Goal: Answer question/provide support: Share knowledge or assist other users

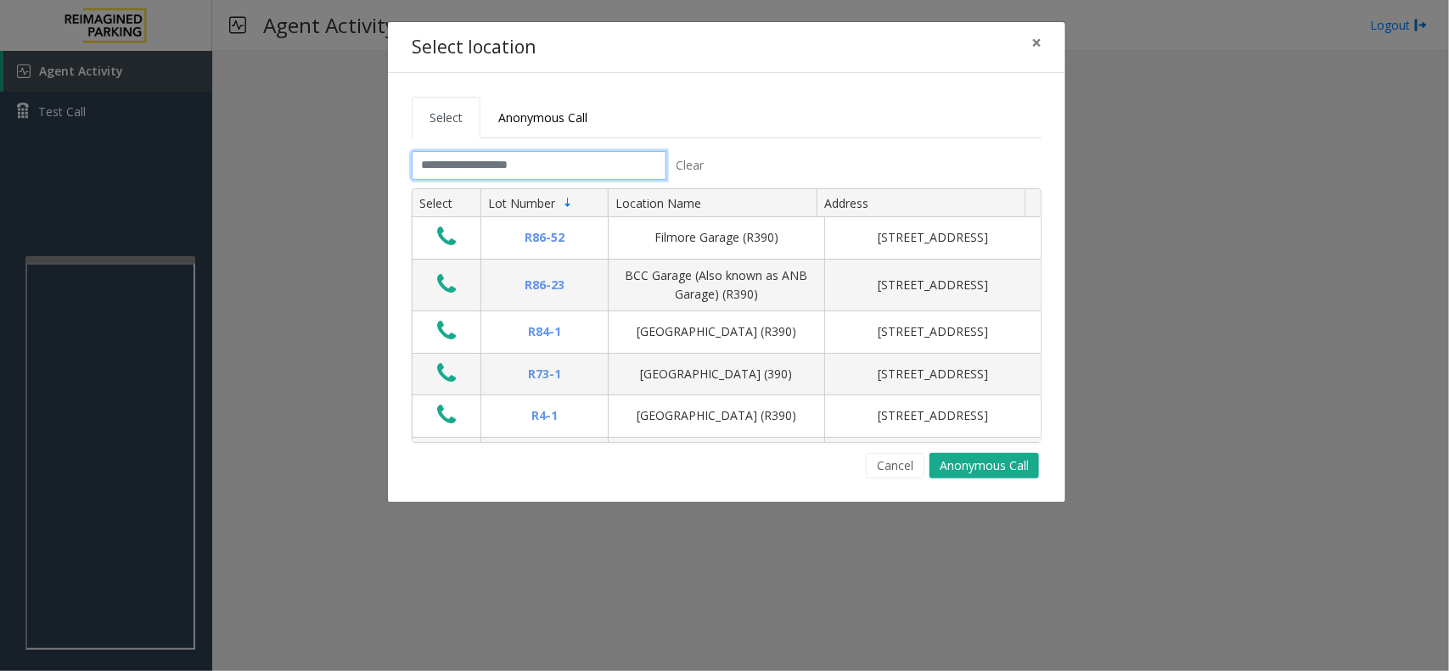
click at [507, 168] on input "text" at bounding box center [539, 165] width 255 height 29
click at [526, 126] on link "Anonymous Call" at bounding box center [542, 118] width 125 height 42
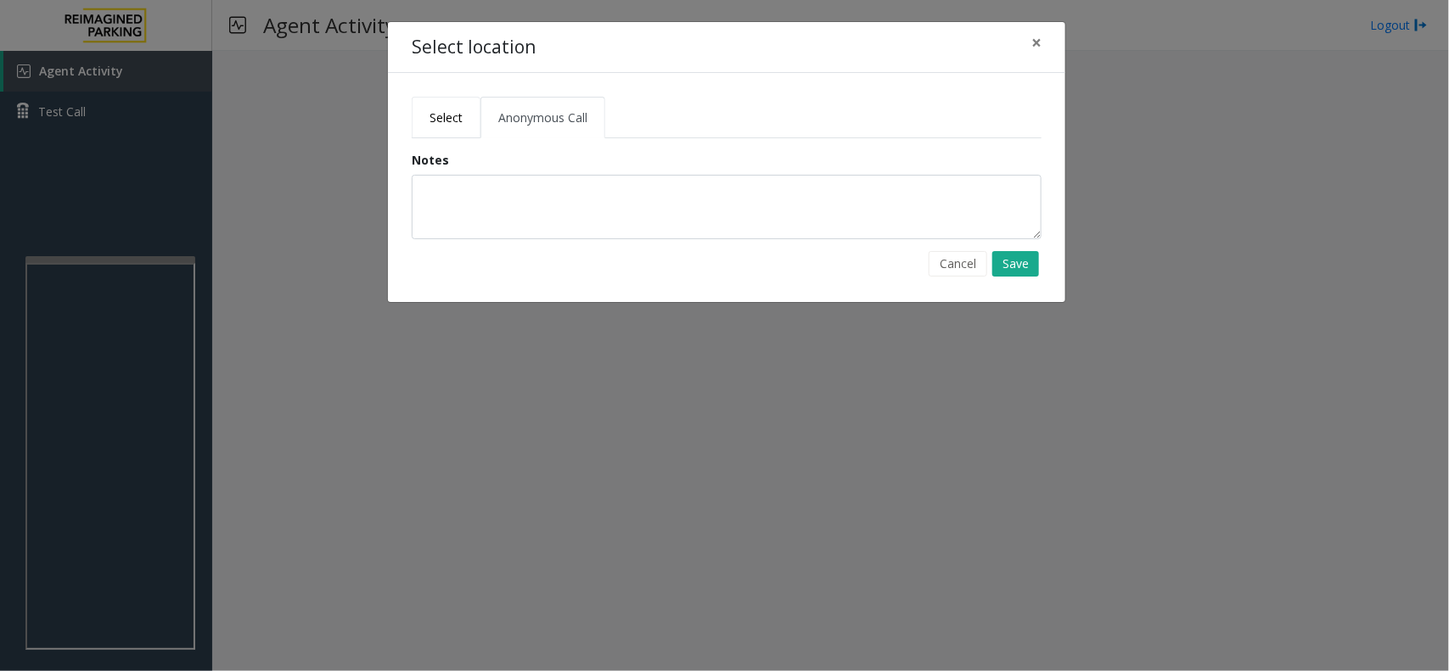
click at [452, 110] on span "Select" at bounding box center [446, 118] width 33 height 16
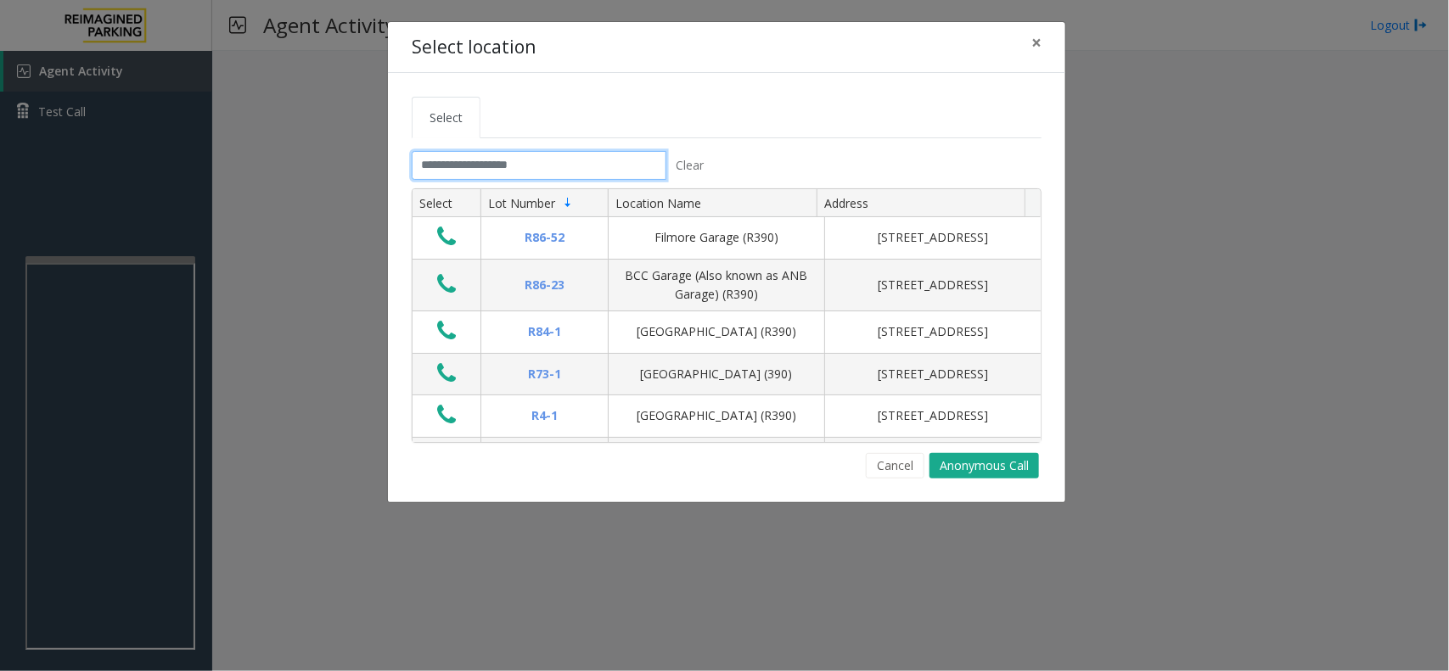
click at [556, 157] on input "text" at bounding box center [539, 165] width 255 height 29
click at [1037, 51] on span "×" at bounding box center [1036, 43] width 10 height 24
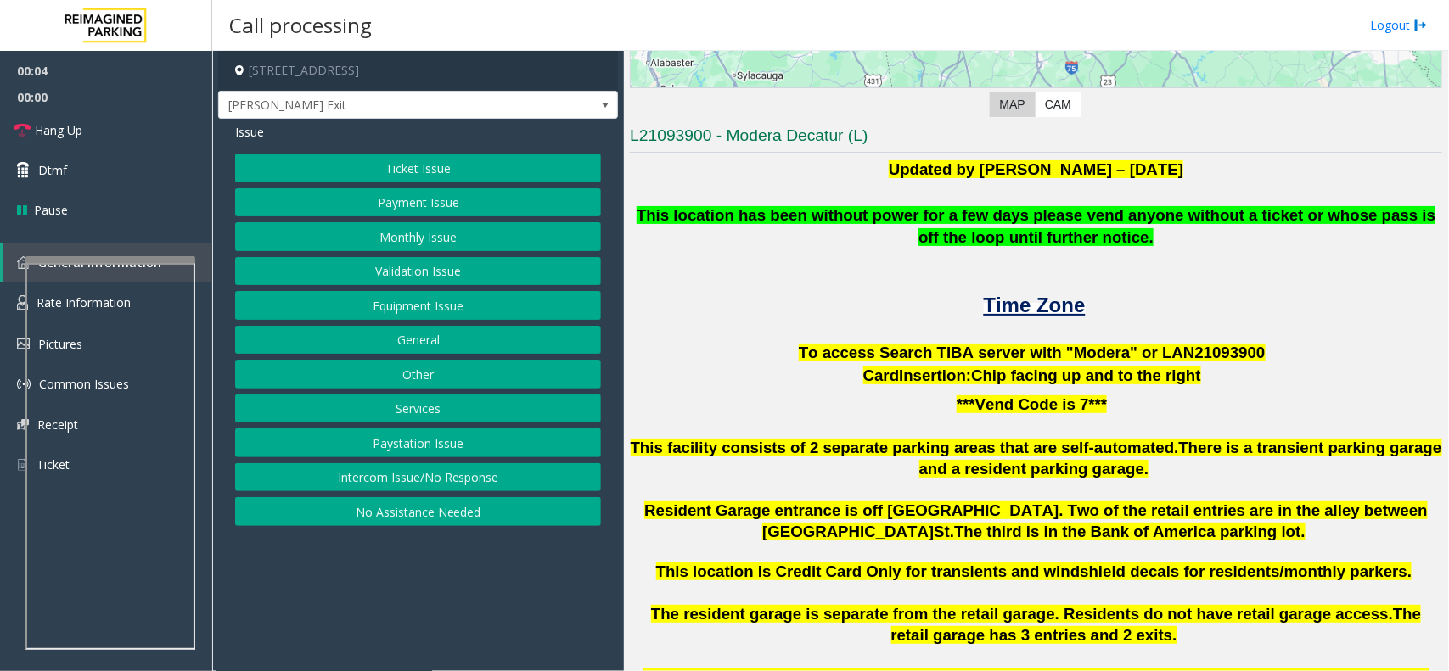
scroll to position [289, 0]
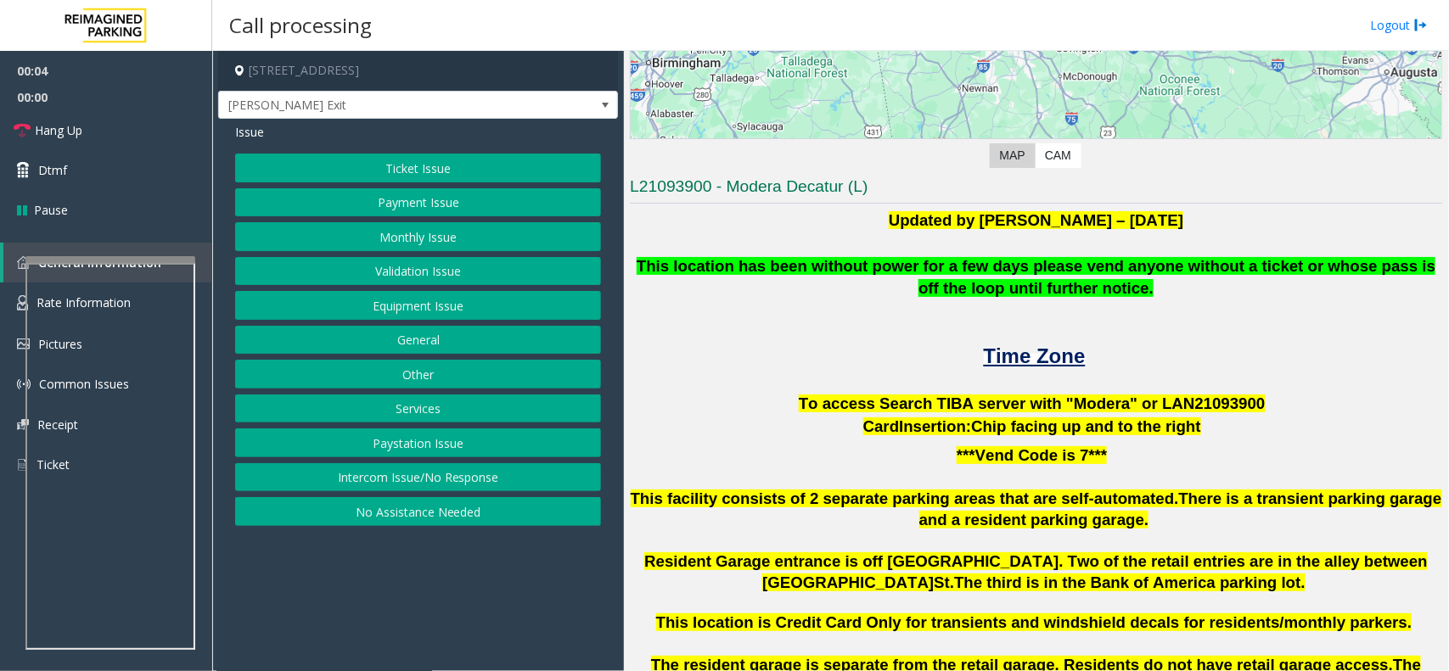
click at [1151, 403] on span "To access Search TIBA server with "Modera" or LAN21093" at bounding box center [1019, 404] width 441 height 18
copy p "LAN21093 900"
click at [413, 242] on button "Monthly Issue" at bounding box center [418, 236] width 366 height 29
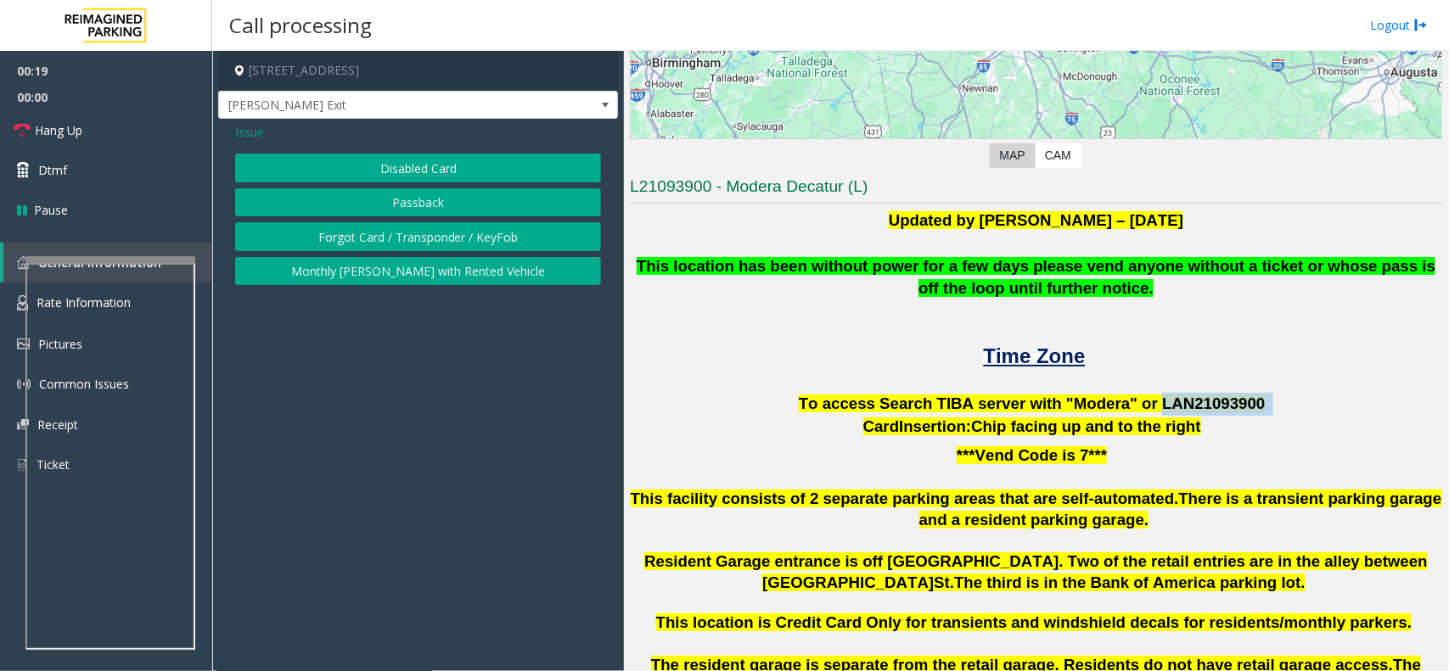
click at [437, 181] on button "Disabled Card" at bounding box center [418, 168] width 366 height 29
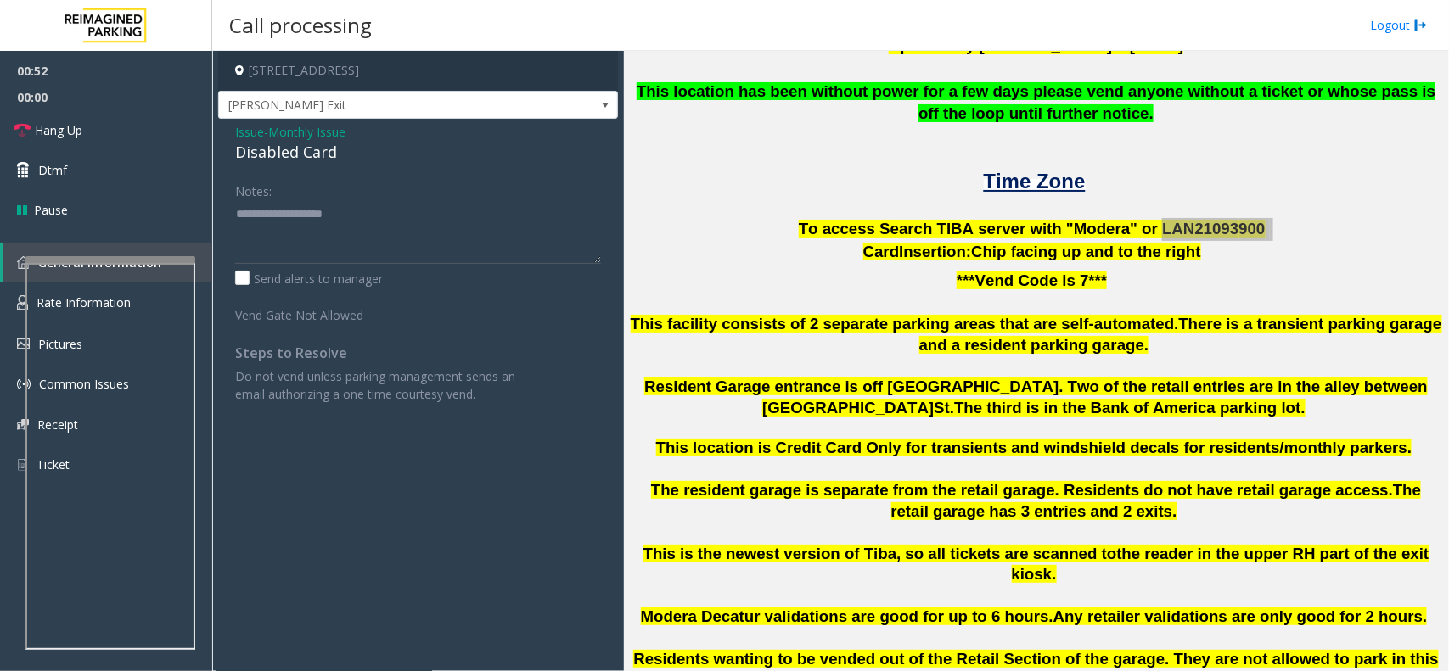
scroll to position [502, 0]
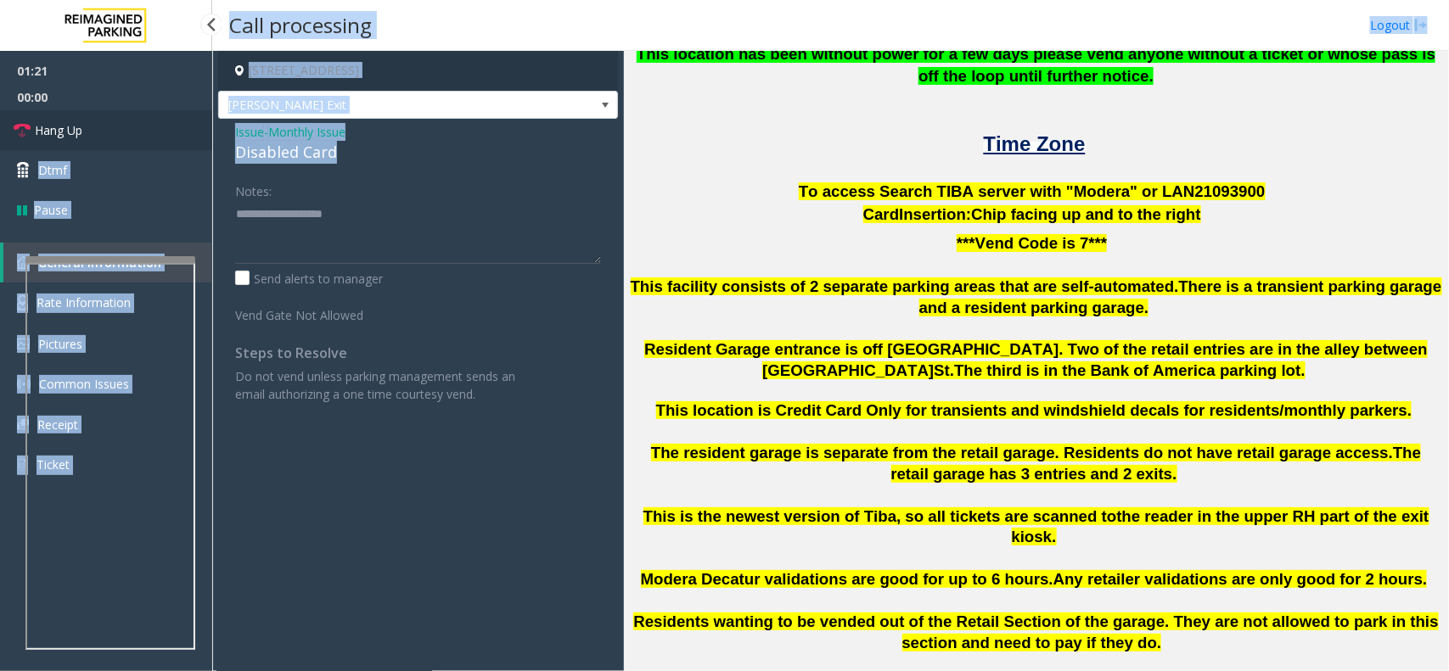
drag, startPoint x: 357, startPoint y: 145, endPoint x: 204, endPoint y: 109, distance: 157.1
click at [204, 109] on app-root "01:21 00:00 Hang Up Dtmf Pause General Information Rate Information Pictures Co…" at bounding box center [724, 335] width 1449 height 671
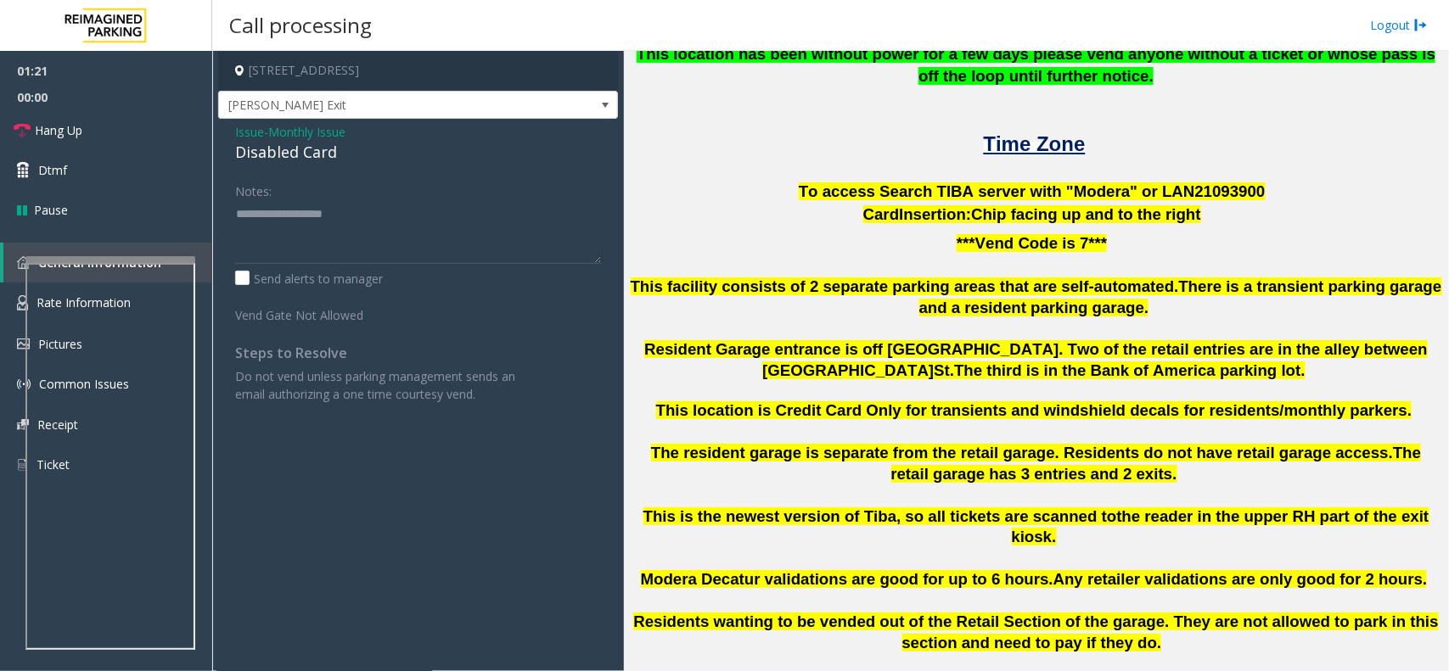
click at [278, 181] on div "Notes:" at bounding box center [418, 220] width 366 height 87
drag, startPoint x: 358, startPoint y: 164, endPoint x: 231, endPoint y: 127, distance: 132.5
click at [231, 127] on div "Issue - Monthly Issue Disabled Card Notes: Send alerts to manager Vend Gate Not…" at bounding box center [418, 269] width 400 height 301
click at [354, 233] on textarea at bounding box center [418, 232] width 366 height 64
click at [164, 127] on link "Hang Up" at bounding box center [106, 130] width 212 height 40
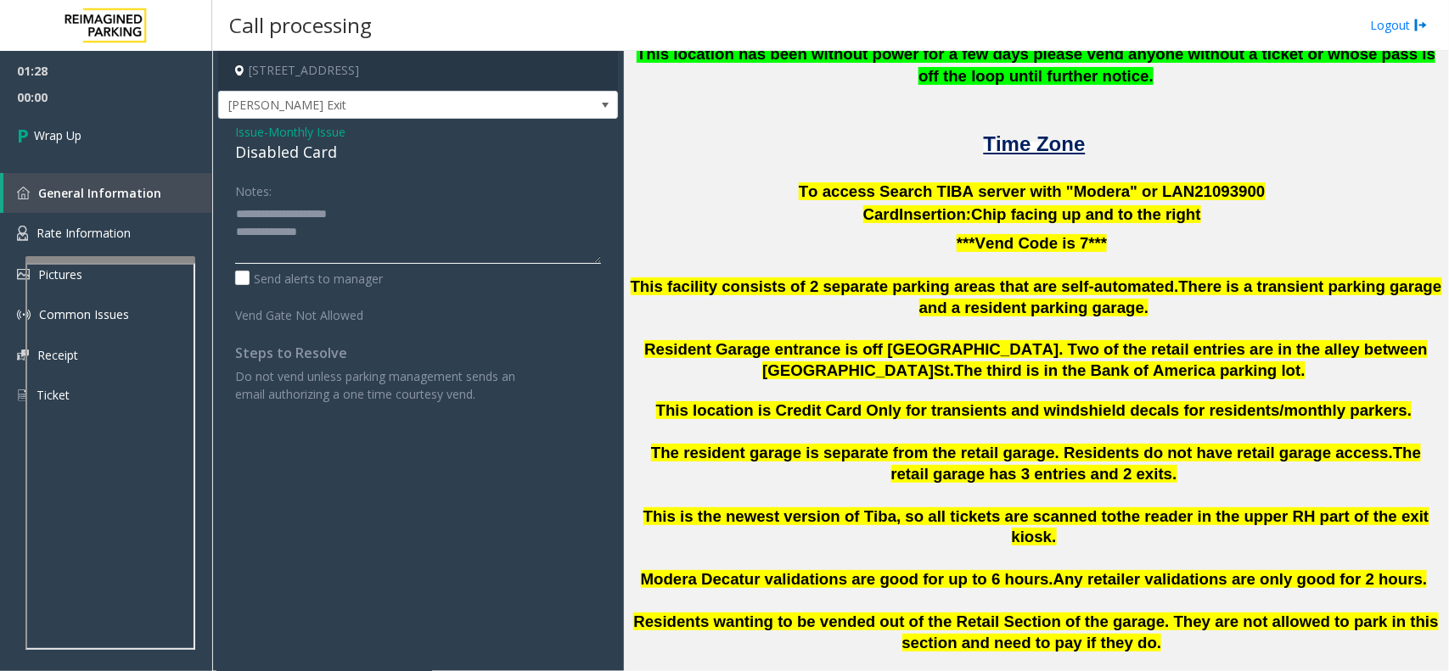
click at [281, 260] on textarea at bounding box center [418, 232] width 366 height 64
type textarea "**********"
click at [155, 128] on link "Wrap Up" at bounding box center [106, 135] width 212 height 50
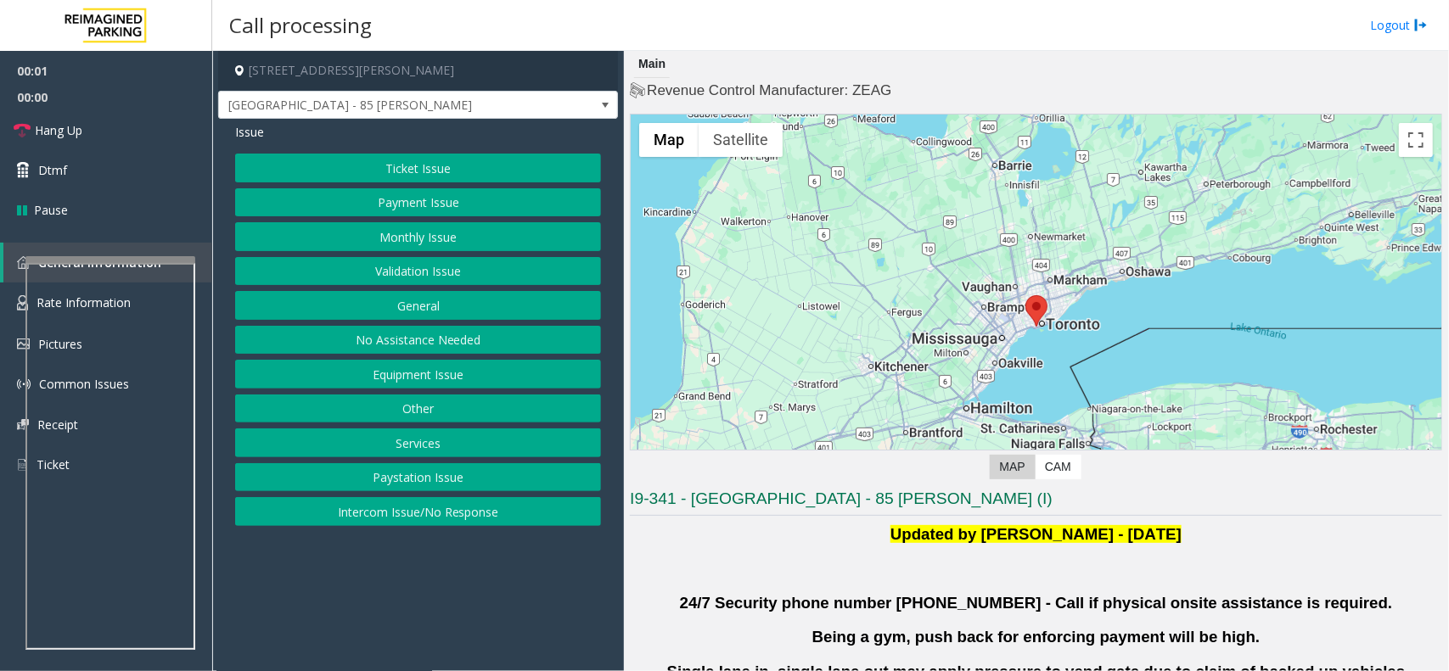
click at [463, 266] on button "Validation Issue" at bounding box center [418, 271] width 366 height 29
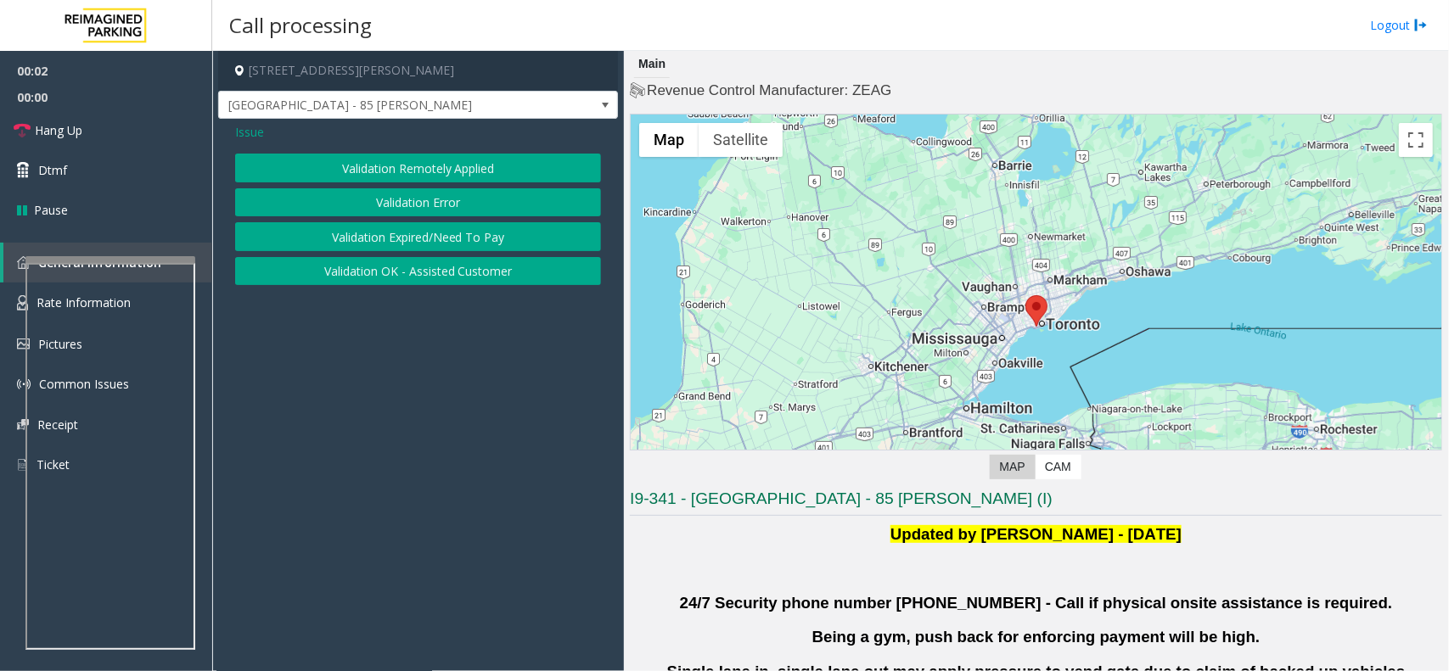
click at [454, 201] on button "Validation Error" at bounding box center [418, 202] width 366 height 29
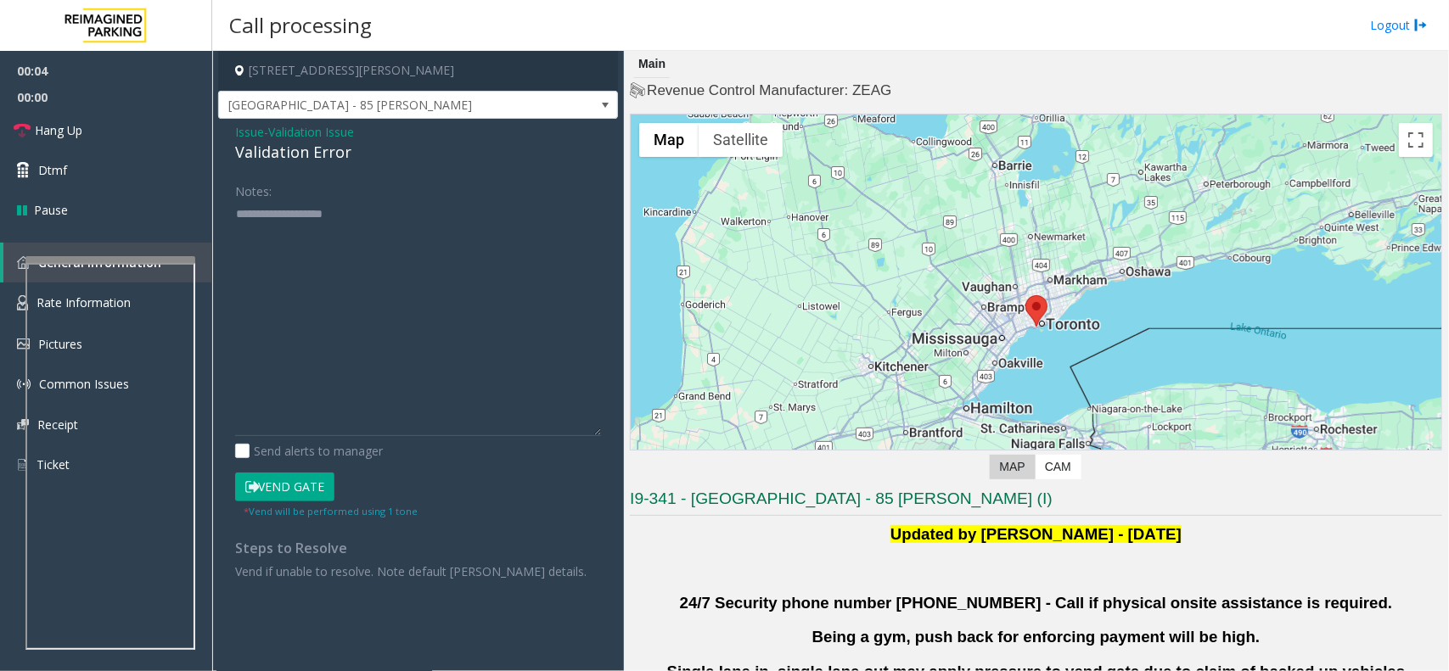
drag, startPoint x: 600, startPoint y: 259, endPoint x: 595, endPoint y: 433, distance: 174.1
click at [595, 433] on textarea at bounding box center [418, 318] width 366 height 236
click at [306, 261] on textarea at bounding box center [418, 318] width 366 height 236
drag, startPoint x: 310, startPoint y: 257, endPoint x: 232, endPoint y: 239, distance: 80.3
click at [232, 239] on div "Notes: Send alerts to manager Vend Gate * Vend will be performed using 1 tone S…" at bounding box center [417, 379] width 391 height 404
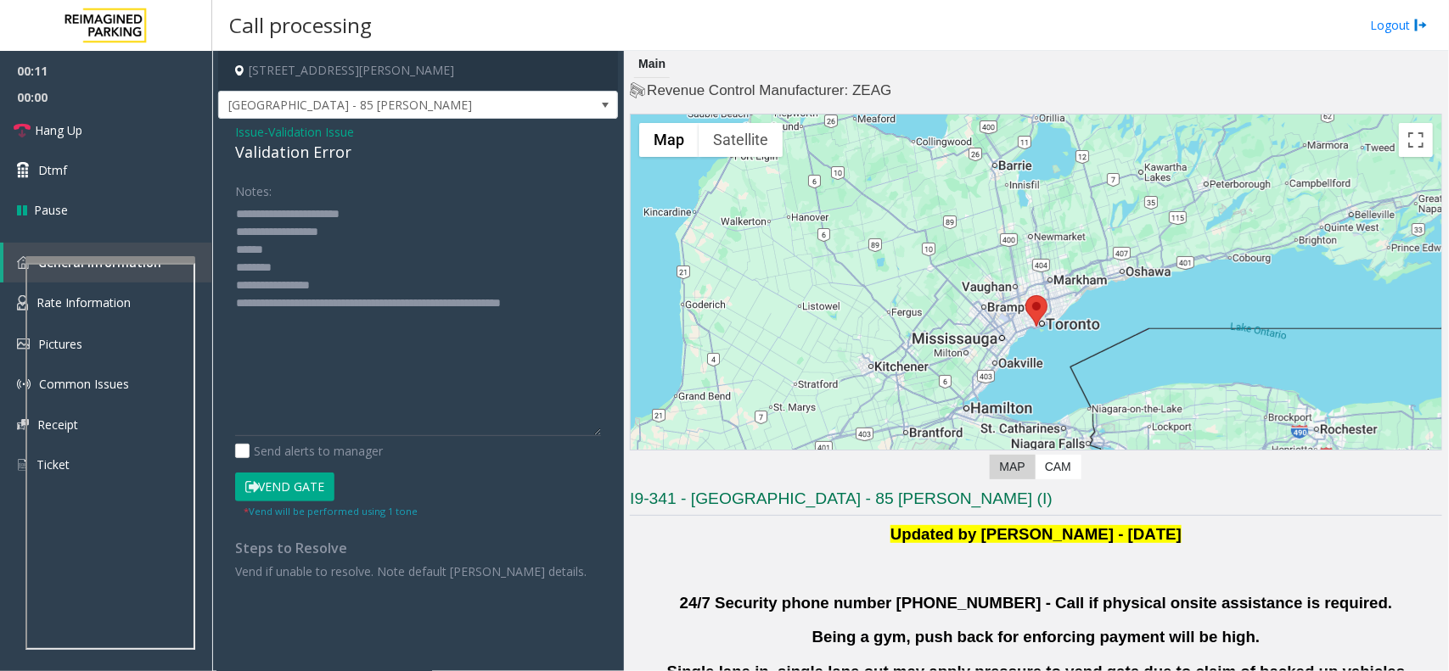
click at [231, 239] on div "Notes: Send alerts to manager Vend Gate * Vend will be performed using 1 tone S…" at bounding box center [417, 379] width 391 height 404
drag, startPoint x: 274, startPoint y: 250, endPoint x: 229, endPoint y: 251, distance: 45.0
click at [229, 251] on div "Notes: Send alerts to manager Vend Gate * Vend will be performed using 1 tone S…" at bounding box center [417, 379] width 391 height 404
drag, startPoint x: 361, startPoint y: 284, endPoint x: 304, endPoint y: 284, distance: 56.9
click at [304, 284] on textarea at bounding box center [418, 318] width 366 height 236
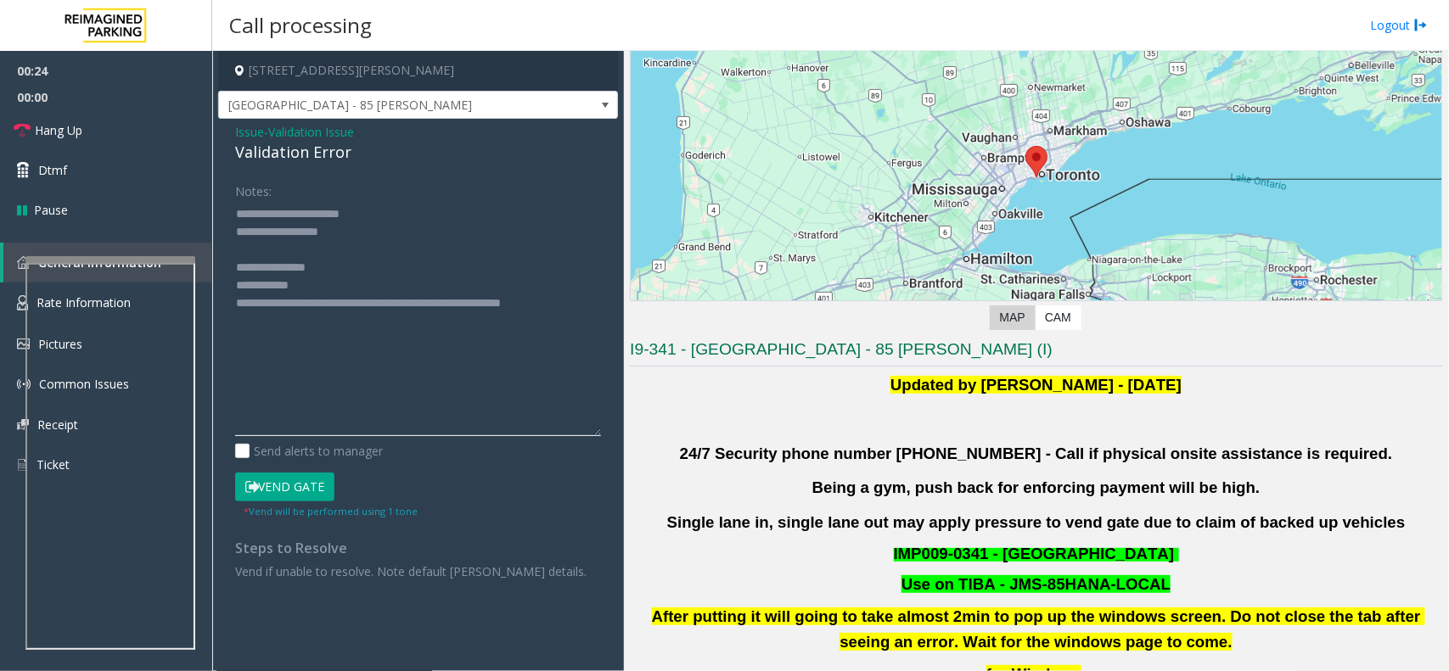
scroll to position [424, 0]
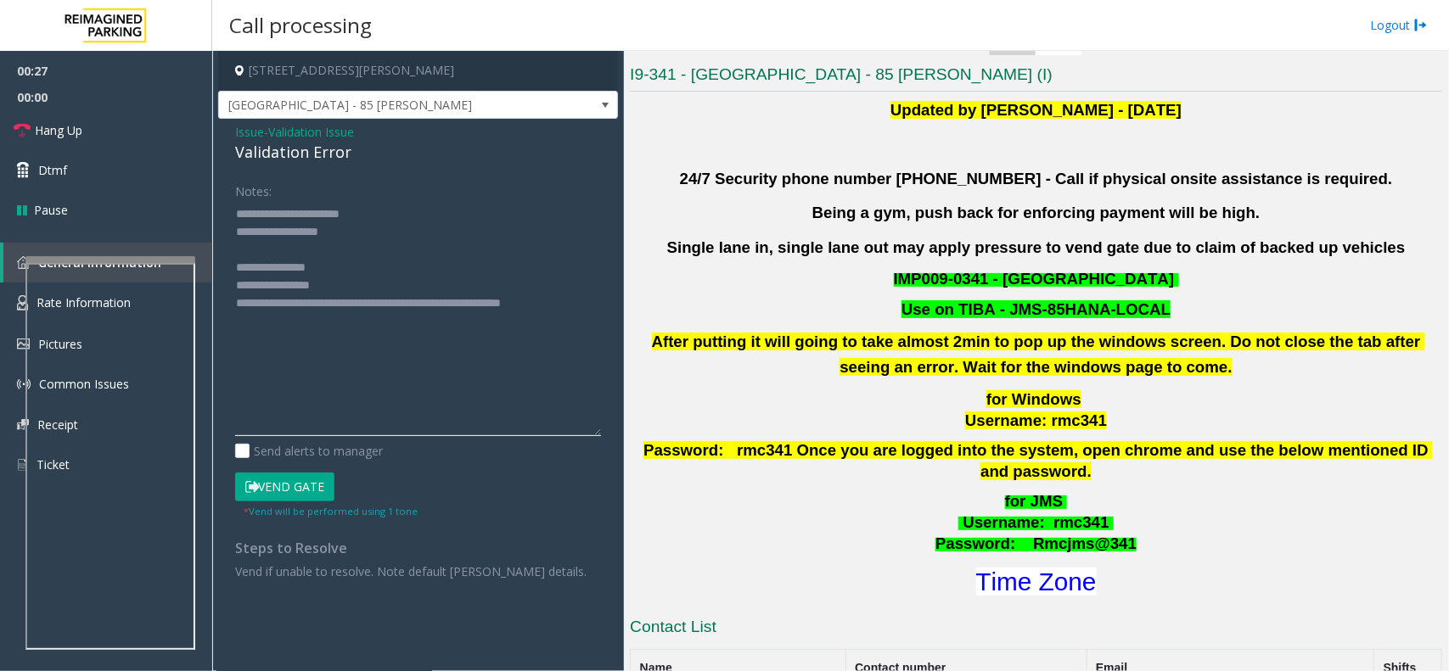
click at [298, 244] on textarea at bounding box center [418, 318] width 366 height 236
drag, startPoint x: 350, startPoint y: 250, endPoint x: 282, endPoint y: 249, distance: 67.9
click at [282, 249] on textarea at bounding box center [418, 318] width 366 height 236
click at [312, 484] on button "Vend Gate" at bounding box center [284, 487] width 99 height 29
click at [370, 244] on textarea at bounding box center [418, 318] width 366 height 236
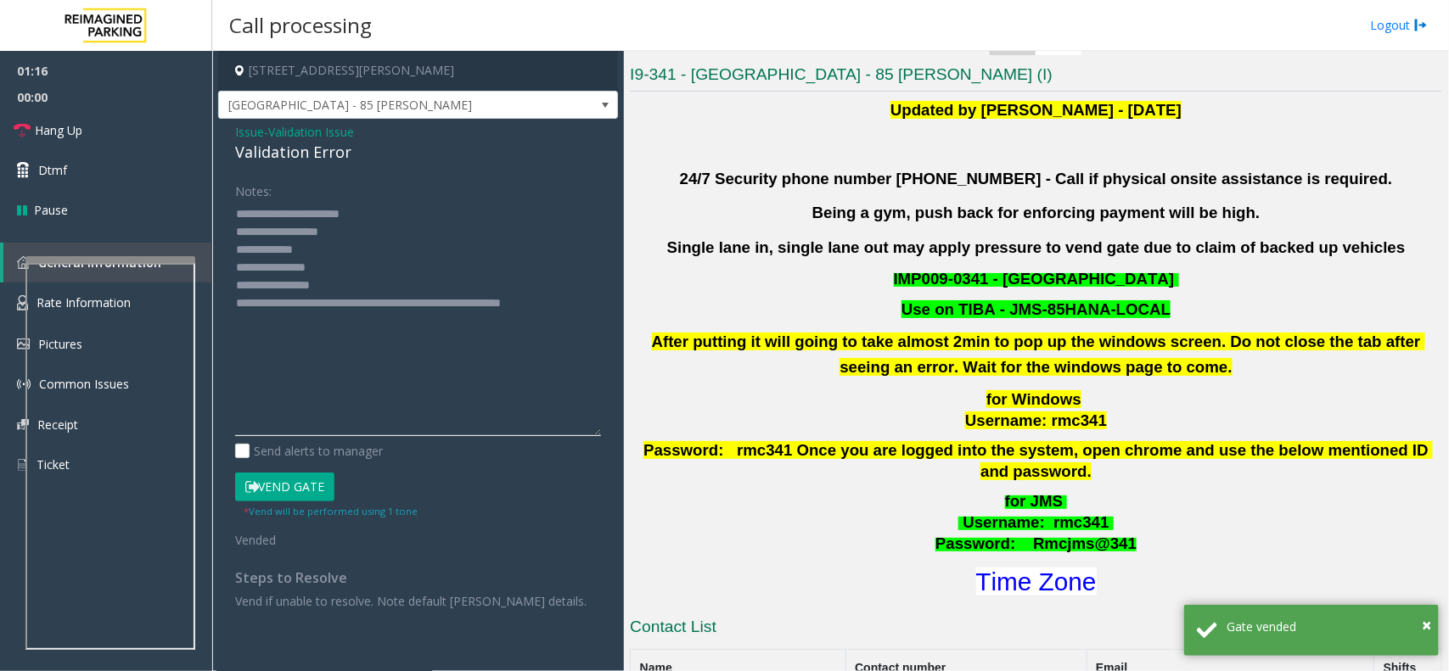
click at [327, 325] on textarea at bounding box center [418, 318] width 366 height 236
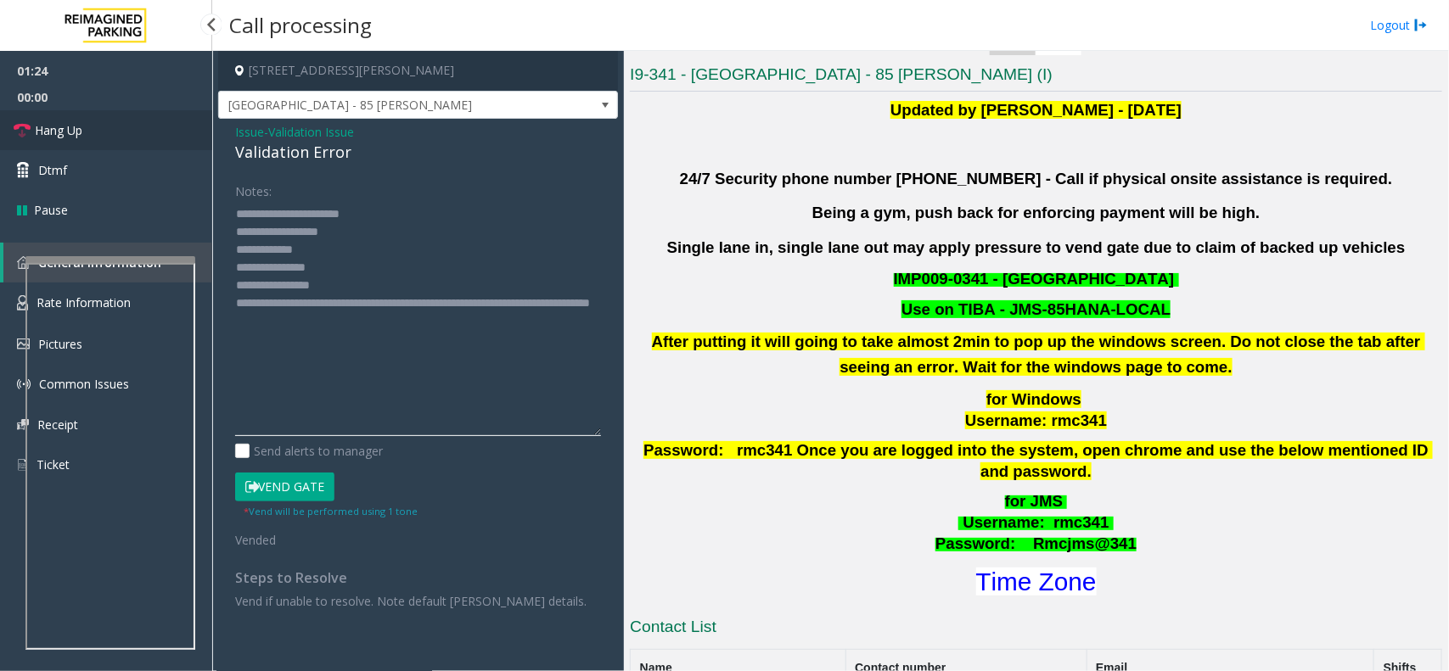
type textarea "**********"
click at [124, 127] on link "Hang Up" at bounding box center [106, 130] width 212 height 40
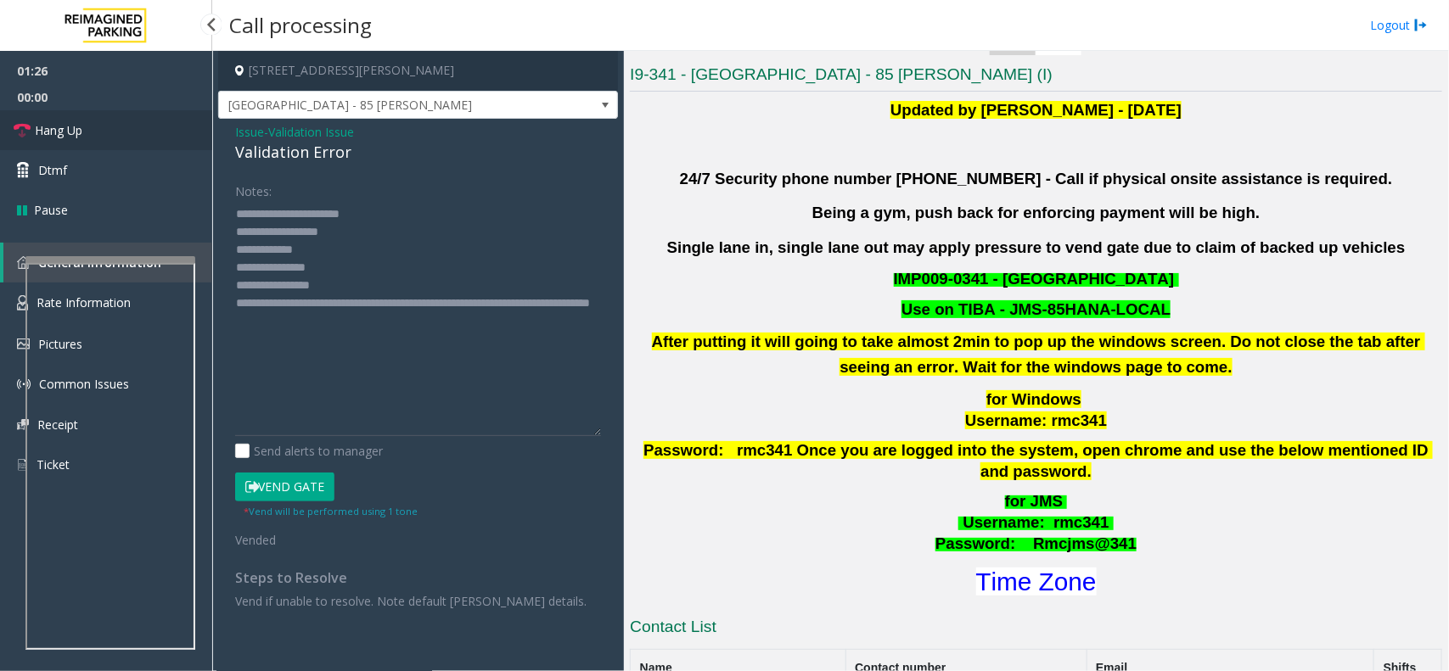
click at [124, 127] on link "Hang Up" at bounding box center [106, 130] width 212 height 40
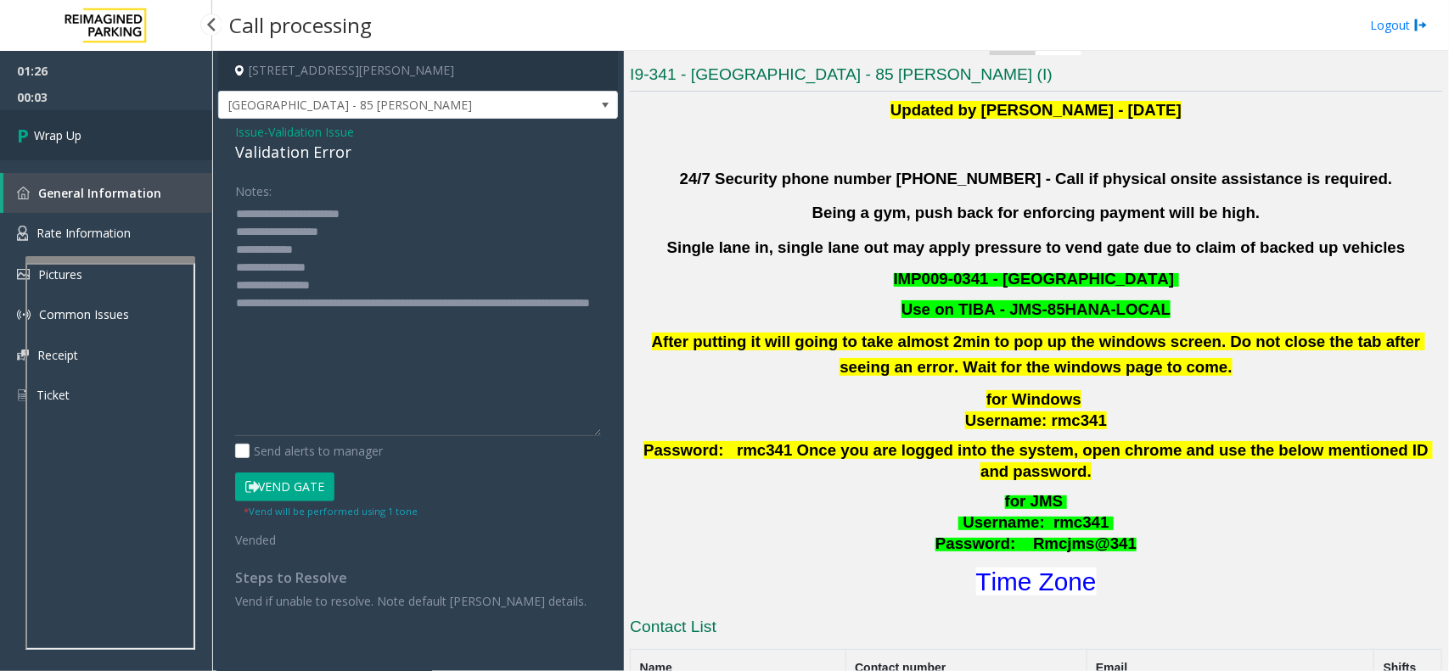
click at [120, 121] on link "Wrap Up" at bounding box center [106, 135] width 212 height 50
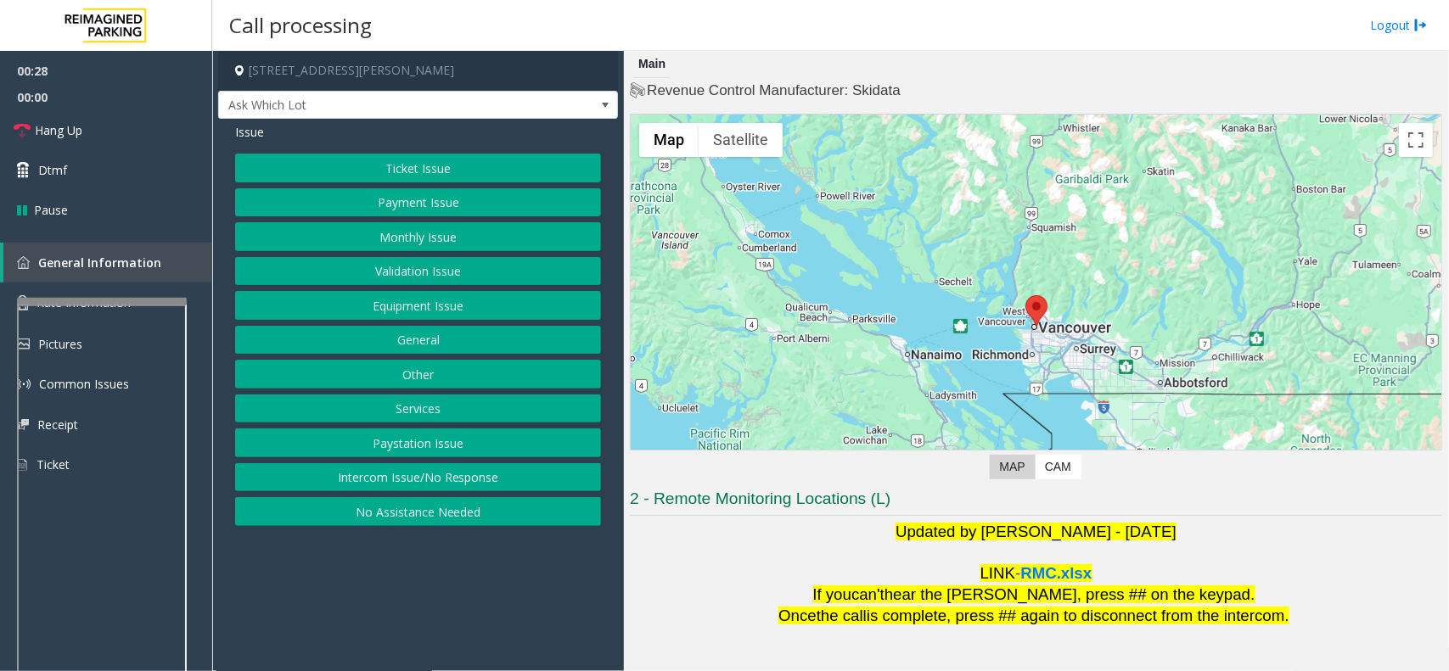
click at [116, 299] on div at bounding box center [102, 301] width 170 height 7
click at [435, 482] on button "Intercom Issue/No Response" at bounding box center [418, 477] width 366 height 29
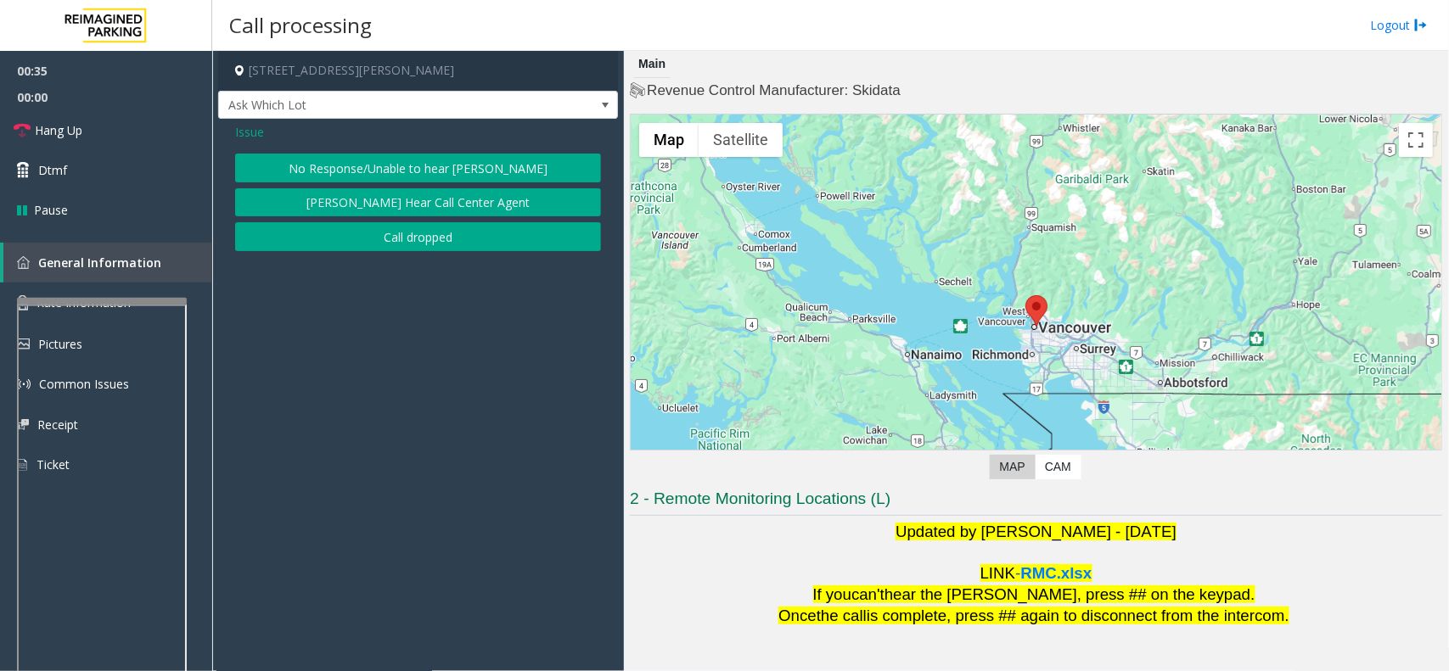
click at [467, 166] on button "No Response/Unable to hear [PERSON_NAME]" at bounding box center [418, 168] width 366 height 29
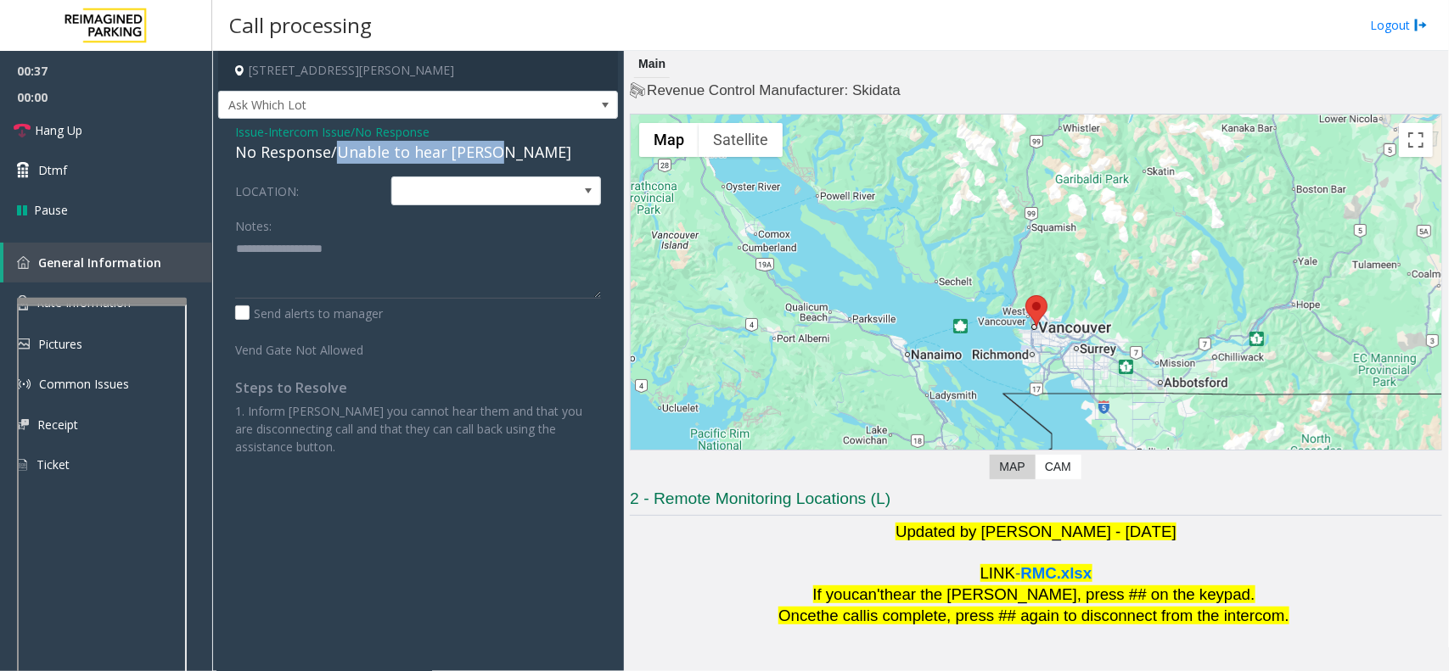
drag, startPoint x: 337, startPoint y: 151, endPoint x: 491, endPoint y: 146, distance: 153.7
click at [491, 146] on div "No Response/Unable to hear [PERSON_NAME]" at bounding box center [418, 152] width 366 height 23
click at [414, 257] on textarea at bounding box center [418, 267] width 366 height 64
type textarea "**********"
click at [127, 127] on link "Hang Up" at bounding box center [106, 130] width 212 height 40
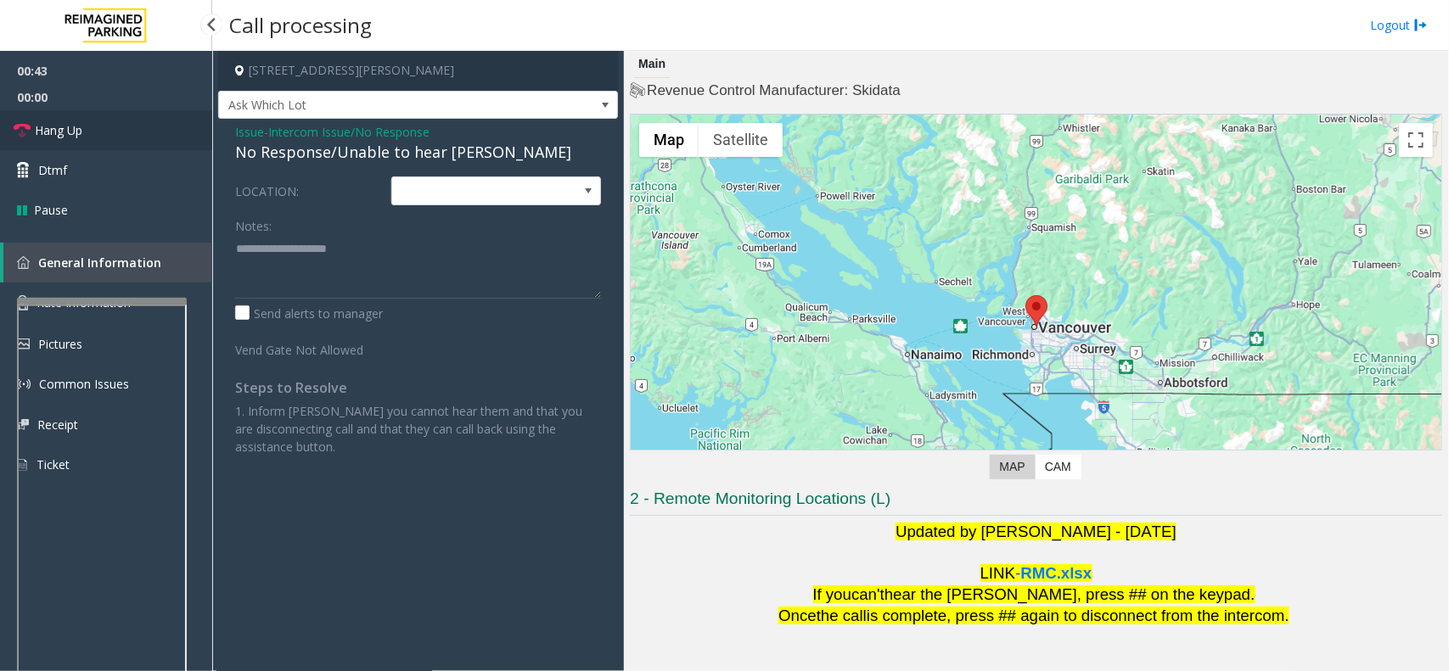
click at [127, 127] on link "Hang Up" at bounding box center [106, 130] width 212 height 40
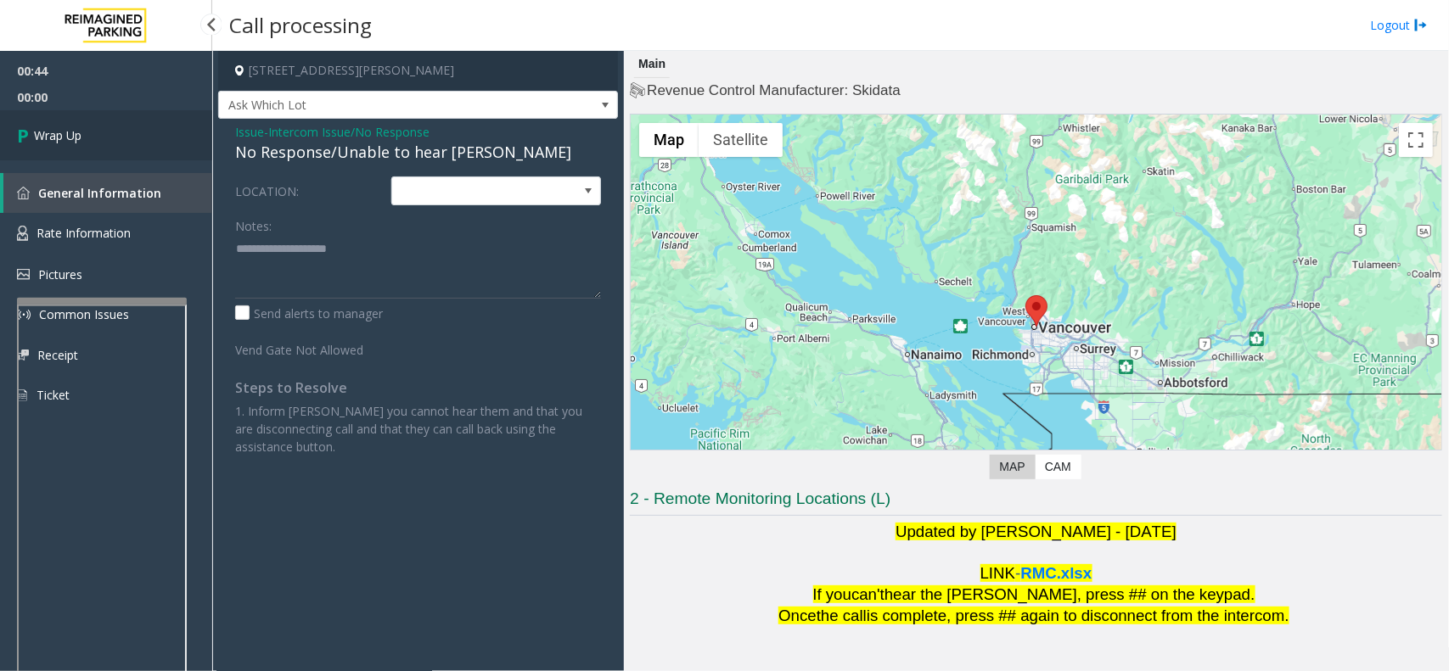
click at [127, 120] on link "Wrap Up" at bounding box center [106, 135] width 212 height 50
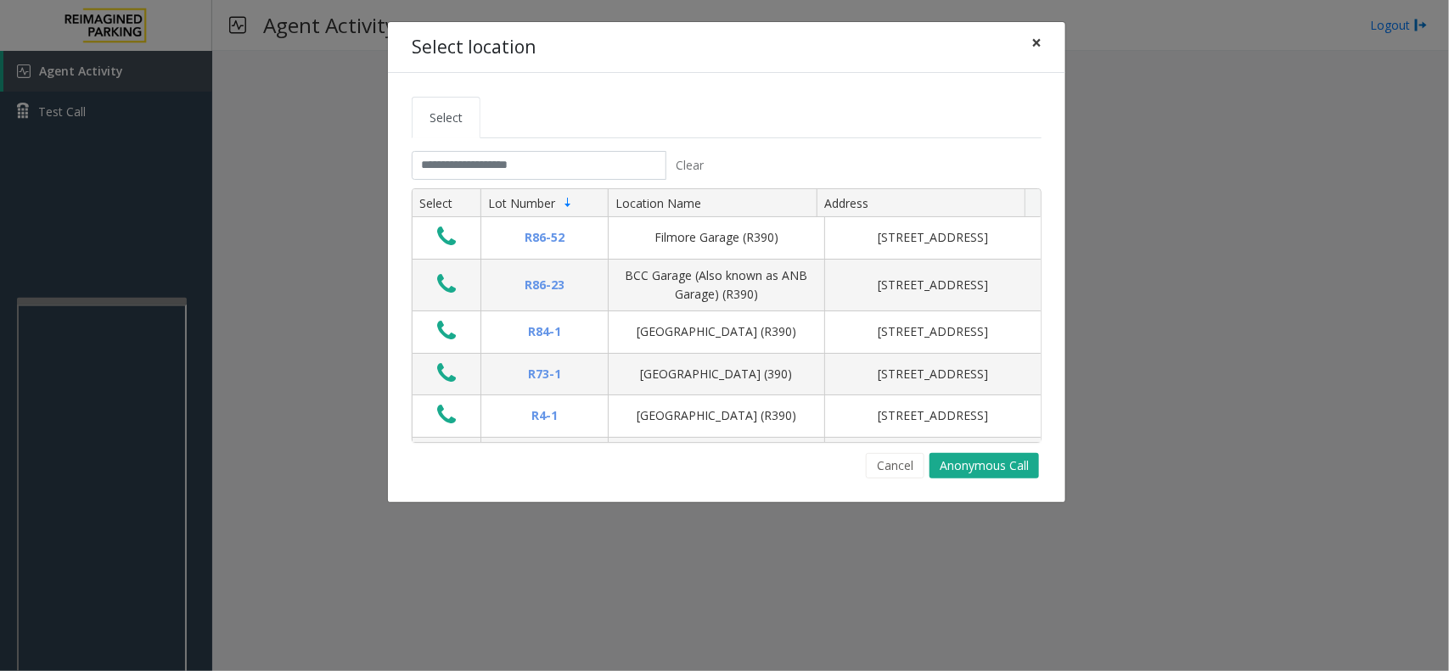
click at [1032, 41] on span "×" at bounding box center [1036, 43] width 10 height 24
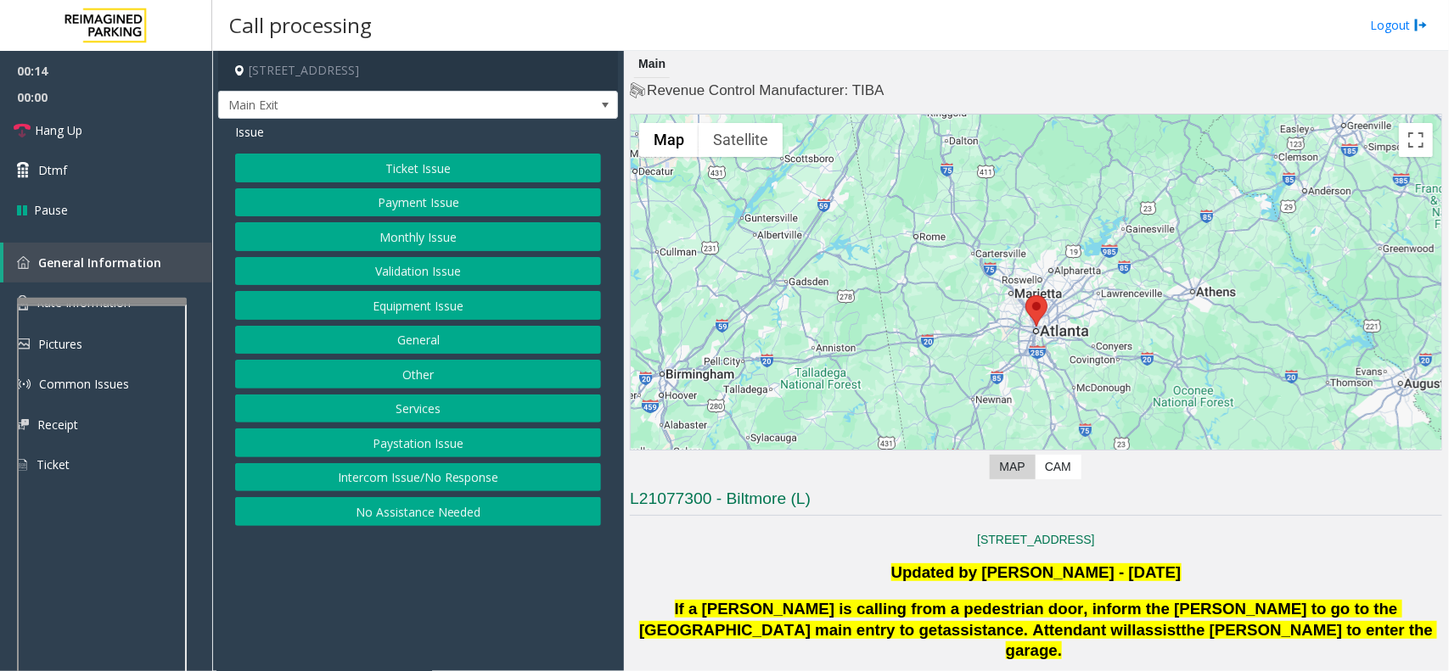
click at [506, 486] on button "Intercom Issue/No Response" at bounding box center [418, 477] width 366 height 29
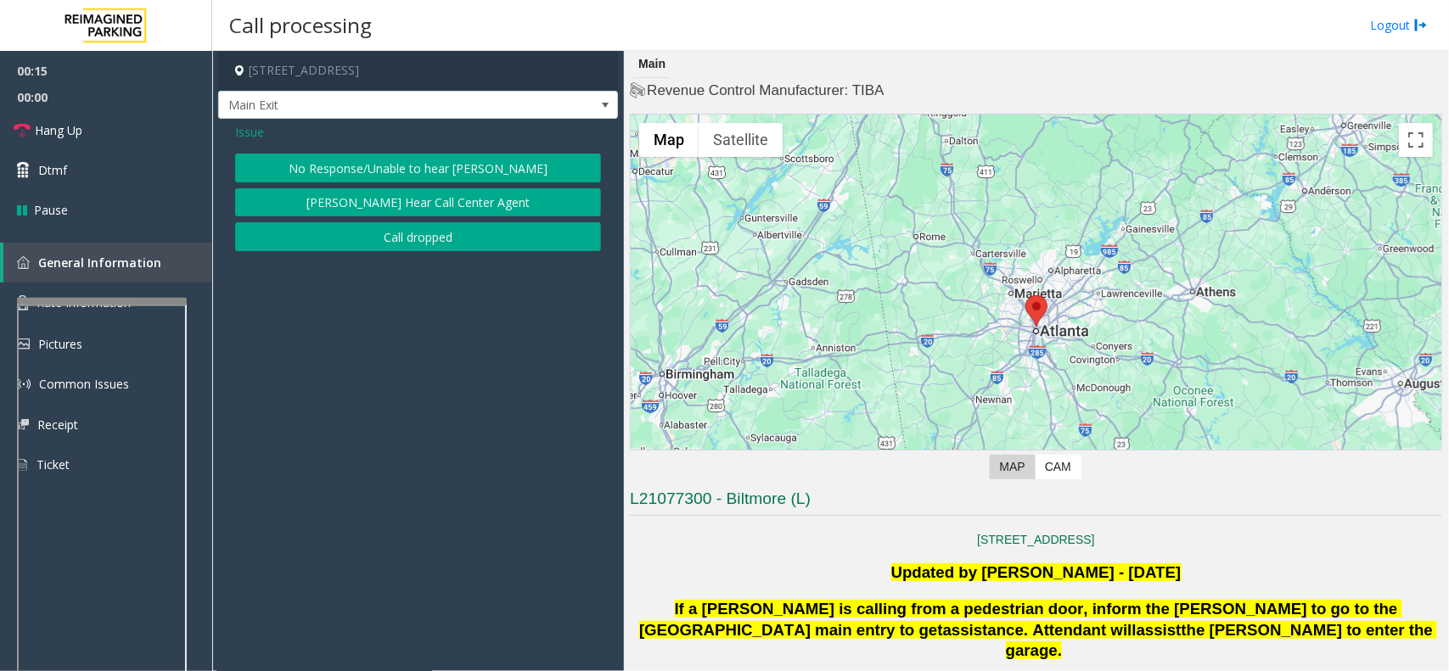
click at [431, 175] on button "No Response/Unable to hear [PERSON_NAME]" at bounding box center [418, 168] width 366 height 29
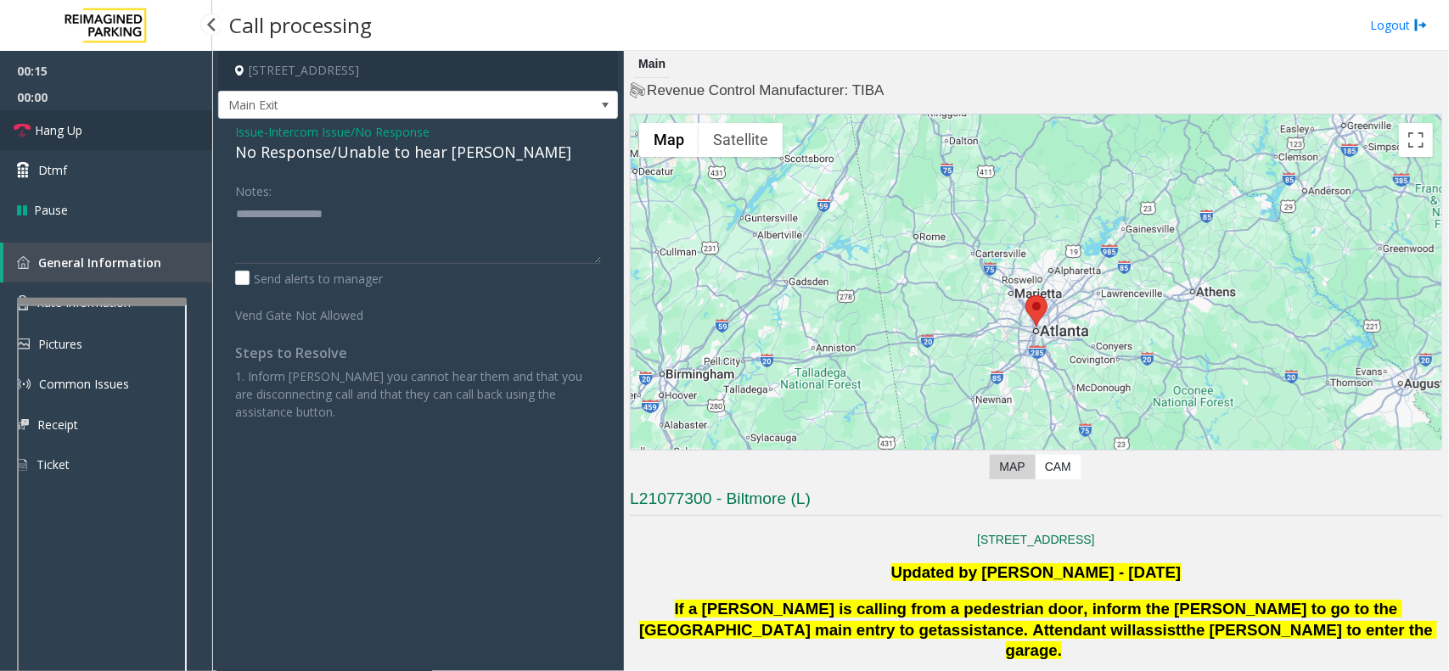
click at [132, 129] on link "Hang Up" at bounding box center [106, 130] width 212 height 40
click at [270, 150] on div "No Response/Unable to hear [PERSON_NAME]" at bounding box center [418, 152] width 366 height 23
drag, startPoint x: 270, startPoint y: 150, endPoint x: 307, endPoint y: 154, distance: 37.6
click at [301, 154] on div "No Response/Unable to hear [PERSON_NAME]" at bounding box center [418, 152] width 366 height 23
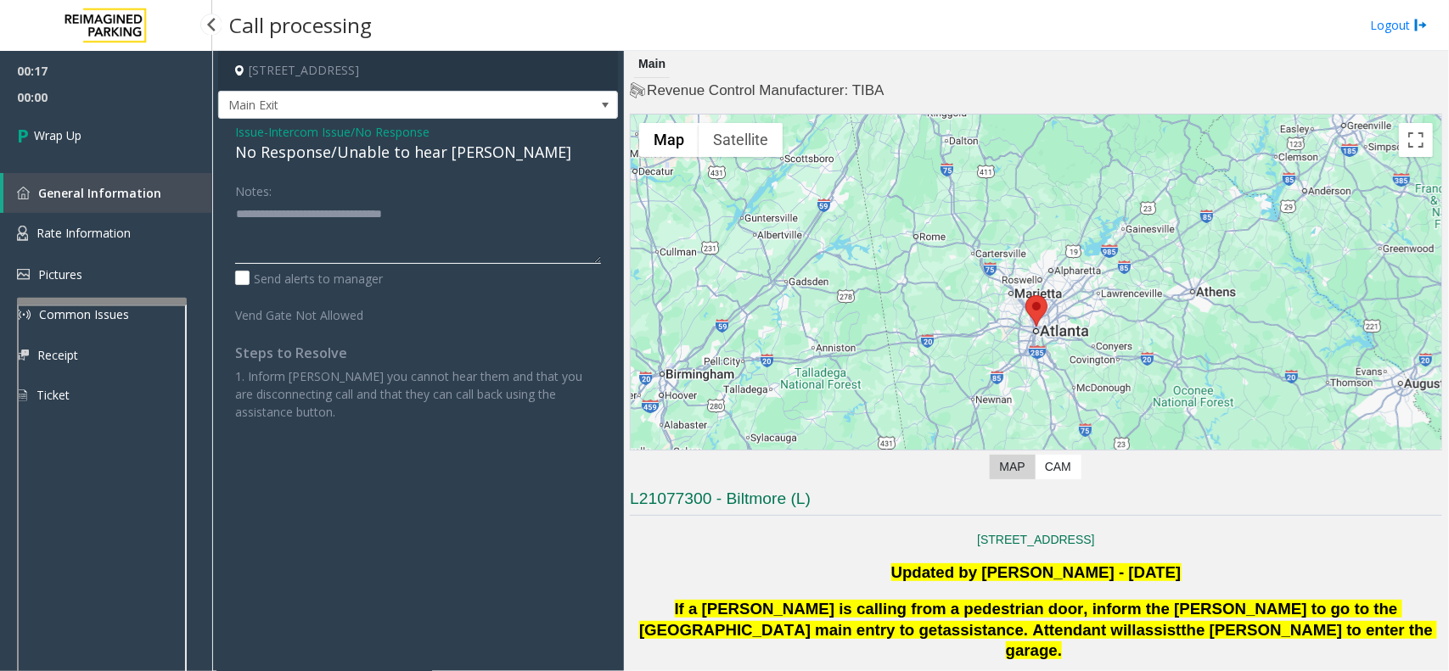
type textarea "**********"
click at [14, 90] on span "00:00" at bounding box center [106, 97] width 212 height 26
click at [64, 127] on span "Wrap Up" at bounding box center [58, 135] width 48 height 18
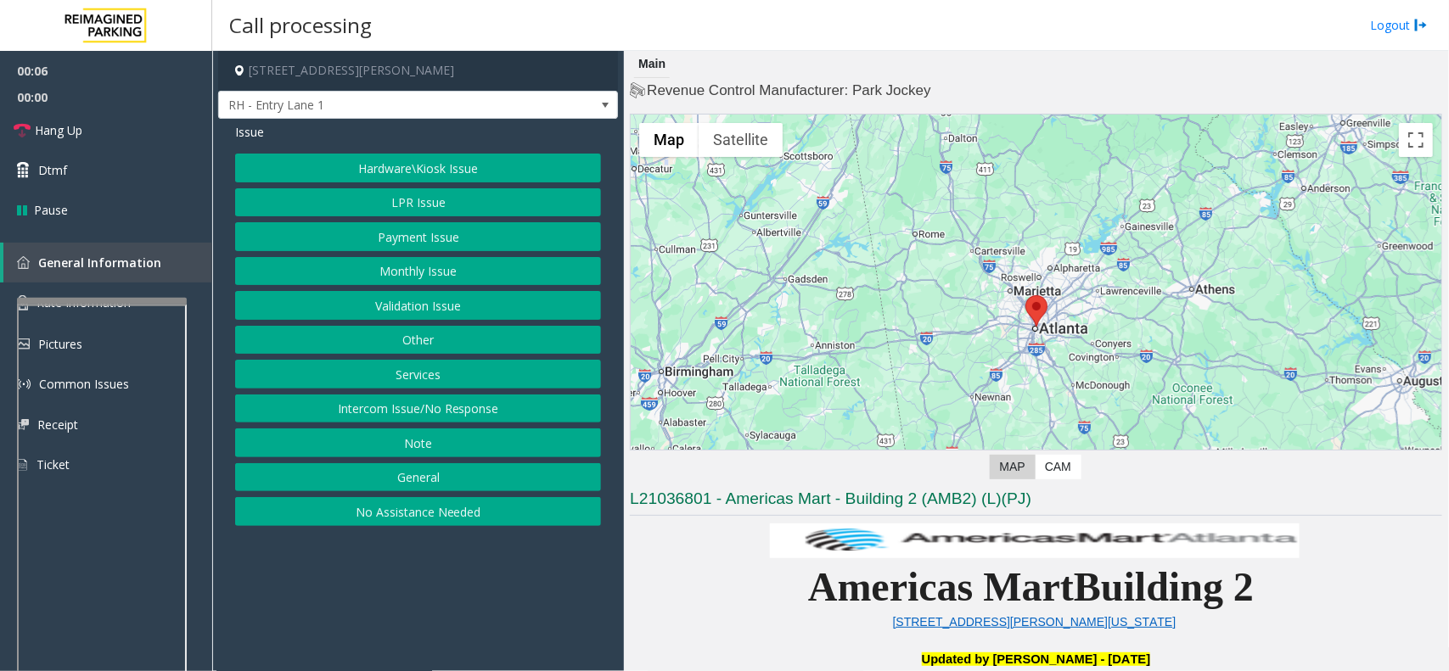
click at [421, 413] on button "Intercom Issue/No Response" at bounding box center [418, 409] width 366 height 29
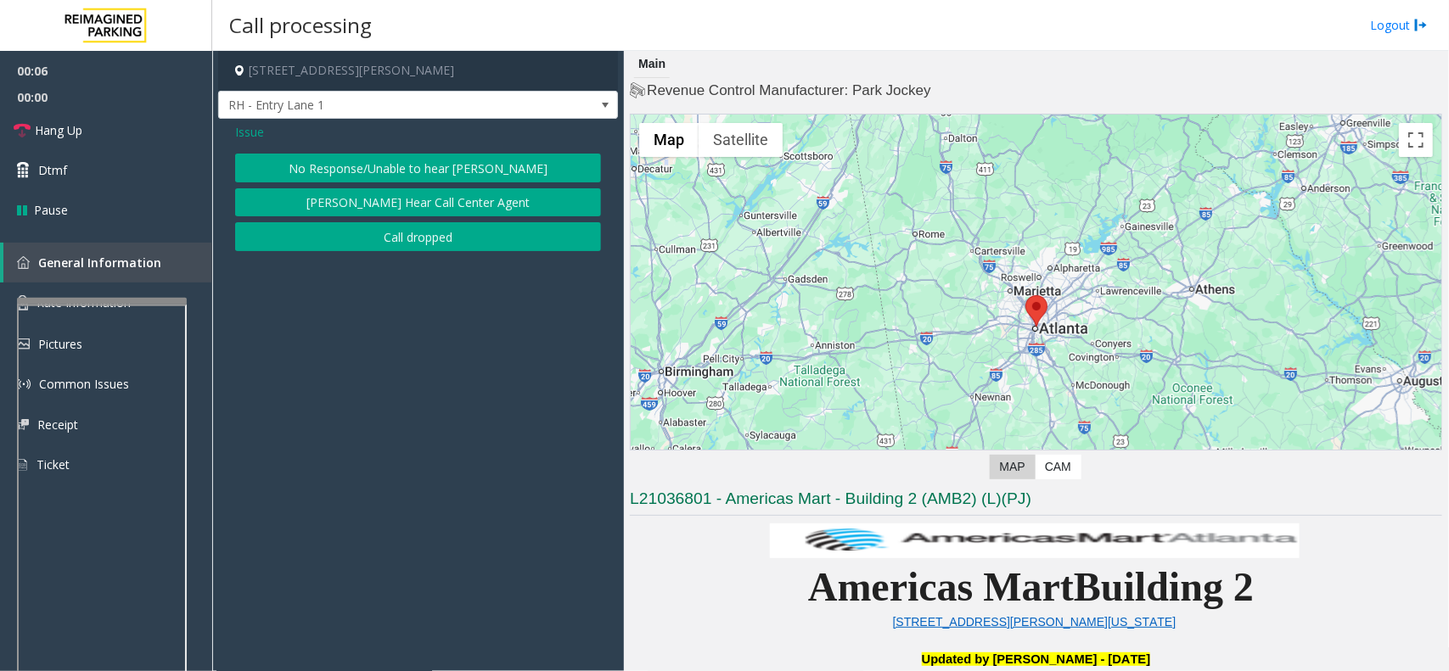
click at [447, 170] on button "No Response/Unable to hear [PERSON_NAME]" at bounding box center [418, 168] width 366 height 29
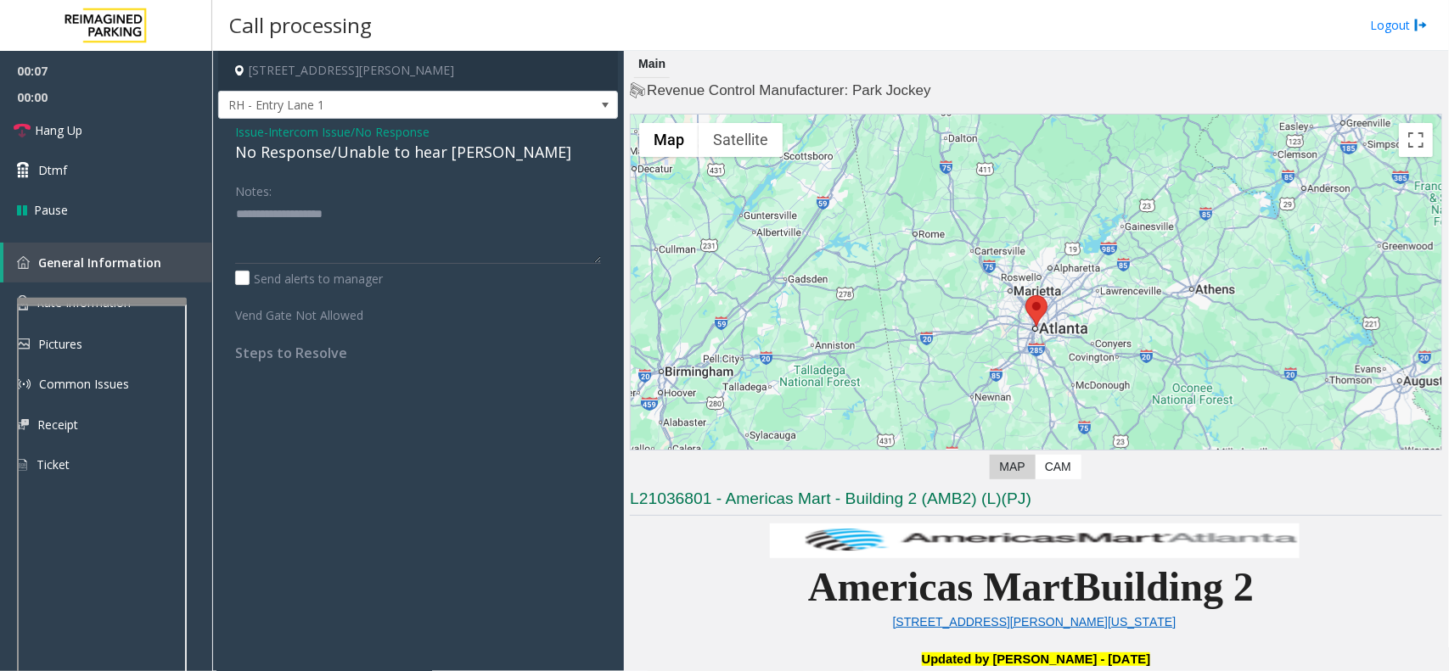
click at [334, 150] on div "No Response/Unable to hear [PERSON_NAME]" at bounding box center [418, 152] width 366 height 23
click at [149, 141] on link "Hang Up" at bounding box center [106, 130] width 212 height 40
type textarea "**********"
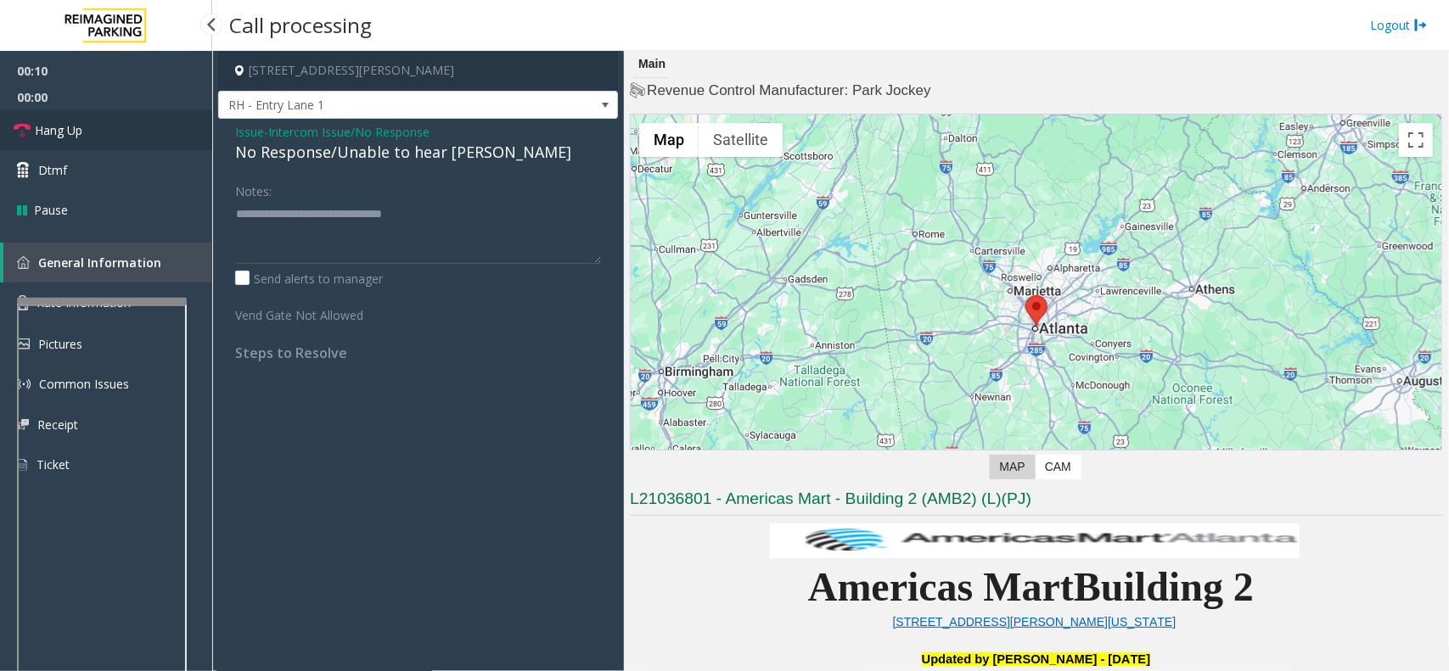
click at [110, 121] on link "Hang Up" at bounding box center [106, 130] width 212 height 40
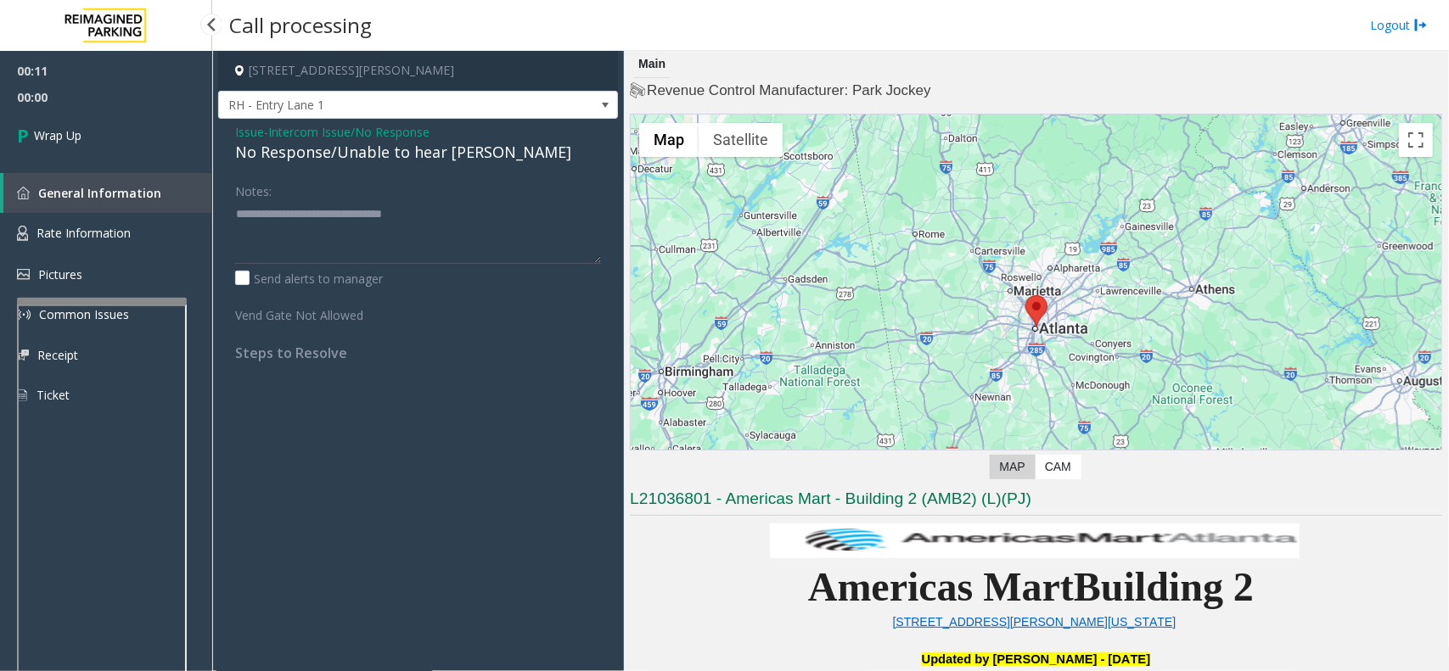
click at [110, 121] on link "Wrap Up" at bounding box center [106, 135] width 212 height 50
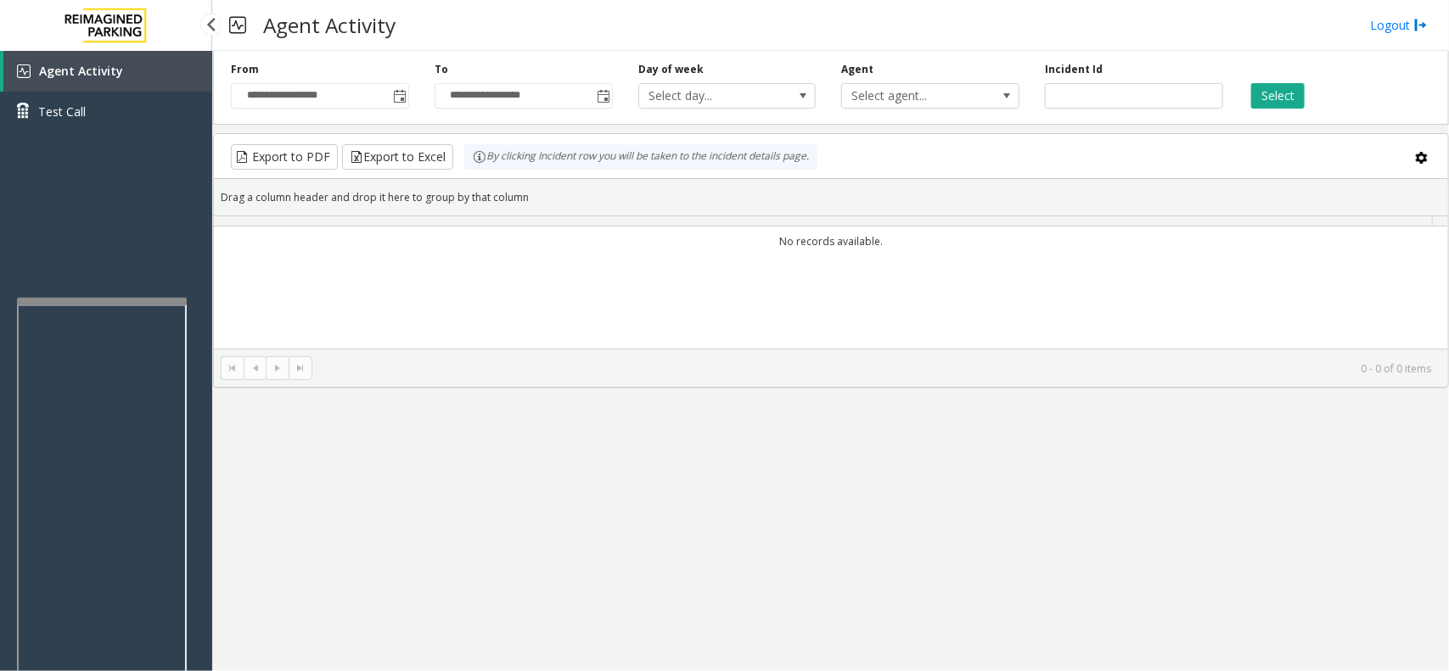
click at [110, 121] on link "Test Call" at bounding box center [106, 112] width 212 height 40
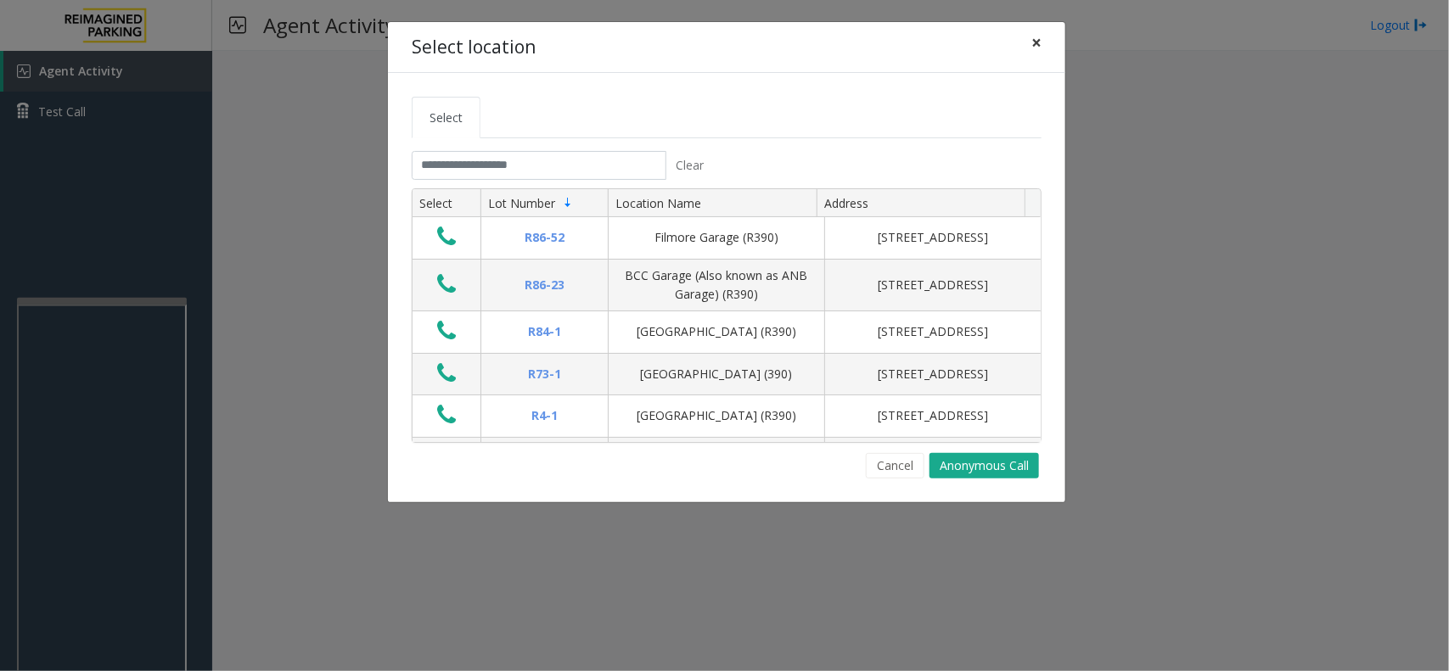
click at [1041, 55] on button "×" at bounding box center [1036, 43] width 34 height 42
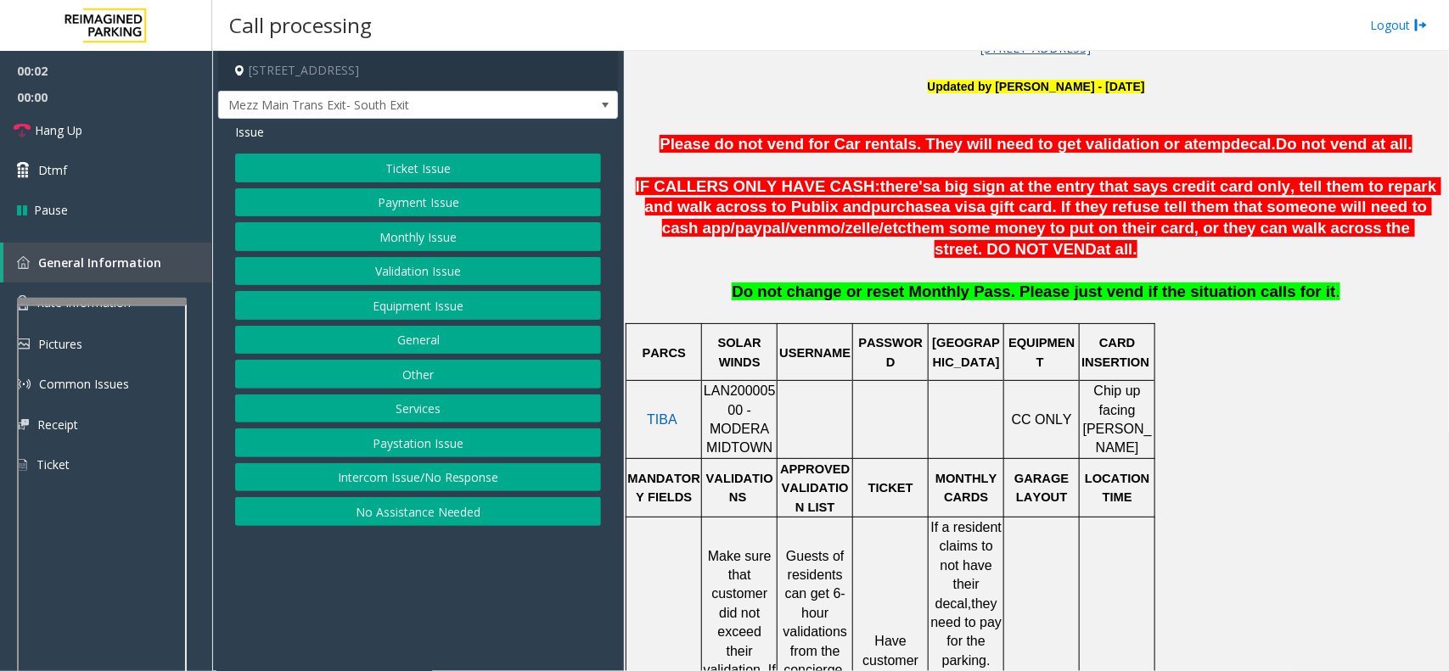
scroll to position [637, 0]
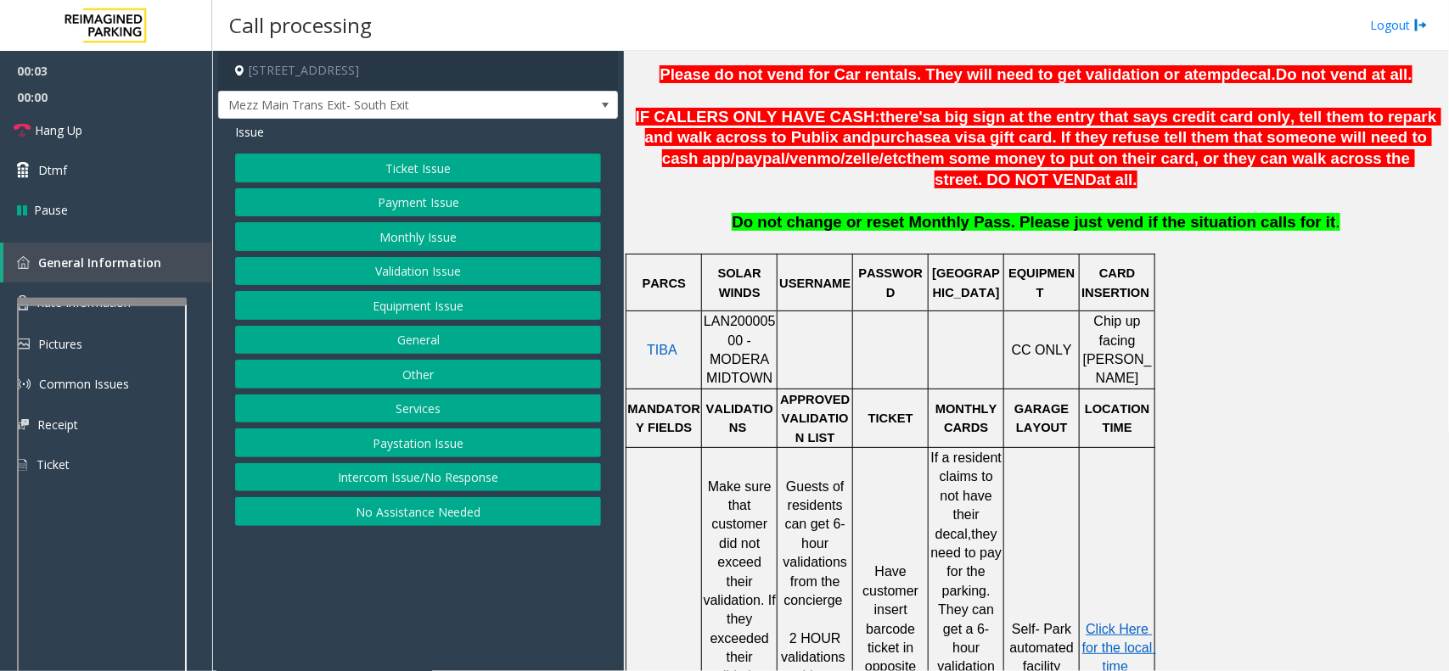
click at [750, 334] on span "LAN20000500 - MODERA MIDTOWN" at bounding box center [740, 349] width 72 height 71
copy span "LAN20000500"
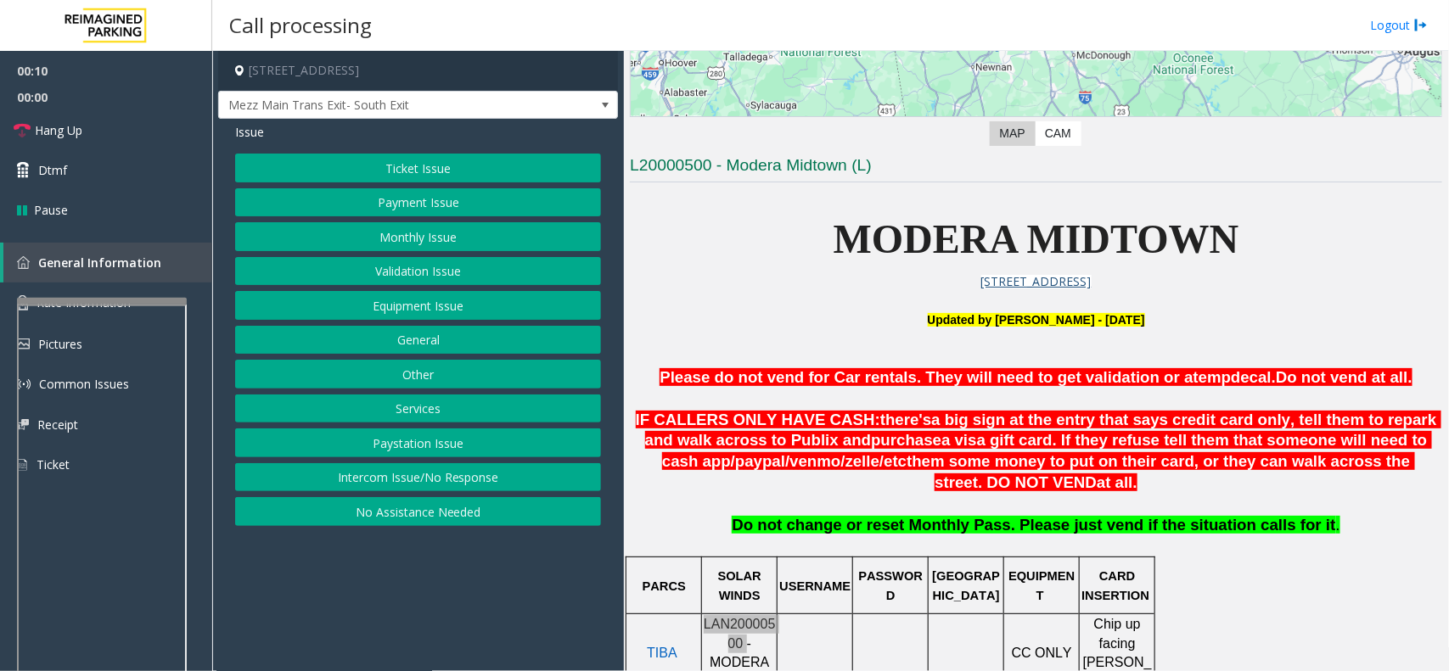
scroll to position [424, 0]
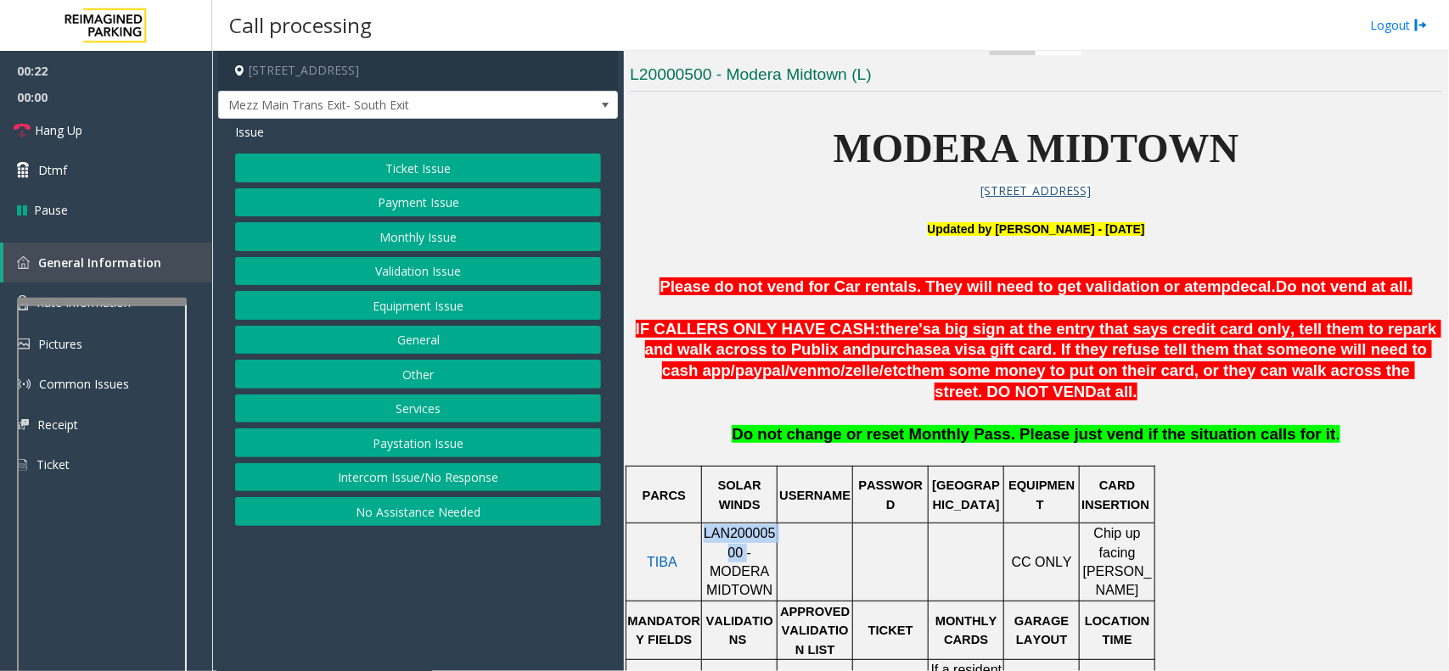
click at [418, 268] on button "Validation Issue" at bounding box center [418, 271] width 366 height 29
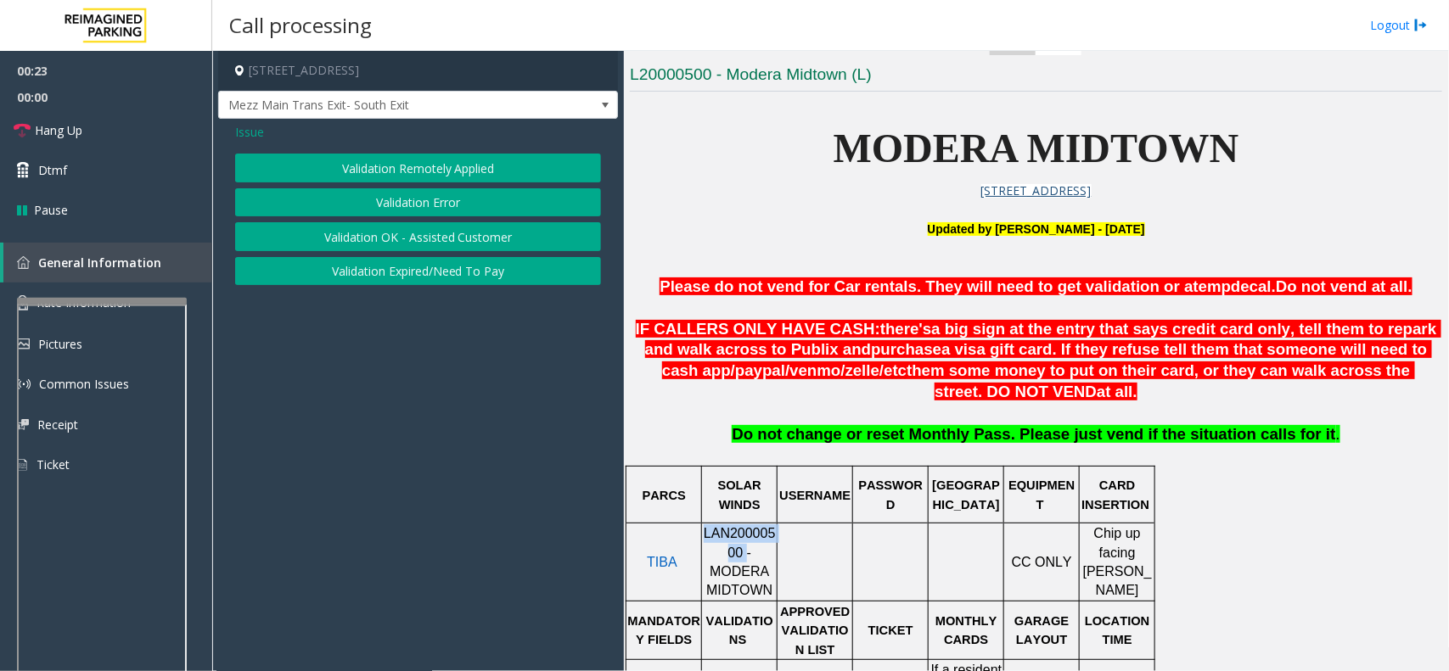
click at [431, 199] on button "Validation Error" at bounding box center [418, 202] width 366 height 29
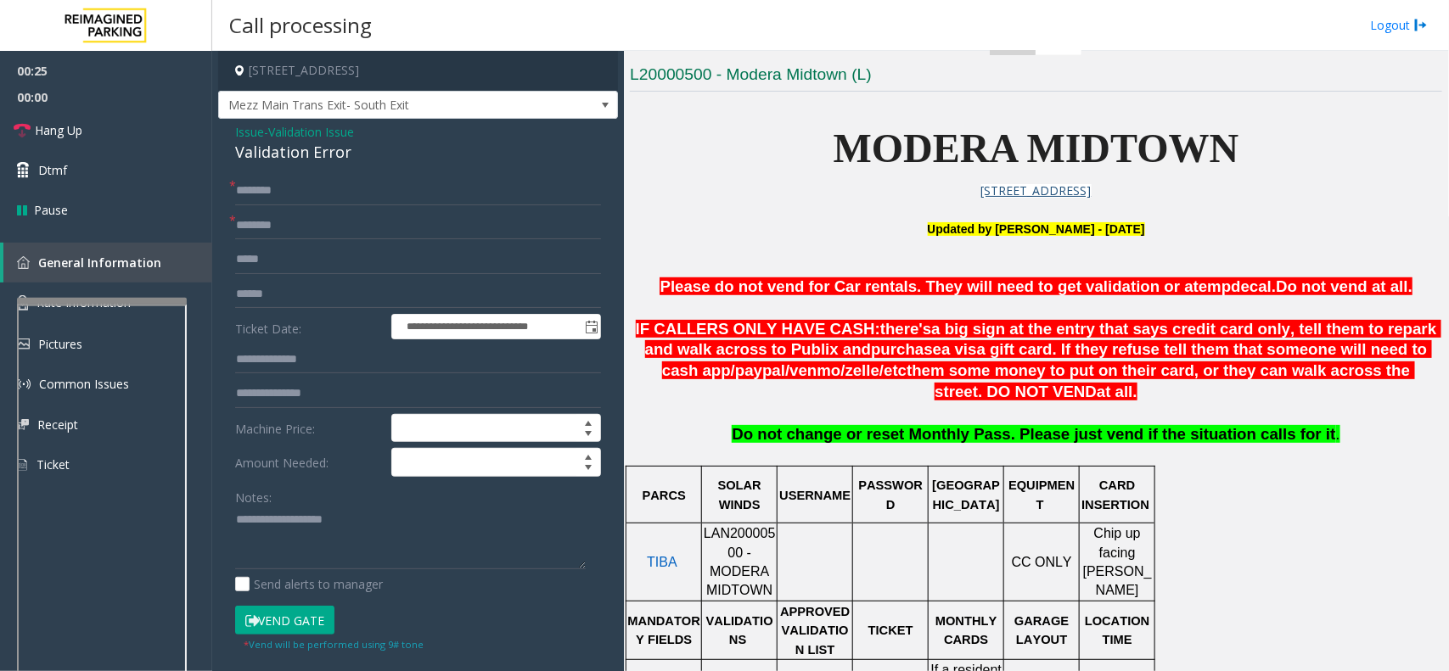
click at [897, 149] on span "MODERA MIDTOWN" at bounding box center [1037, 148] width 406 height 45
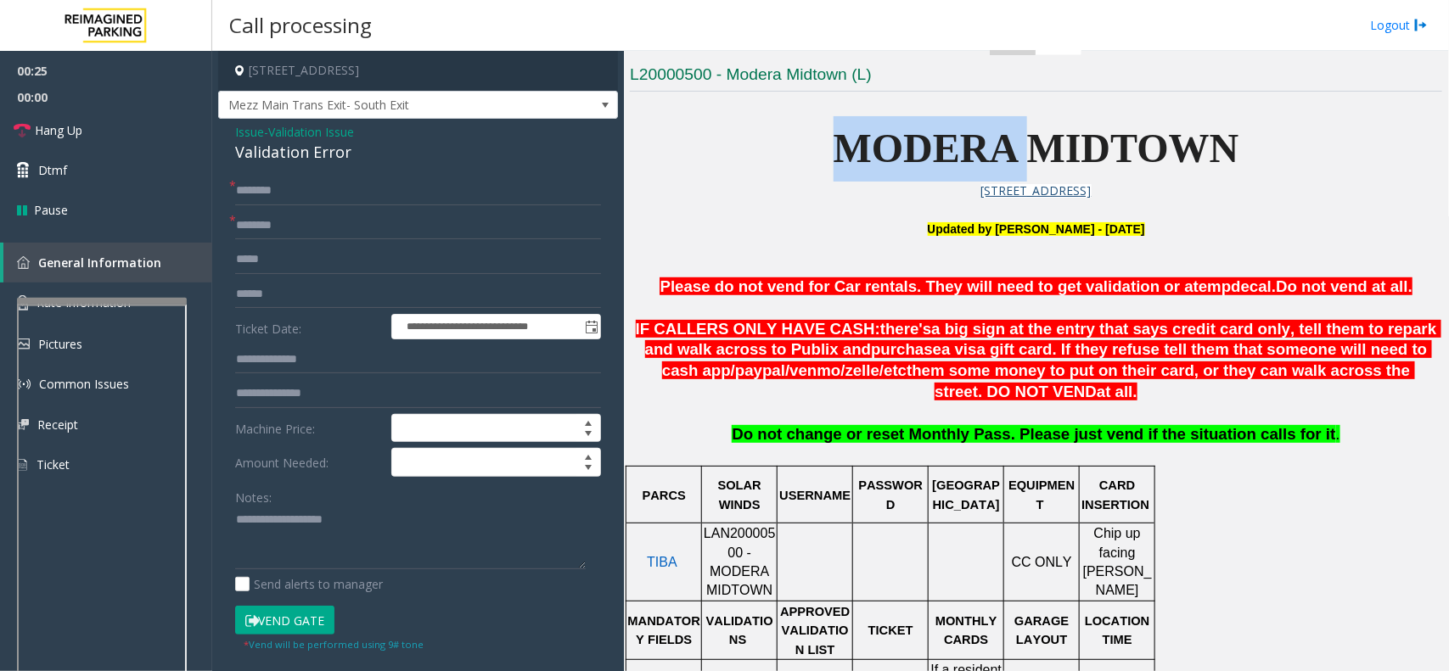
click at [897, 149] on span "MODERA MIDTOWN" at bounding box center [1037, 148] width 406 height 45
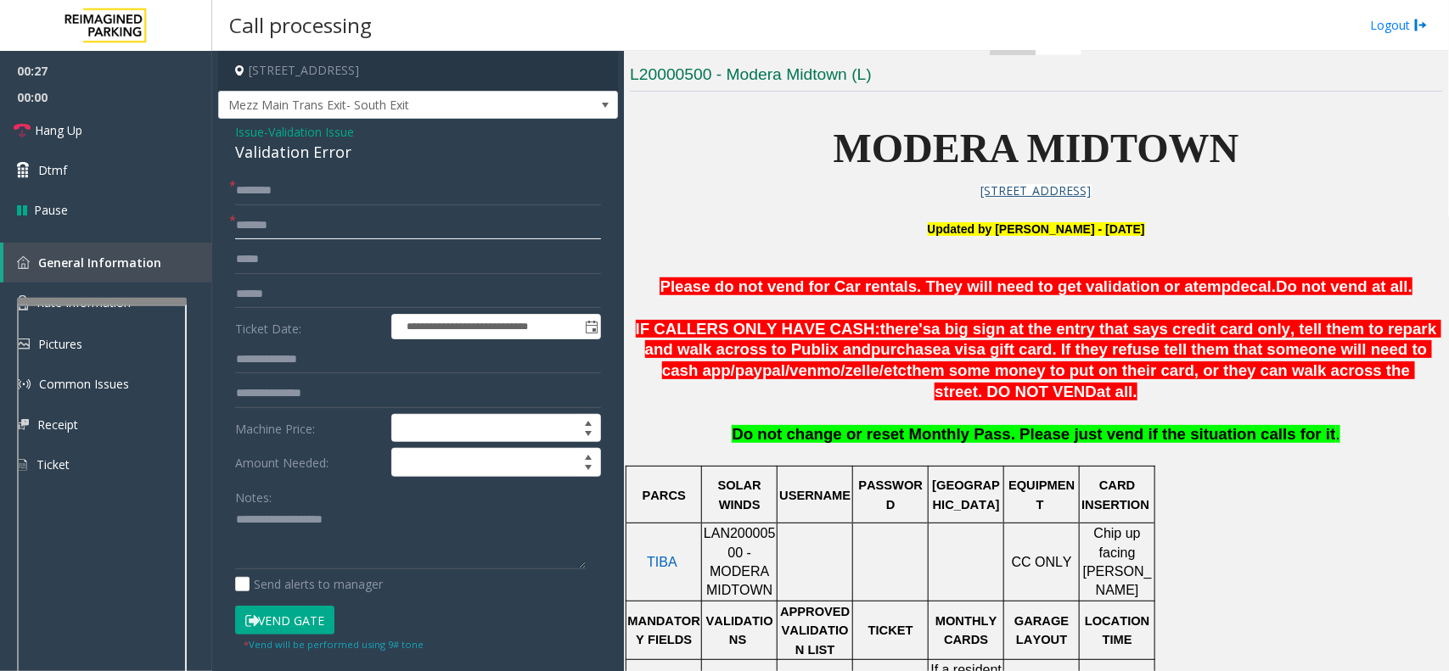
type input "******"
click at [287, 185] on input "text" at bounding box center [418, 191] width 366 height 29
drag, startPoint x: 354, startPoint y: 151, endPoint x: 231, endPoint y: 127, distance: 125.4
click at [231, 127] on div "**********" at bounding box center [418, 558] width 400 height 879
click at [329, 540] on textarea at bounding box center [410, 539] width 351 height 64
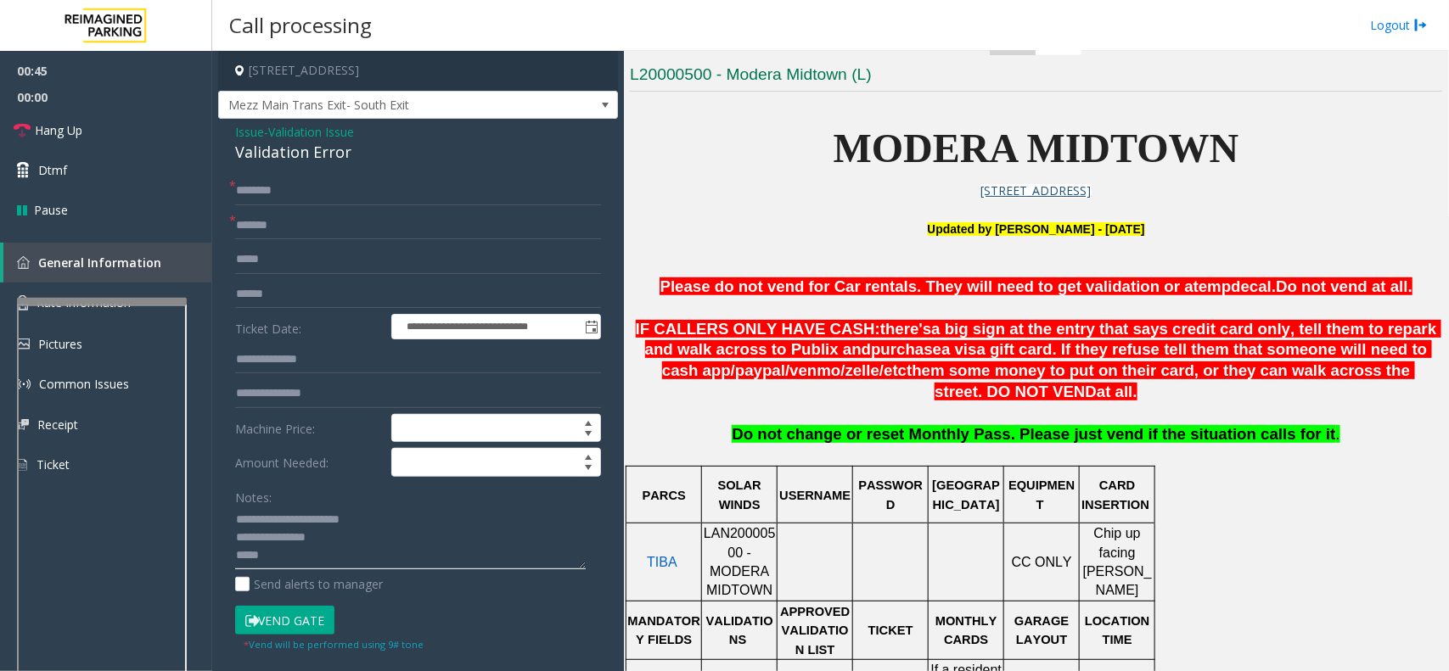
type textarea "**********"
click at [281, 361] on input "text" at bounding box center [418, 359] width 366 height 29
type input "******"
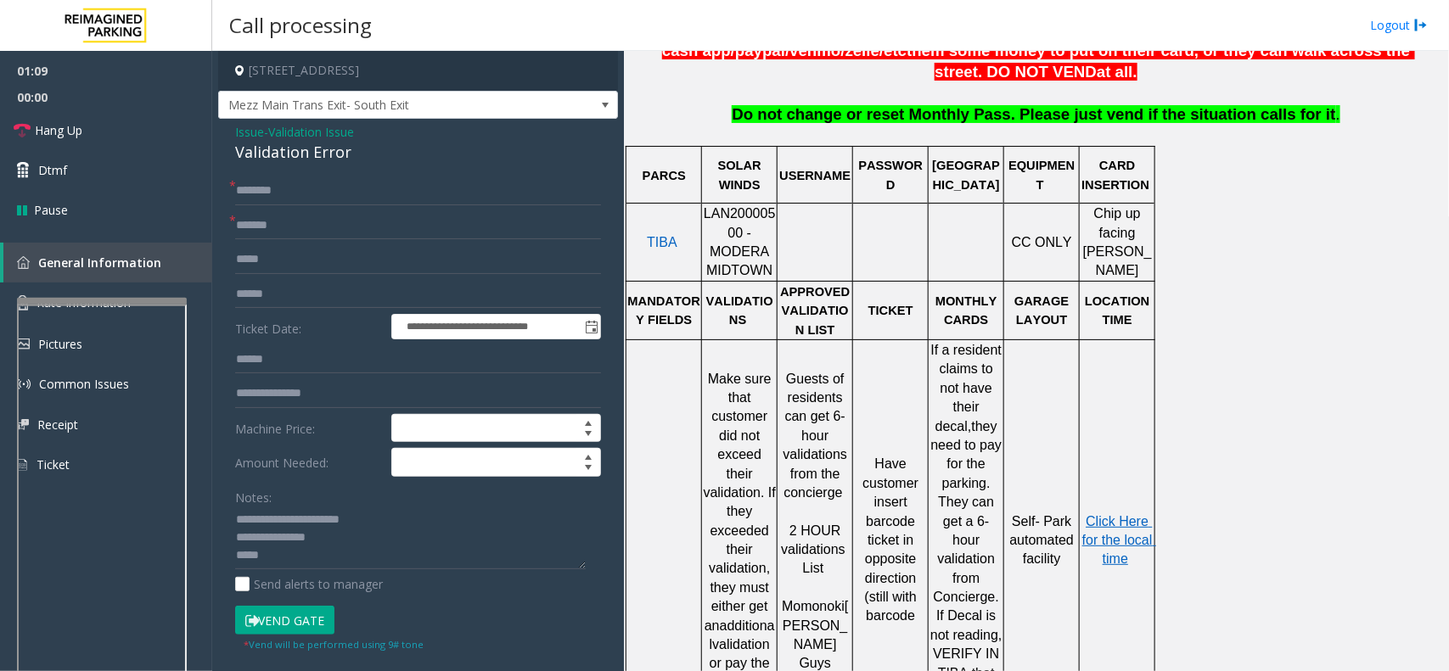
scroll to position [849, 0]
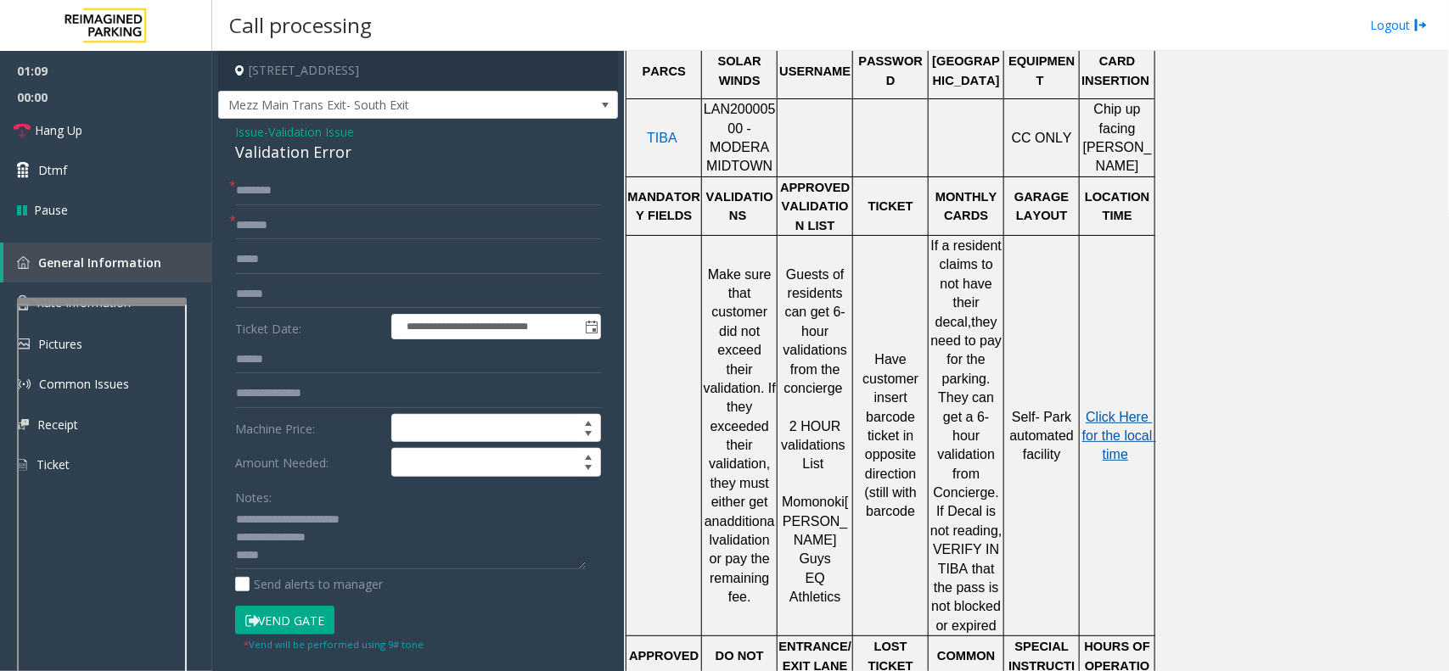
click at [1102, 414] on span "Click Here for the local time" at bounding box center [1119, 436] width 74 height 53
click at [301, 626] on button "Vend Gate" at bounding box center [284, 620] width 99 height 29
click at [299, 549] on textarea at bounding box center [410, 539] width 351 height 64
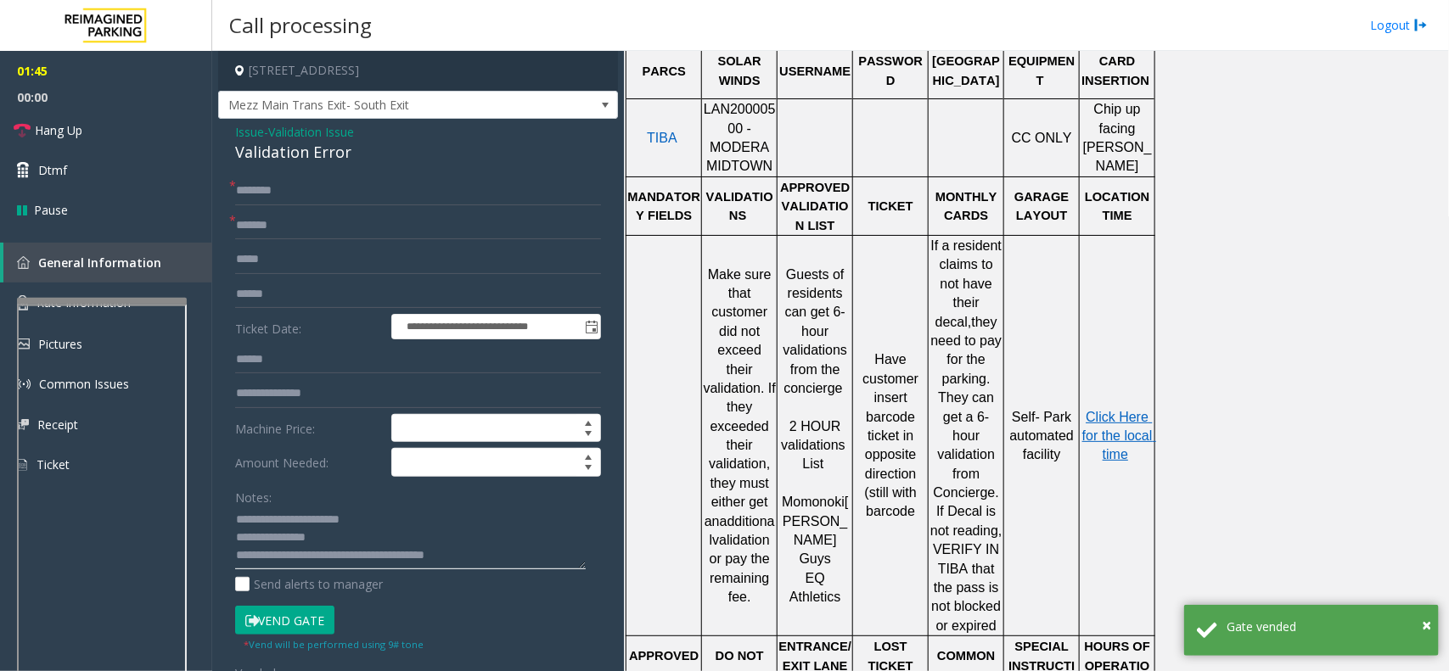
type textarea "**********"
click at [294, 188] on input "text" at bounding box center [418, 191] width 366 height 29
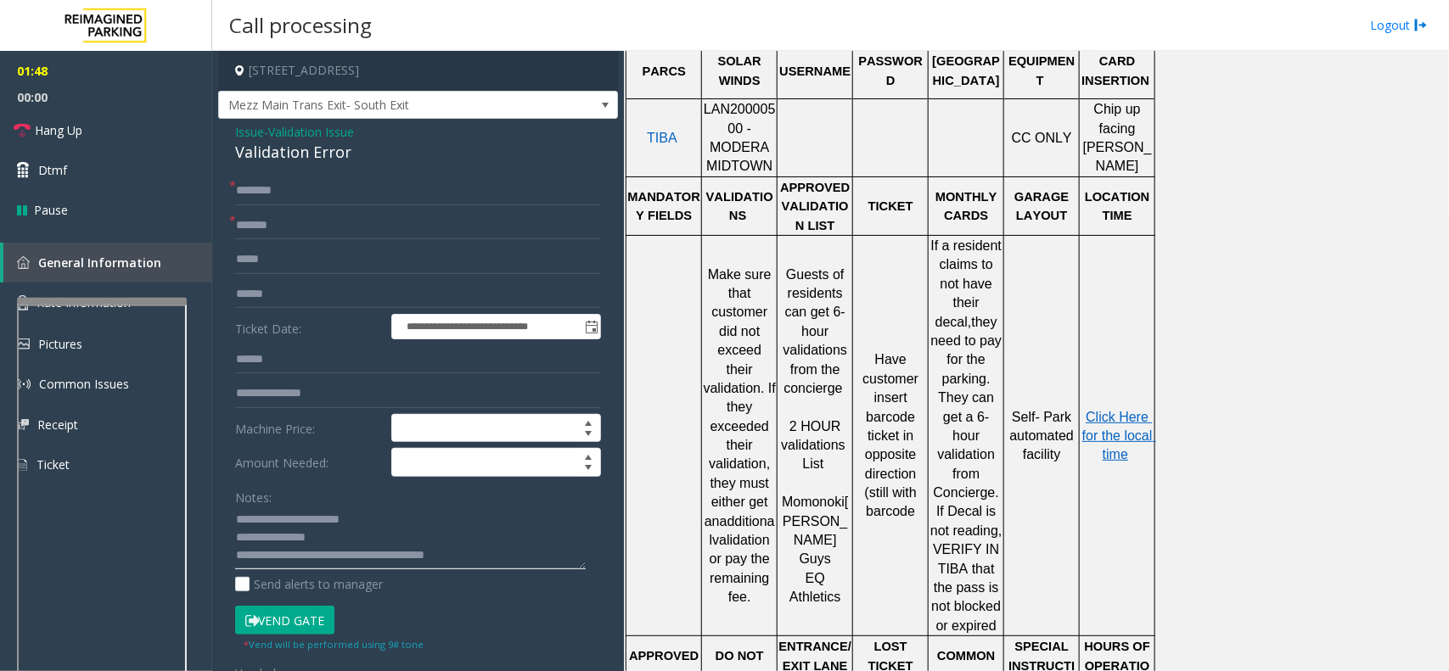
click at [491, 556] on textarea at bounding box center [410, 539] width 351 height 64
click at [270, 293] on input "text" at bounding box center [418, 294] width 366 height 29
drag, startPoint x: 69, startPoint y: 137, endPoint x: 42, endPoint y: 134, distance: 26.4
click at [69, 136] on span "Hang Up" at bounding box center [59, 130] width 48 height 18
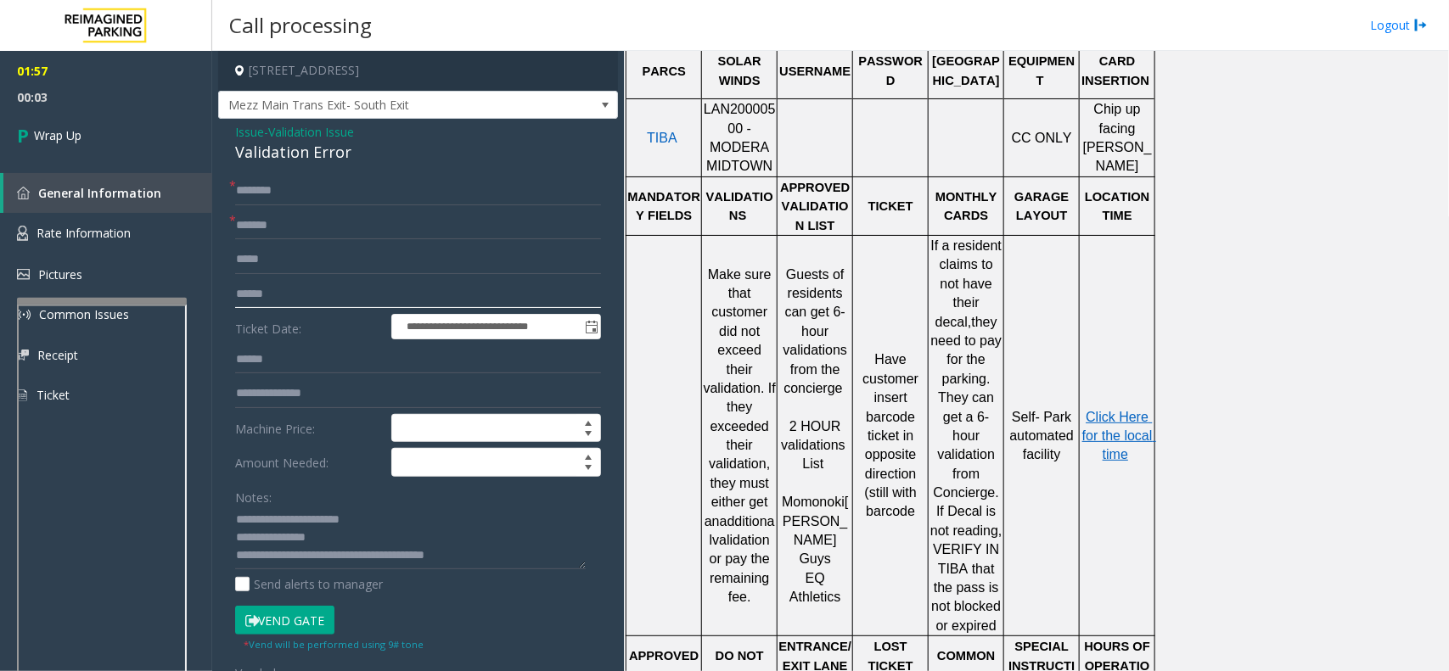
click at [372, 289] on input "text" at bounding box center [418, 294] width 366 height 29
type input "*******"
click at [283, 189] on input "text" at bounding box center [418, 191] width 366 height 29
type input "**"
type input "*"
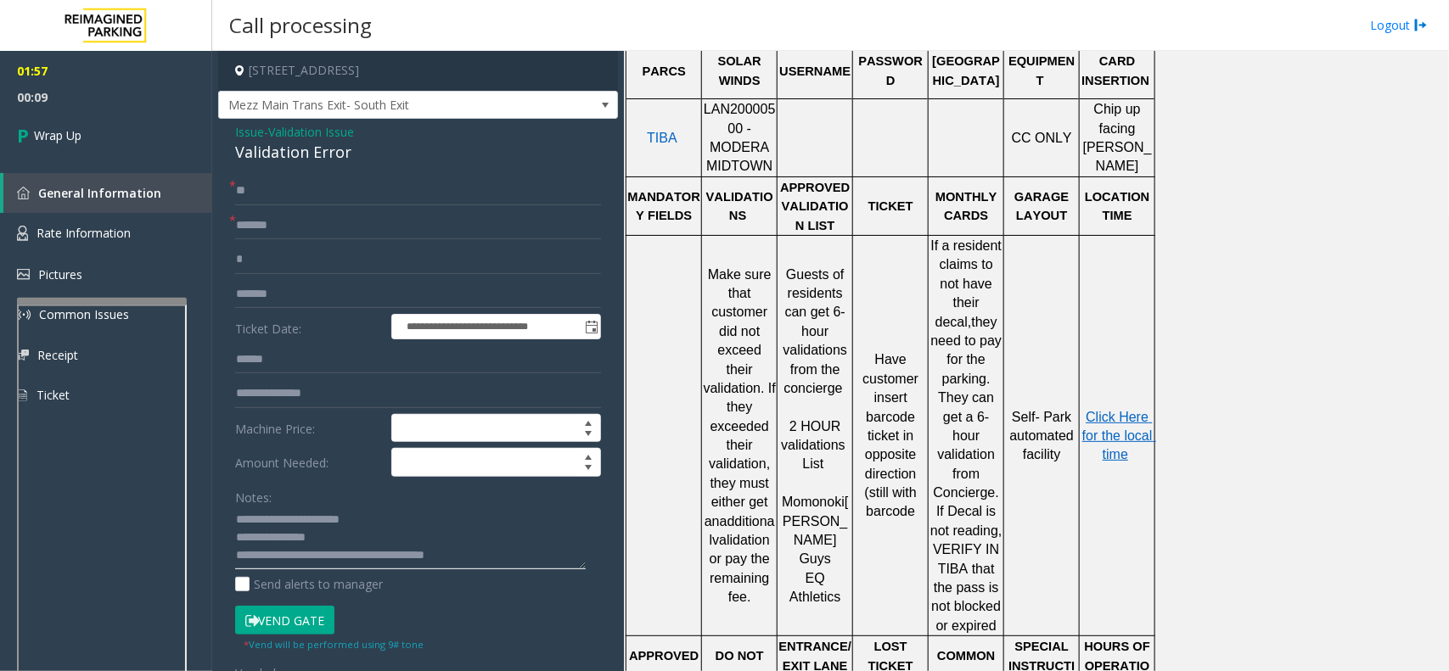
click at [488, 563] on textarea at bounding box center [410, 539] width 351 height 64
click at [325, 255] on input "*" at bounding box center [418, 259] width 366 height 29
click at [476, 558] on textarea at bounding box center [410, 539] width 351 height 64
type textarea "**********"
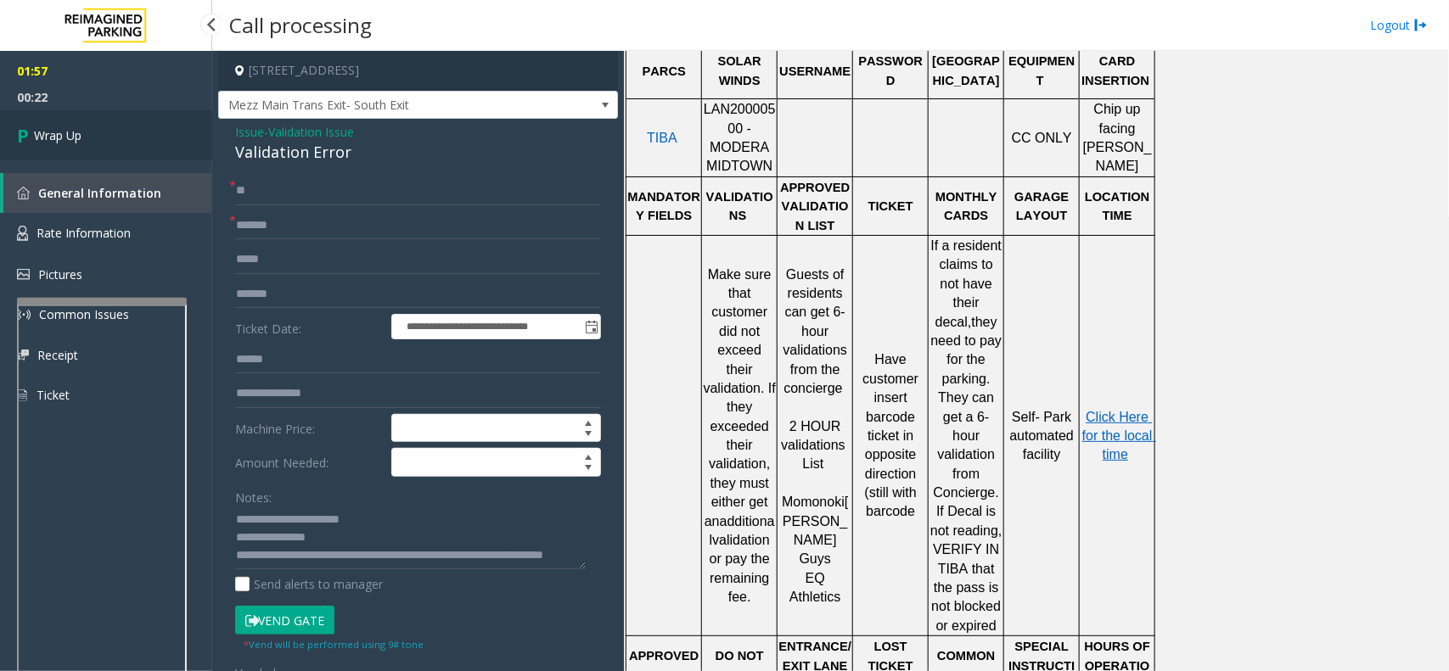
click at [100, 143] on link "Wrap Up" at bounding box center [106, 135] width 212 height 50
drag, startPoint x: 100, startPoint y: 143, endPoint x: 133, endPoint y: 155, distance: 35.5
click at [115, 146] on link "Wrap Up" at bounding box center [106, 135] width 212 height 50
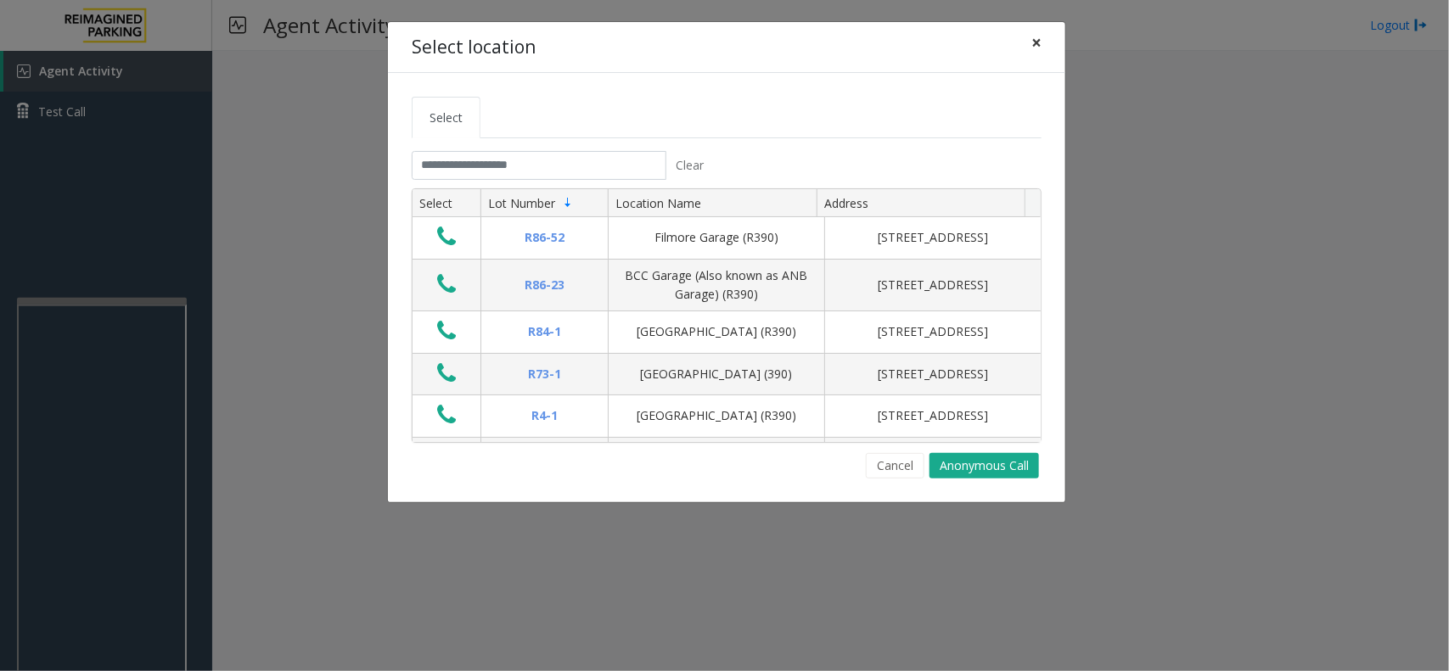
click at [1045, 42] on button "×" at bounding box center [1036, 43] width 34 height 42
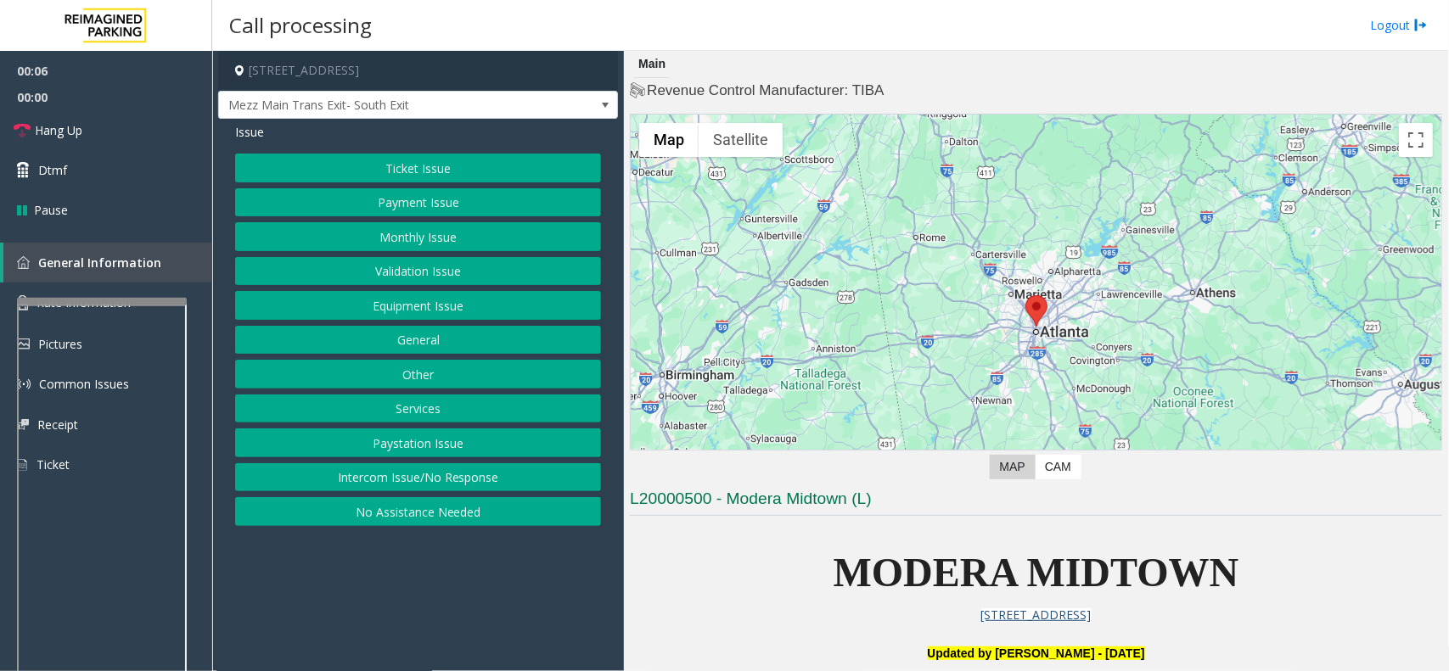
click at [389, 270] on button "Validation Issue" at bounding box center [418, 271] width 366 height 29
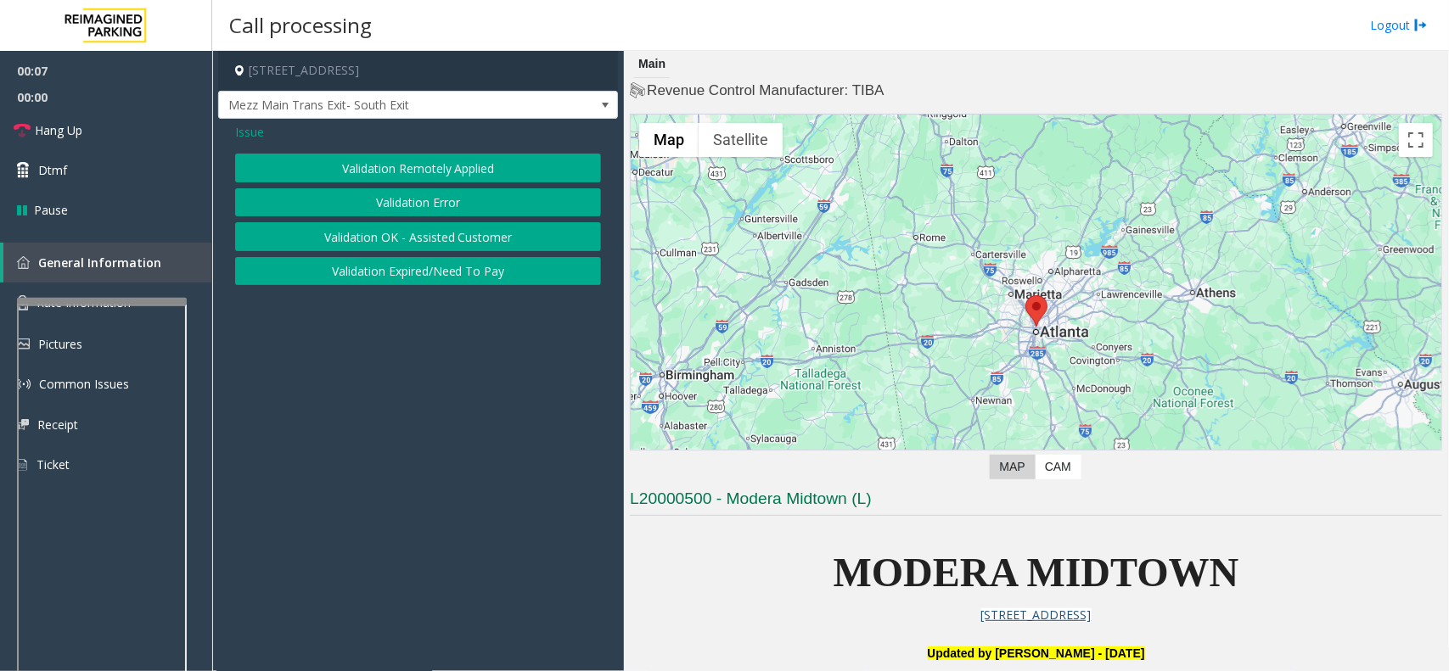
click at [413, 205] on button "Validation Error" at bounding box center [418, 202] width 366 height 29
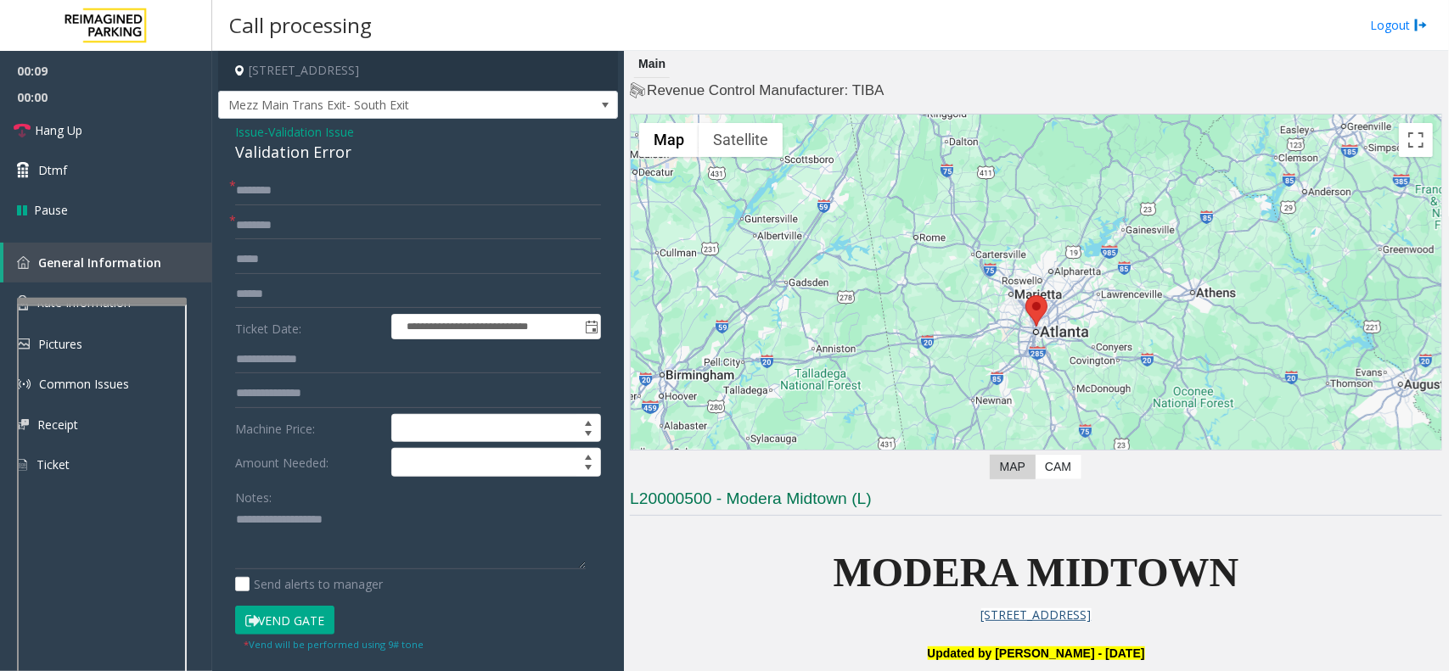
click at [896, 578] on span "MODERA MIDTOWN" at bounding box center [1037, 572] width 406 height 45
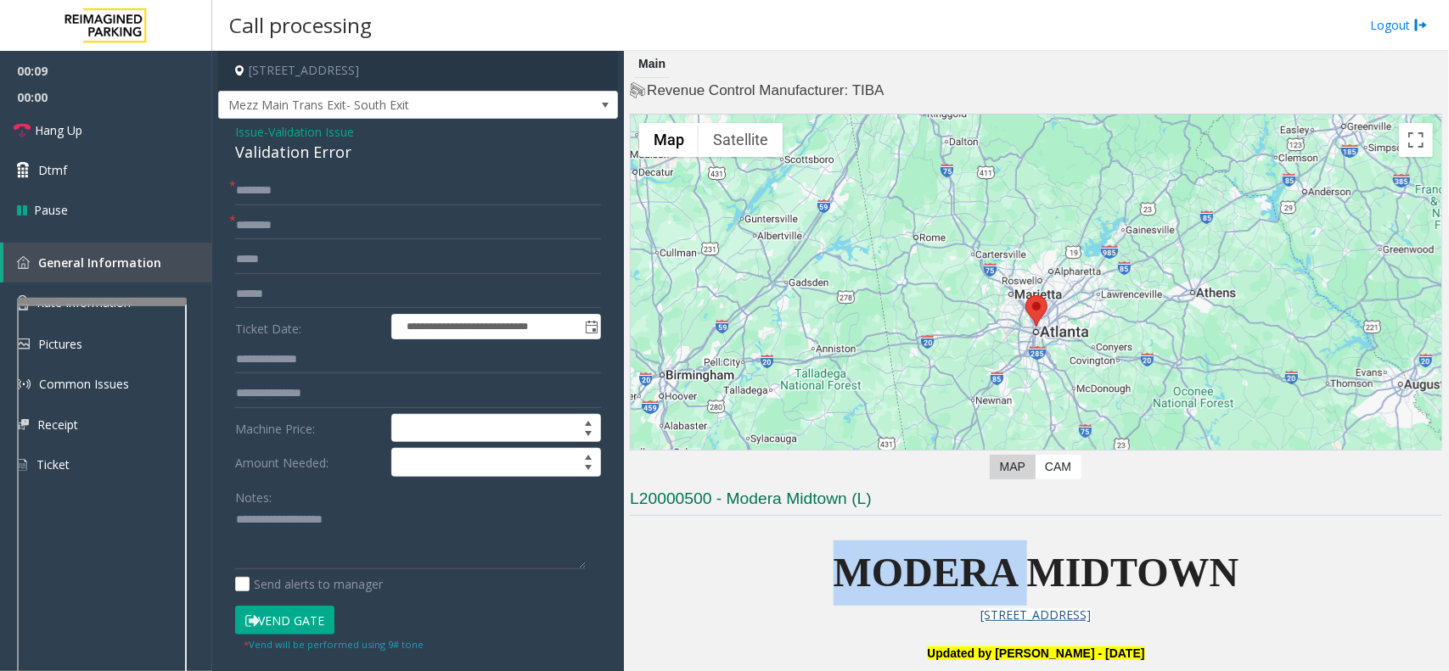
click at [896, 578] on span "MODERA MIDTOWN" at bounding box center [1037, 572] width 406 height 45
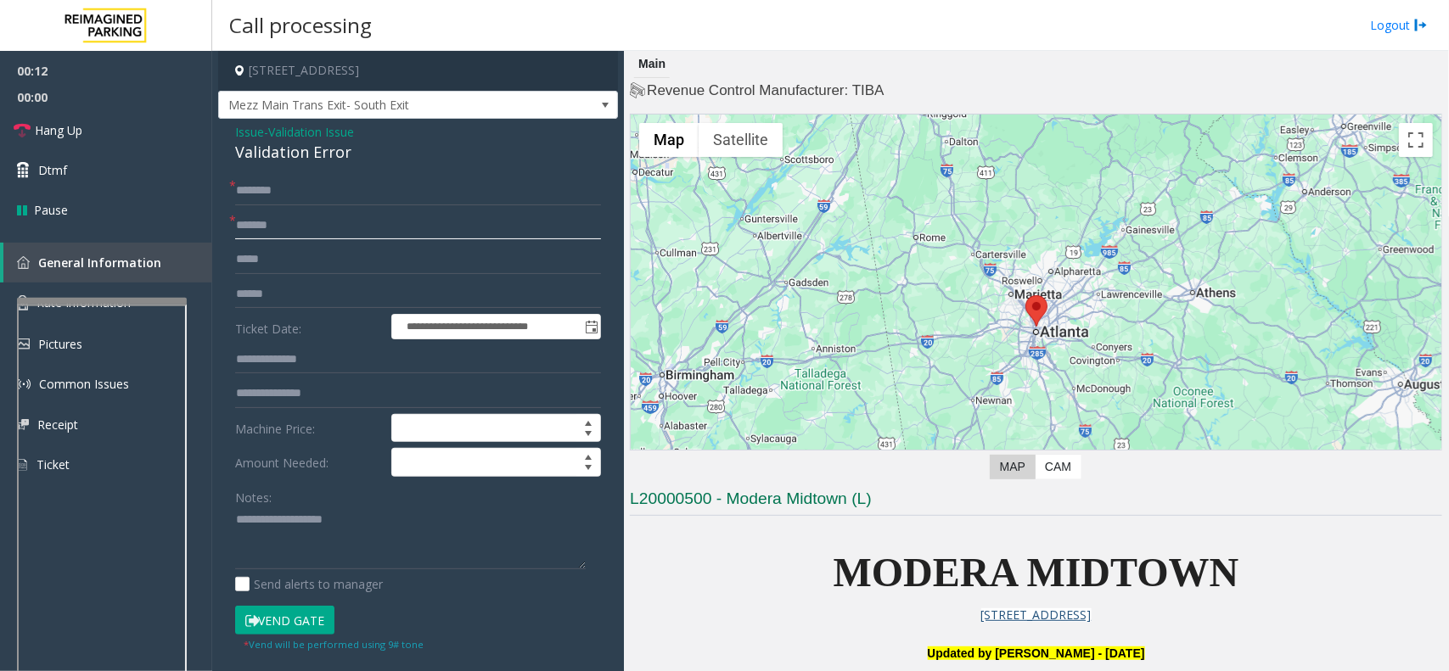
type input "******"
click at [302, 358] on input "text" at bounding box center [418, 359] width 366 height 29
click at [294, 289] on input "text" at bounding box center [418, 294] width 366 height 29
type input "*******"
click at [255, 349] on input "text" at bounding box center [418, 359] width 366 height 29
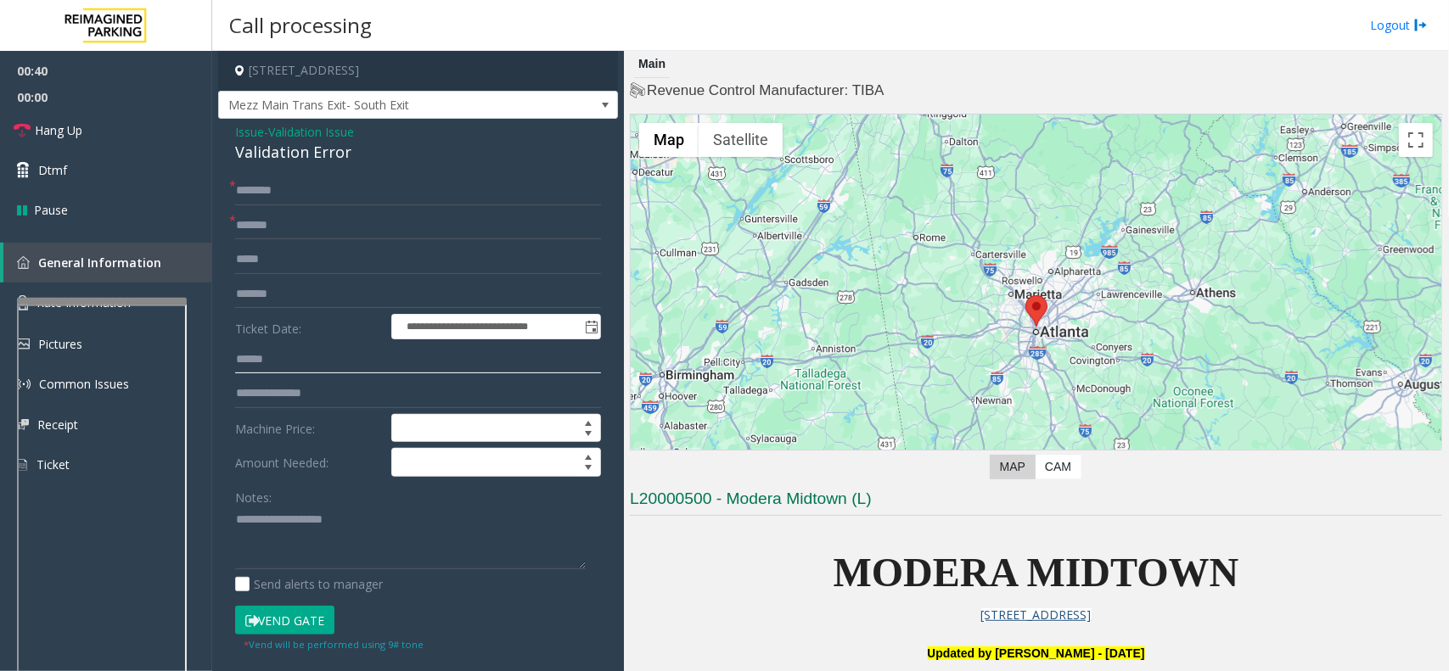
type input "******"
click at [280, 188] on input "text" at bounding box center [418, 191] width 366 height 29
click at [293, 195] on input "text" at bounding box center [418, 191] width 366 height 29
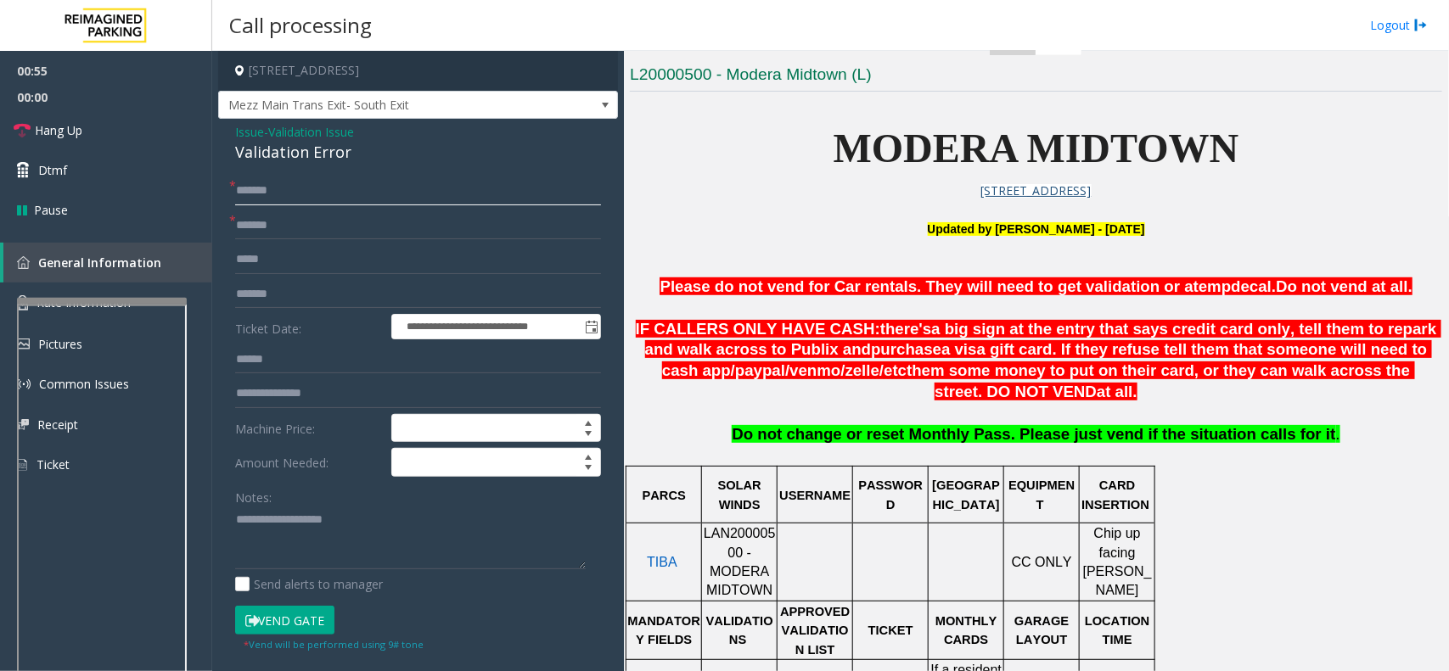
scroll to position [743, 0]
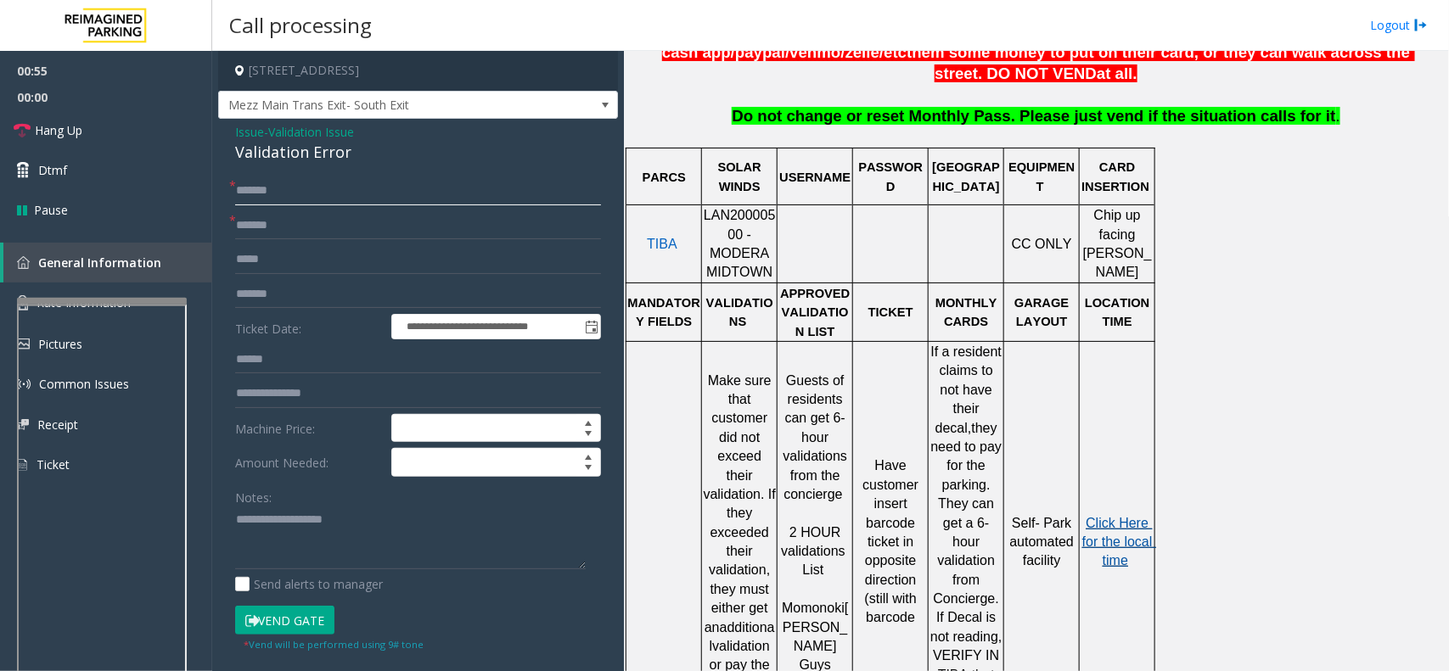
type input "******"
click at [1104, 516] on span "Click Here for the local time" at bounding box center [1119, 542] width 74 height 53
click at [268, 516] on textarea at bounding box center [410, 539] width 351 height 64
drag, startPoint x: 351, startPoint y: 153, endPoint x: 218, endPoint y: 124, distance: 135.5
click at [218, 124] on div "**********" at bounding box center [418, 558] width 400 height 879
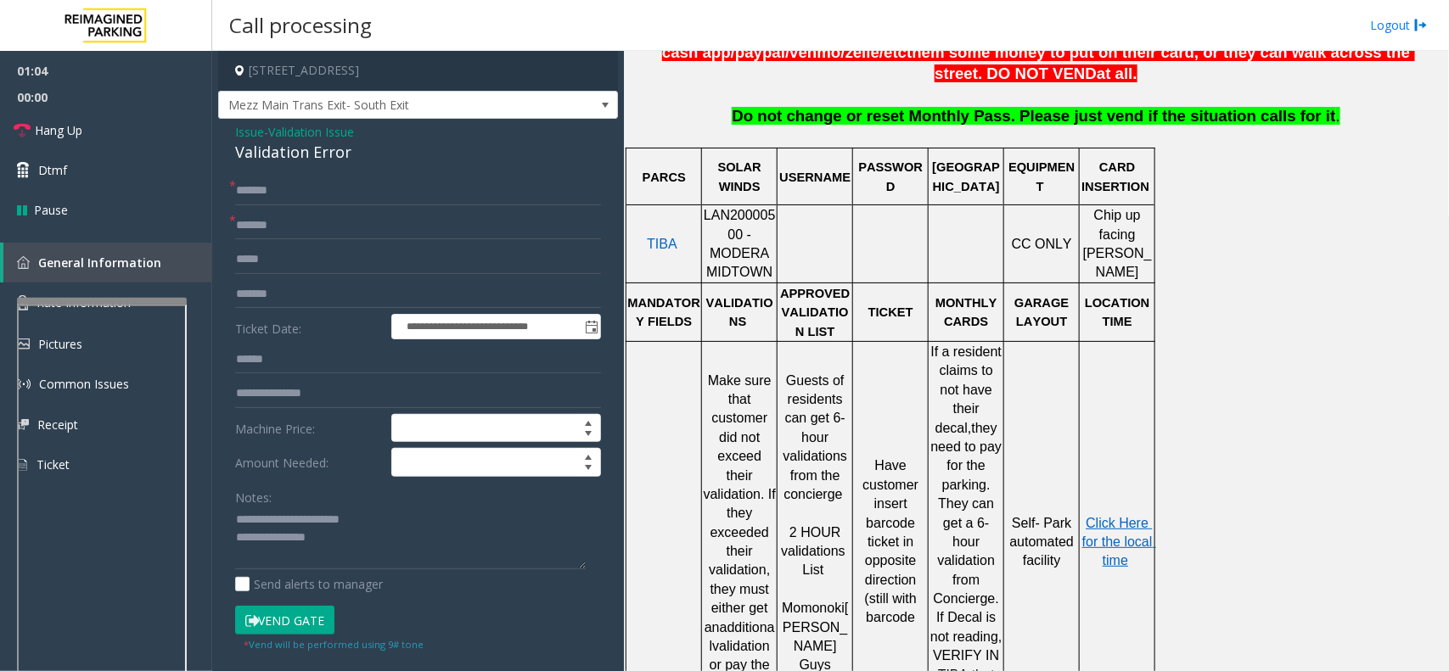
click at [286, 614] on button "Vend Gate" at bounding box center [284, 620] width 99 height 29
click at [346, 548] on textarea at bounding box center [410, 539] width 351 height 64
click at [380, 548] on textarea at bounding box center [410, 539] width 351 height 64
type textarea "**********"
click at [90, 128] on link "Hang Up" at bounding box center [106, 130] width 212 height 40
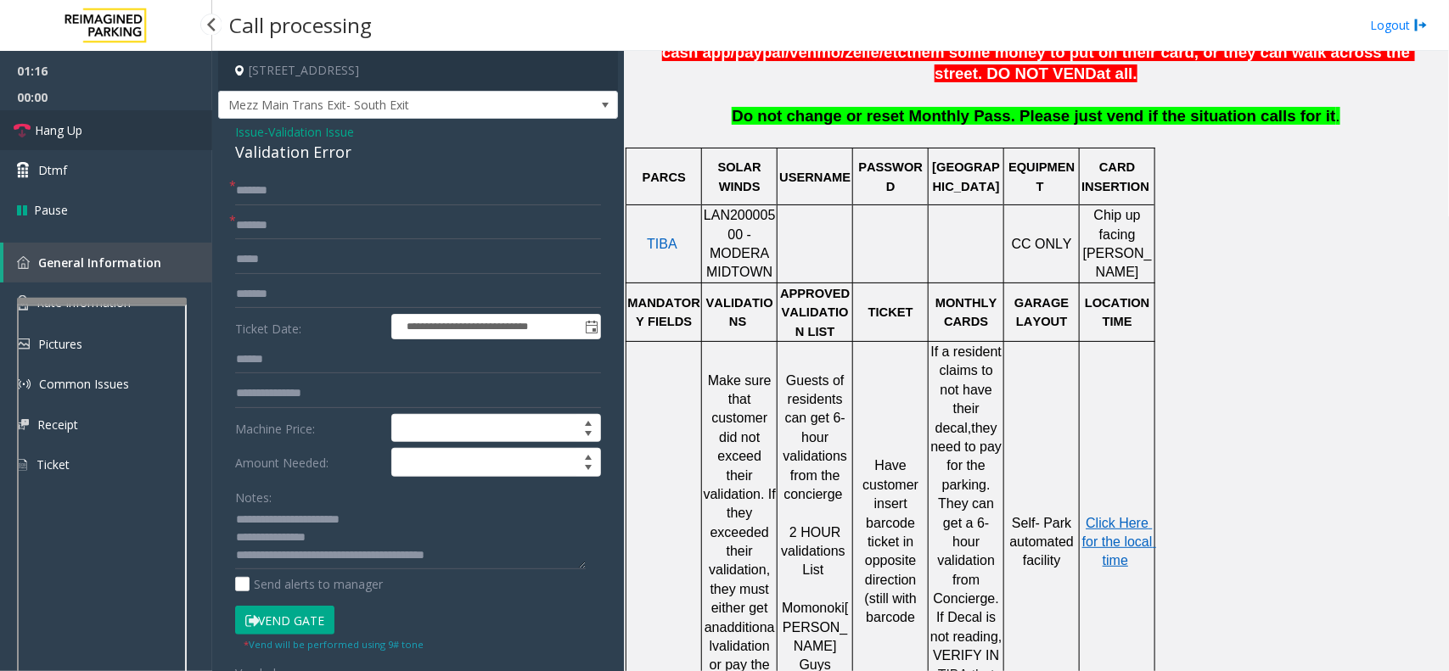
click at [90, 128] on link "Hang Up" at bounding box center [106, 130] width 212 height 40
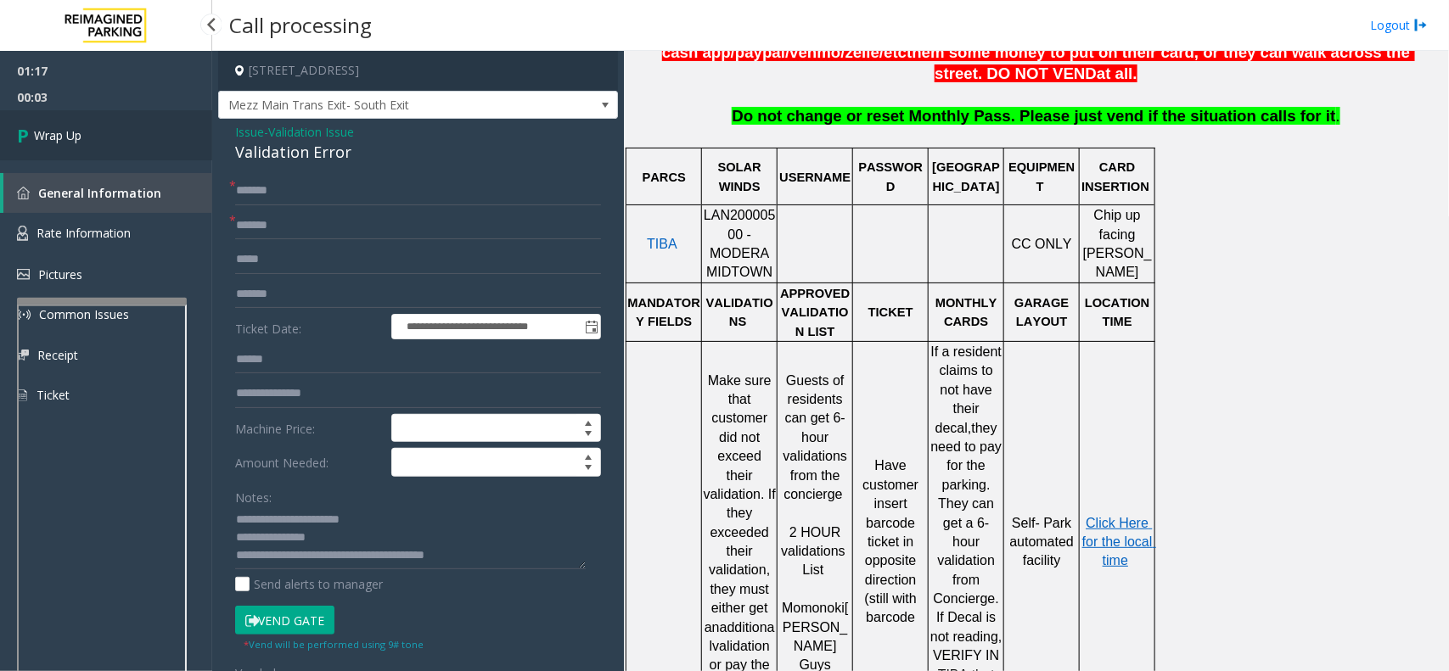
click at [96, 132] on link "Wrap Up" at bounding box center [106, 135] width 212 height 50
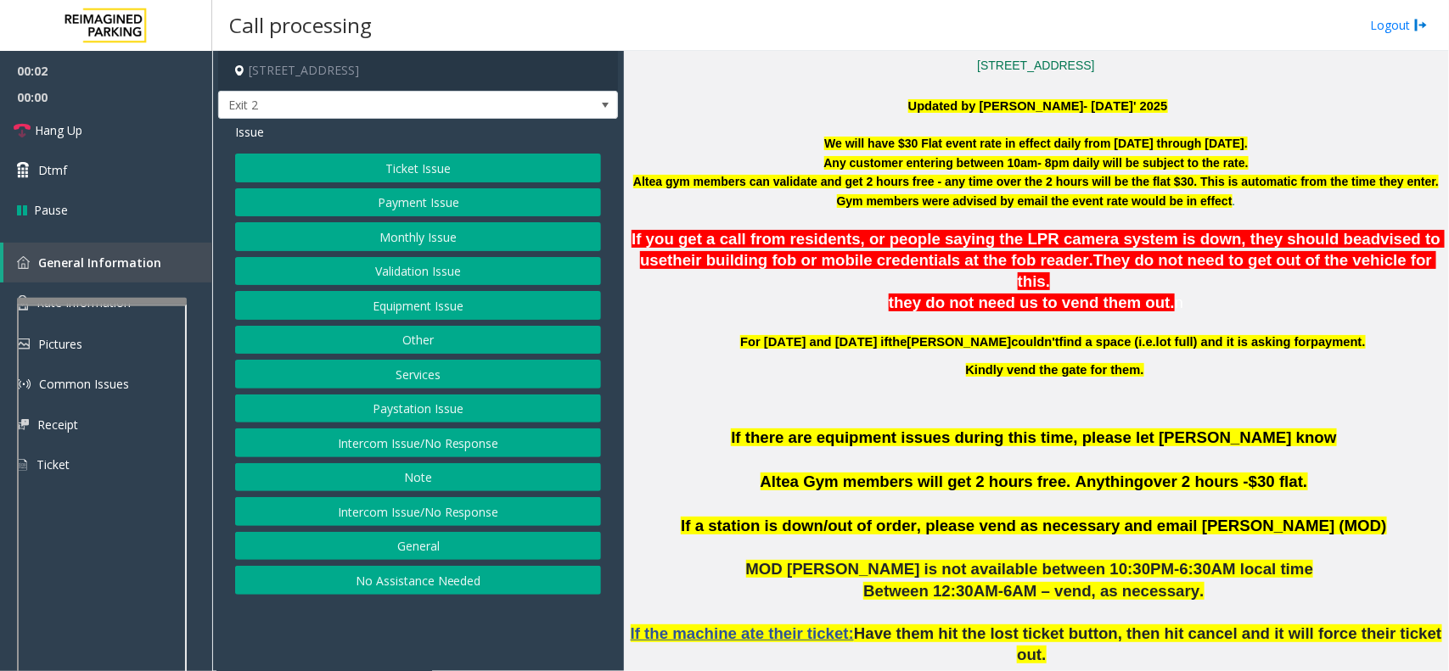
scroll to position [531, 0]
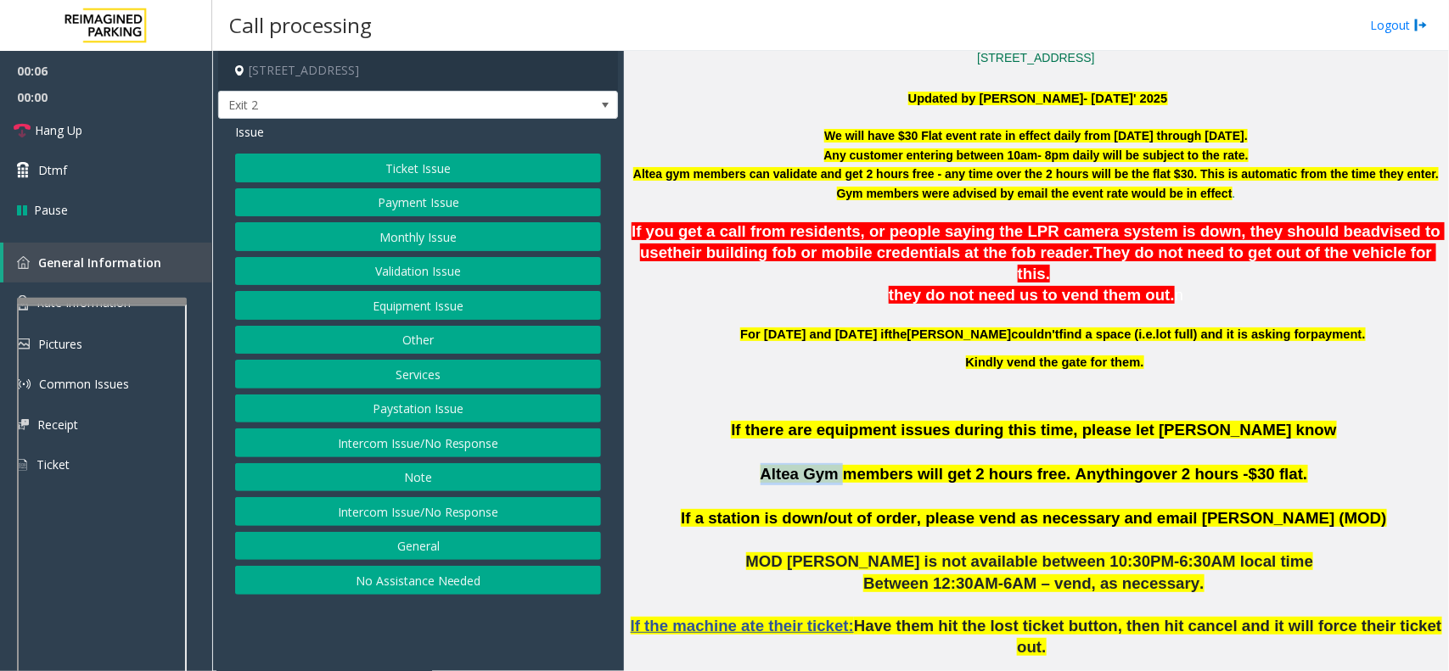
drag, startPoint x: 784, startPoint y: 454, endPoint x: 855, endPoint y: 457, distance: 71.4
click at [855, 465] on span "Altea Gym members will get 2 hours free. Anything" at bounding box center [953, 474] width 384 height 18
click at [943, 465] on span "Altea Gym members will get 2 hours free. Anything" at bounding box center [953, 474] width 384 height 18
drag, startPoint x: 1053, startPoint y: 450, endPoint x: 840, endPoint y: 438, distance: 212.6
click at [840, 438] on p "If there are equipment issues during this time, please let [PERSON_NAME] know A…" at bounding box center [1036, 463] width 812 height 88
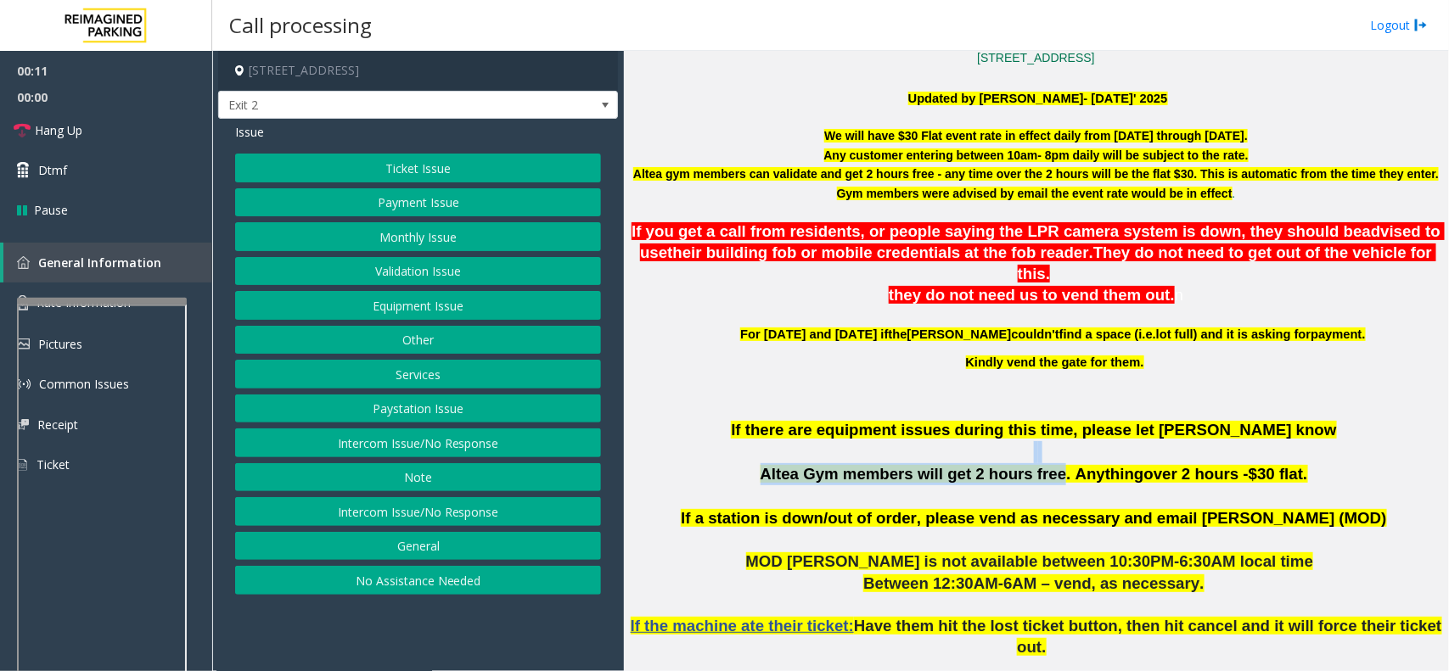
drag, startPoint x: 822, startPoint y: 429, endPoint x: 898, endPoint y: 457, distance: 81.4
click at [821, 429] on p "If there are equipment issues during this time, please let [PERSON_NAME] know A…" at bounding box center [1036, 463] width 812 height 88
click at [945, 465] on span "Altea Gym members will get 2 hours free. Anything" at bounding box center [953, 474] width 384 height 18
click at [410, 274] on button "Validation Issue" at bounding box center [418, 271] width 366 height 29
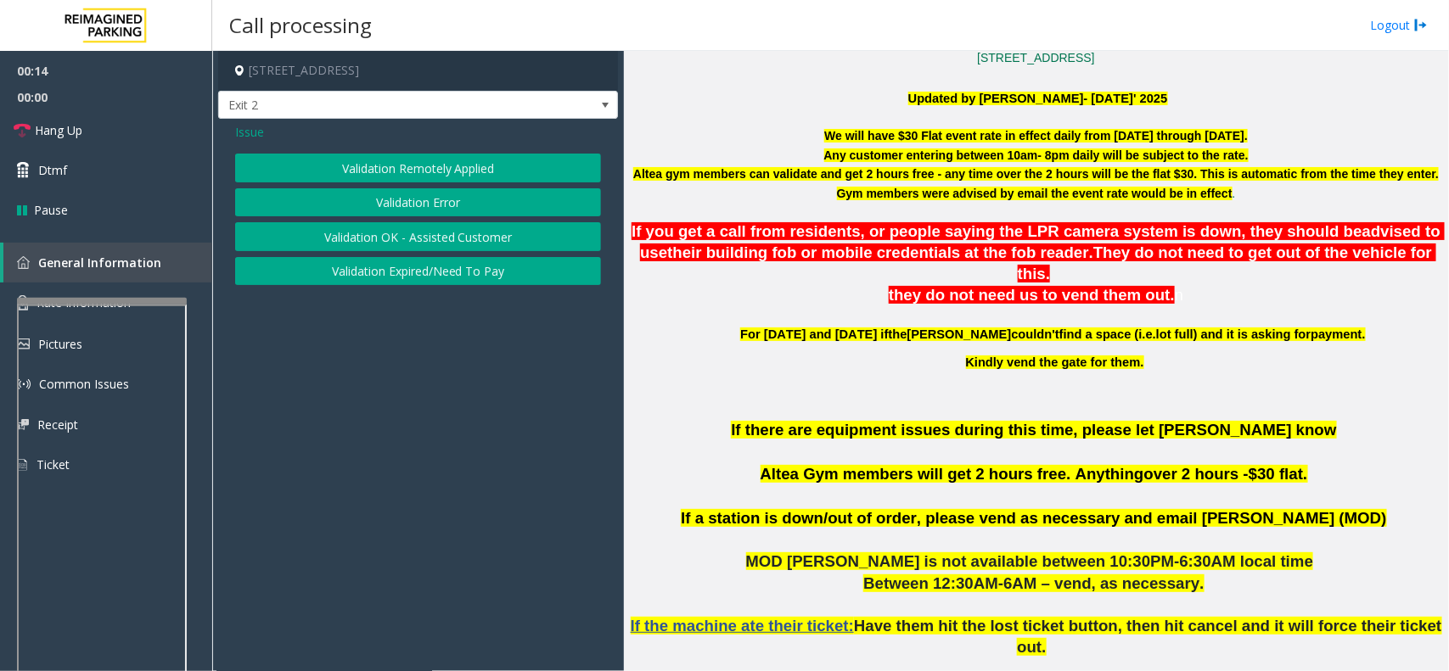
click at [418, 202] on button "Validation Error" at bounding box center [418, 202] width 366 height 29
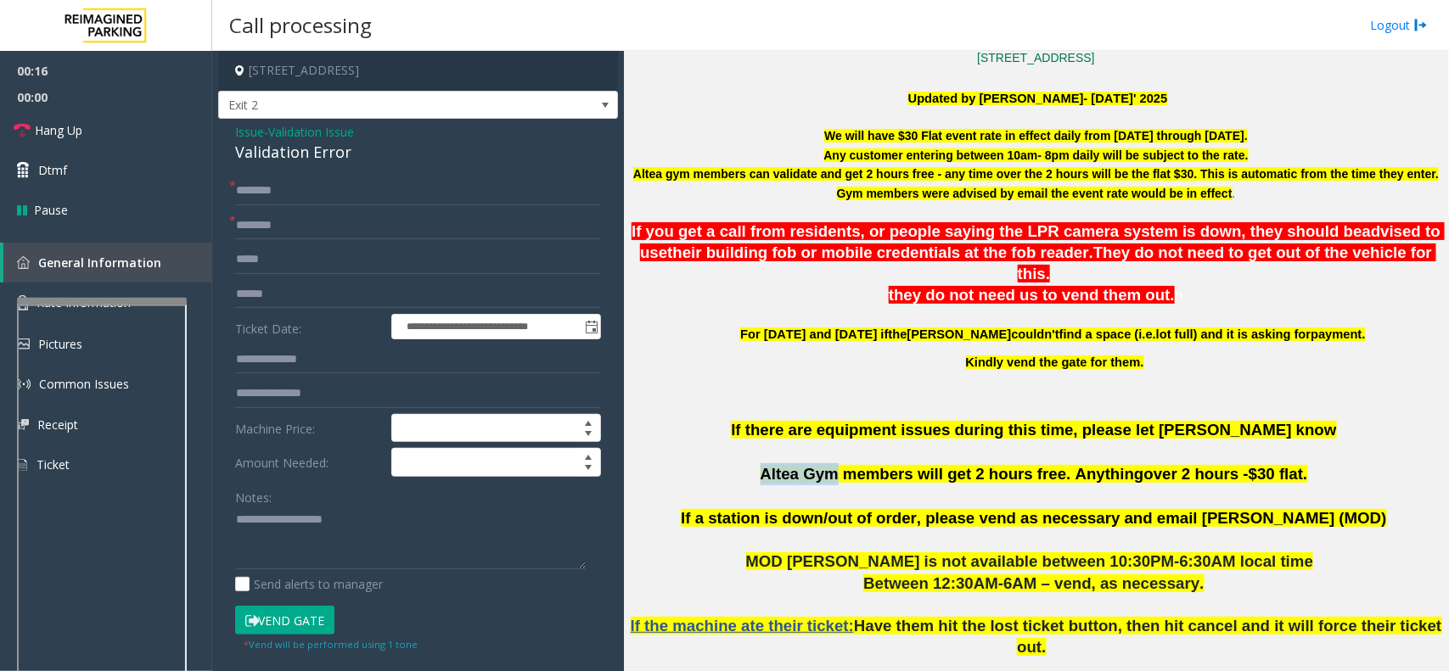
drag, startPoint x: 851, startPoint y: 457, endPoint x: 778, endPoint y: 452, distance: 73.1
click at [778, 452] on p "If there are equipment issues during this time, please let [PERSON_NAME] know A…" at bounding box center [1036, 463] width 812 height 88
type input "*********"
click at [345, 147] on div "Validation Error" at bounding box center [418, 152] width 366 height 23
drag, startPoint x: 350, startPoint y: 151, endPoint x: 227, endPoint y: 138, distance: 122.9
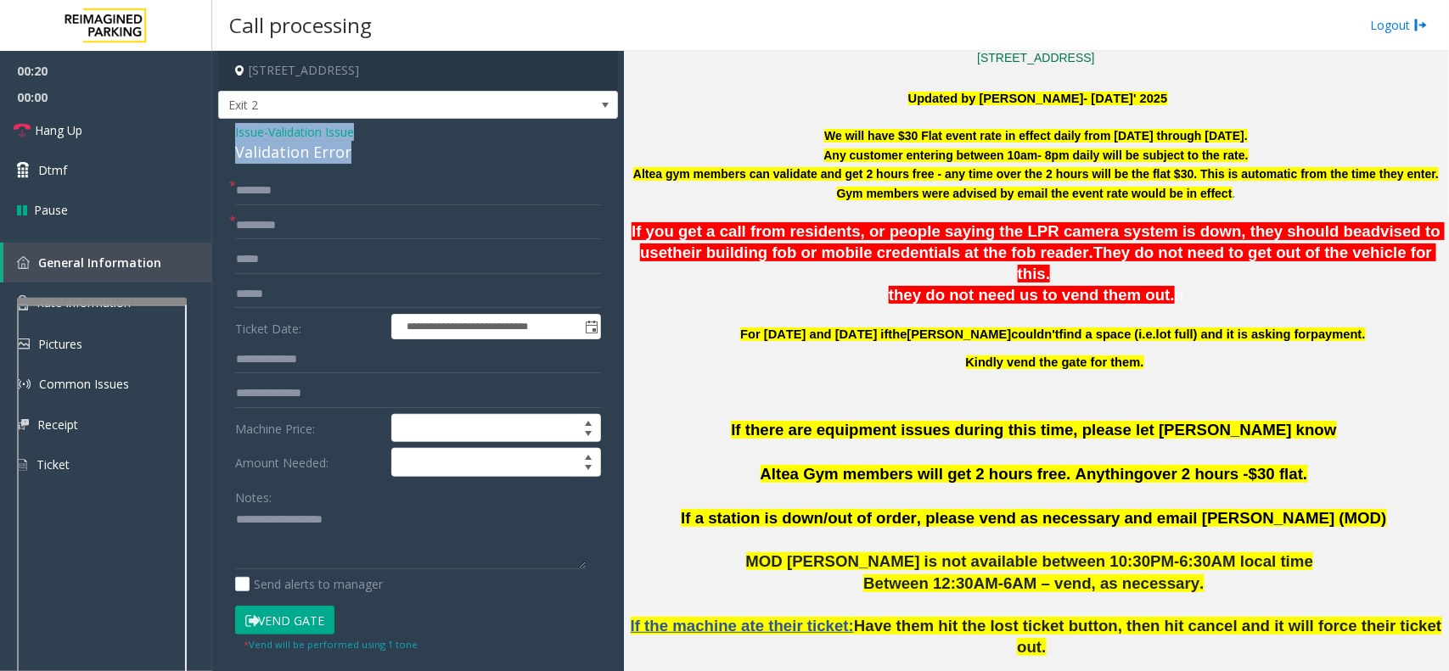
click at [227, 138] on div "**********" at bounding box center [418, 612] width 400 height 986
click at [358, 540] on textarea at bounding box center [410, 539] width 351 height 64
type textarea "**********"
drag, startPoint x: 1238, startPoint y: 498, endPoint x: 1169, endPoint y: 501, distance: 68.8
click at [1169, 509] on span "If a station is down/out of order, please vend as necessary and email [PERSON_N…" at bounding box center [1033, 518] width 705 height 18
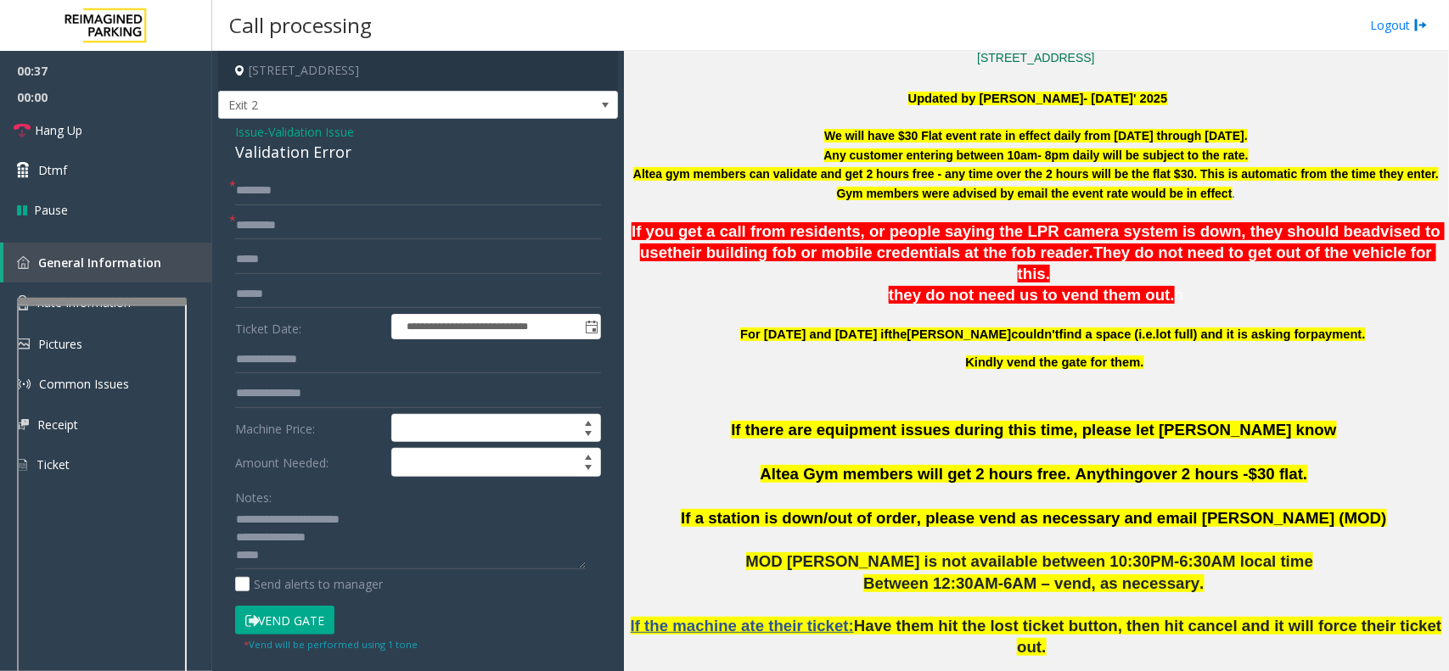
click at [1099, 509] on span "If a station is down/out of order, please vend as necessary and email [PERSON_N…" at bounding box center [1033, 518] width 705 height 18
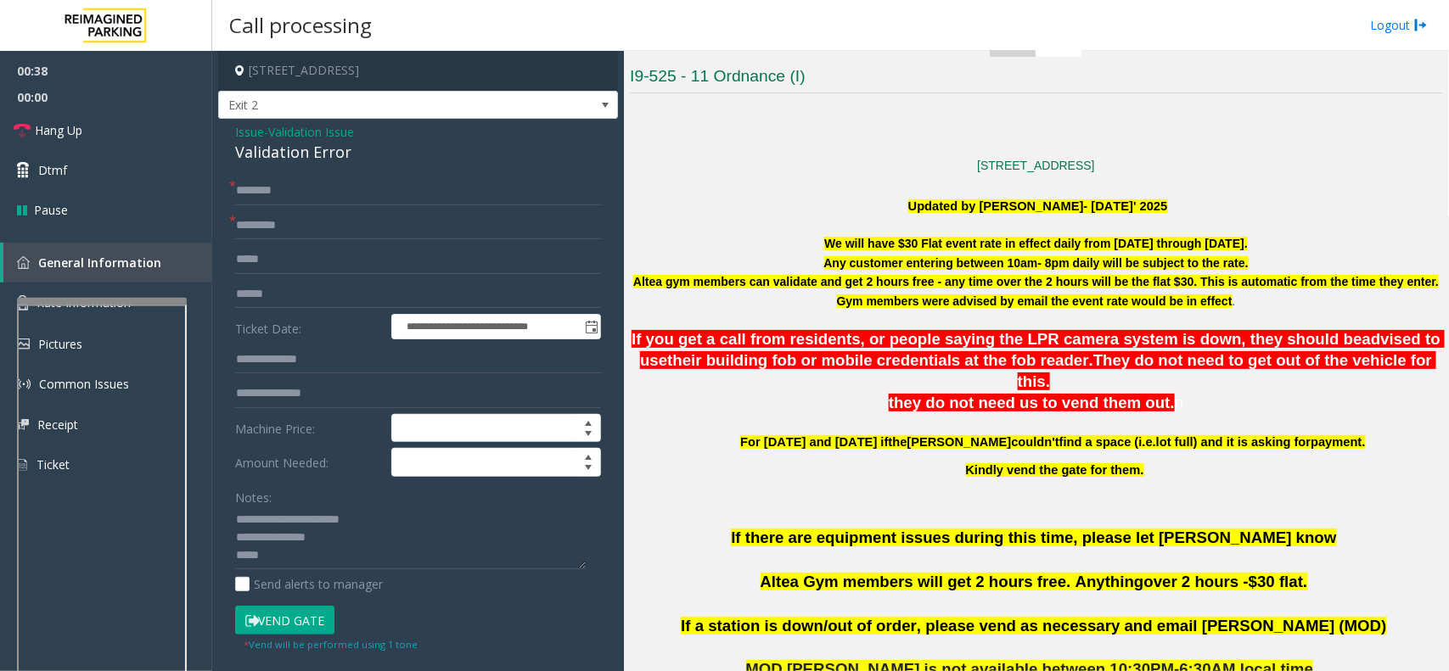
scroll to position [424, 0]
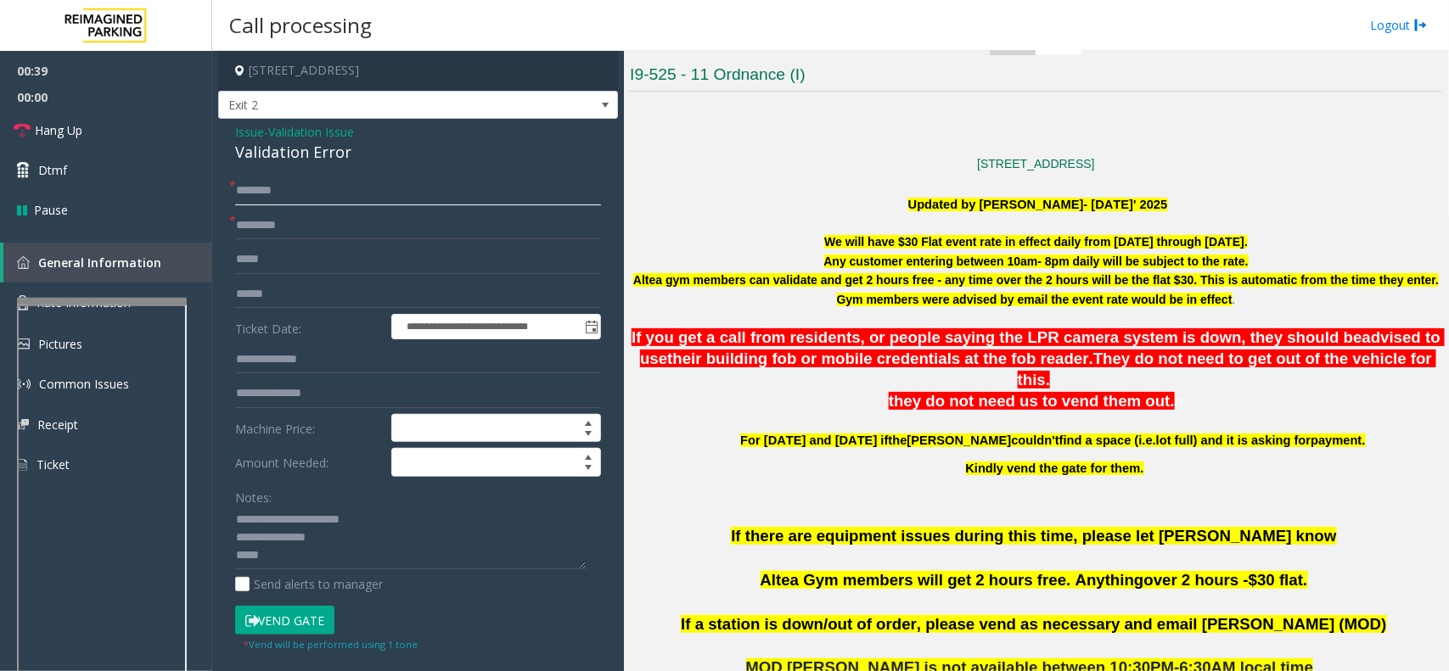
click at [294, 185] on input "text" at bounding box center [418, 191] width 366 height 29
type input "******"
click at [300, 357] on input "text" at bounding box center [418, 359] width 366 height 29
click at [277, 612] on button "Vend Gate" at bounding box center [284, 620] width 99 height 29
click at [308, 554] on textarea at bounding box center [410, 539] width 351 height 64
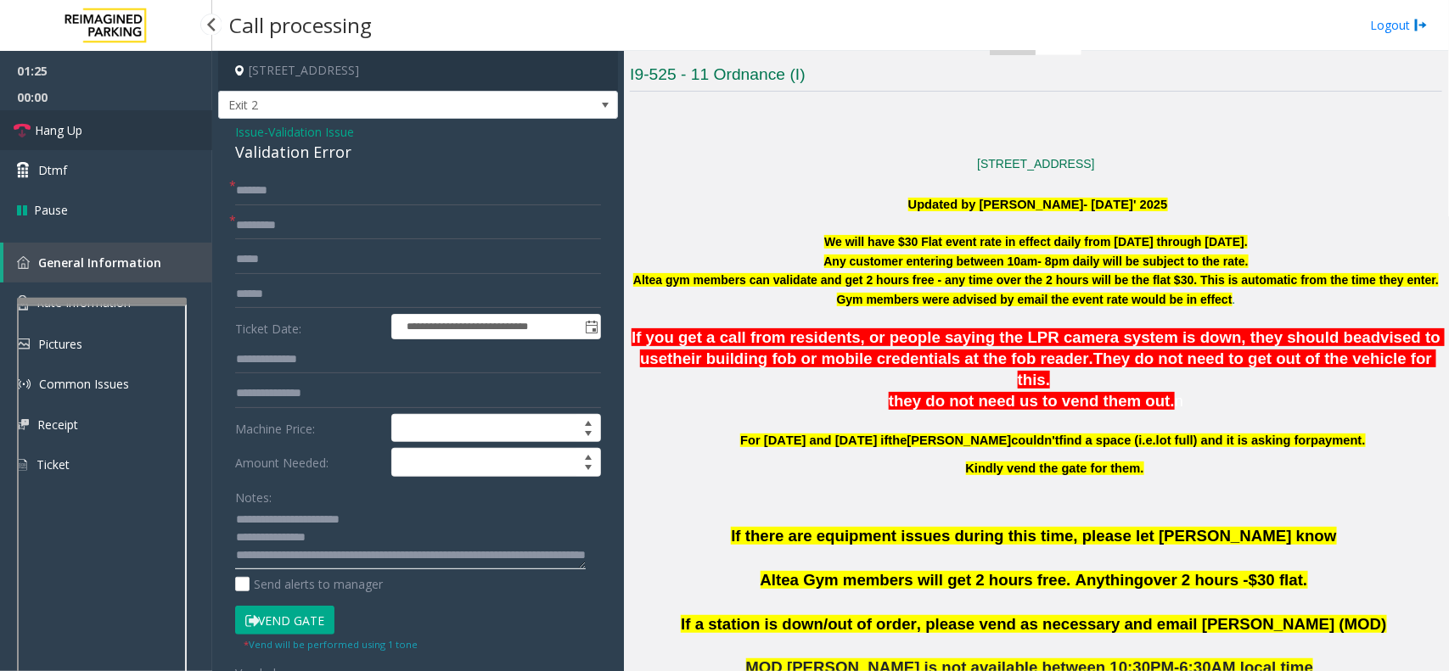
type textarea "**********"
click at [145, 137] on link "Hang Up" at bounding box center [106, 130] width 212 height 40
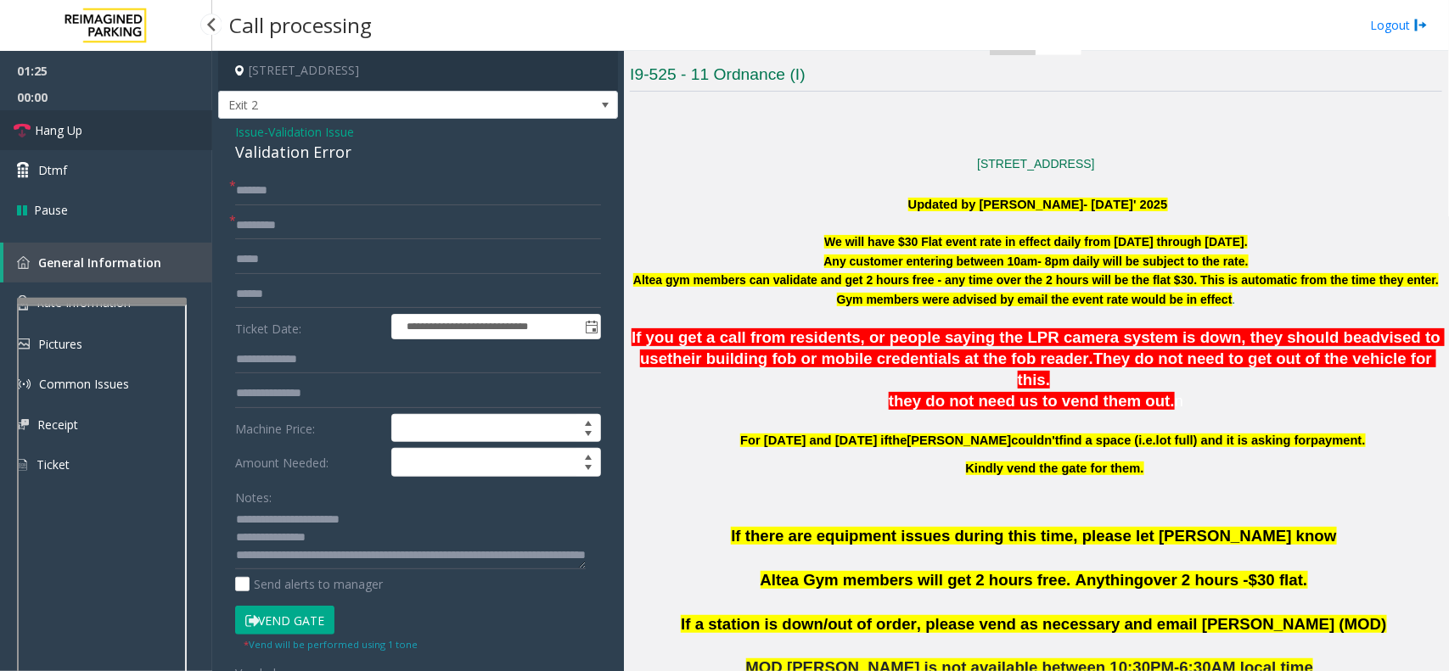
click at [145, 137] on link "Hang Up" at bounding box center [106, 130] width 212 height 40
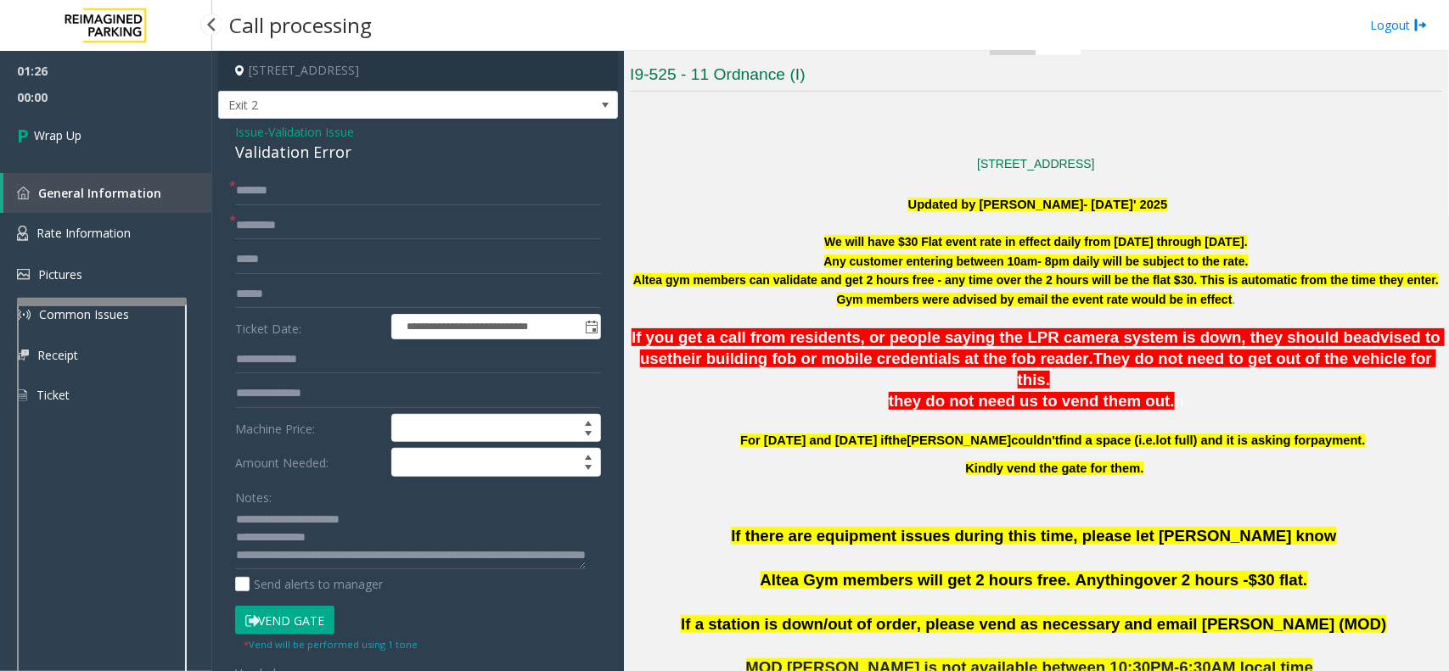
click at [145, 137] on link "Wrap Up" at bounding box center [106, 135] width 212 height 50
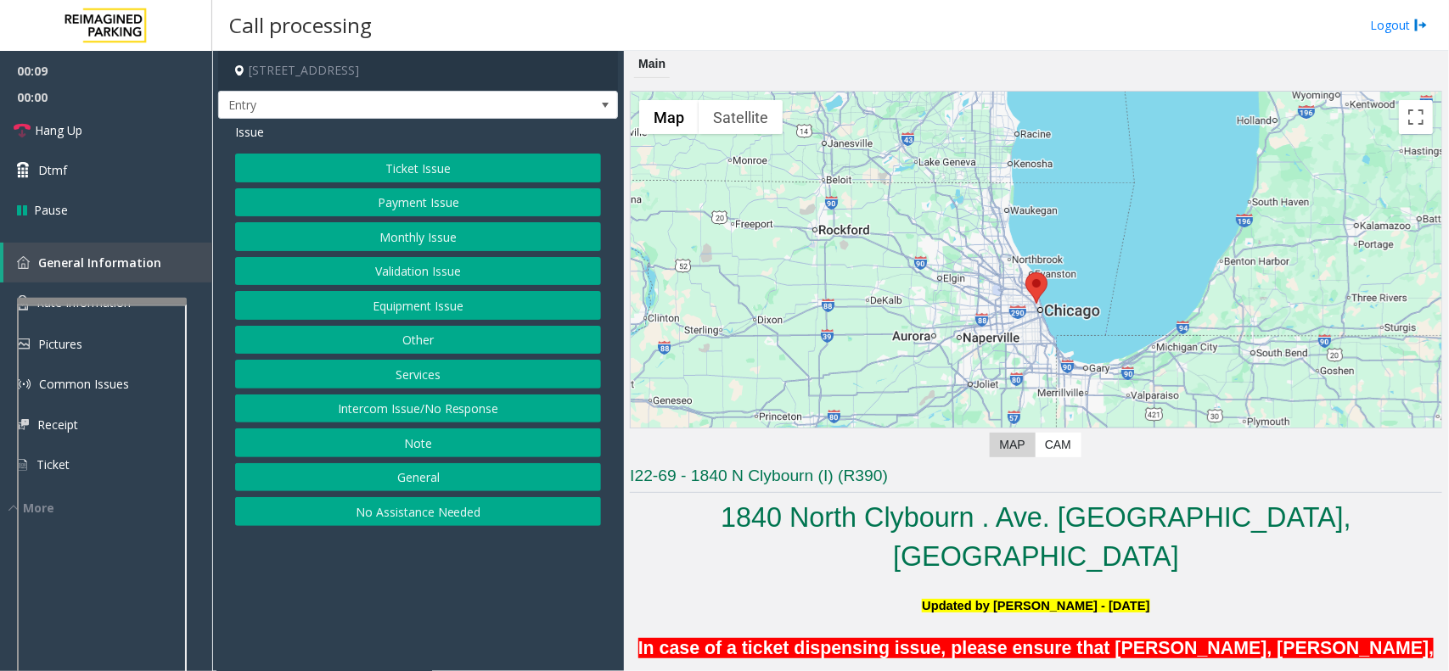
click at [463, 371] on button "Services" at bounding box center [418, 374] width 366 height 29
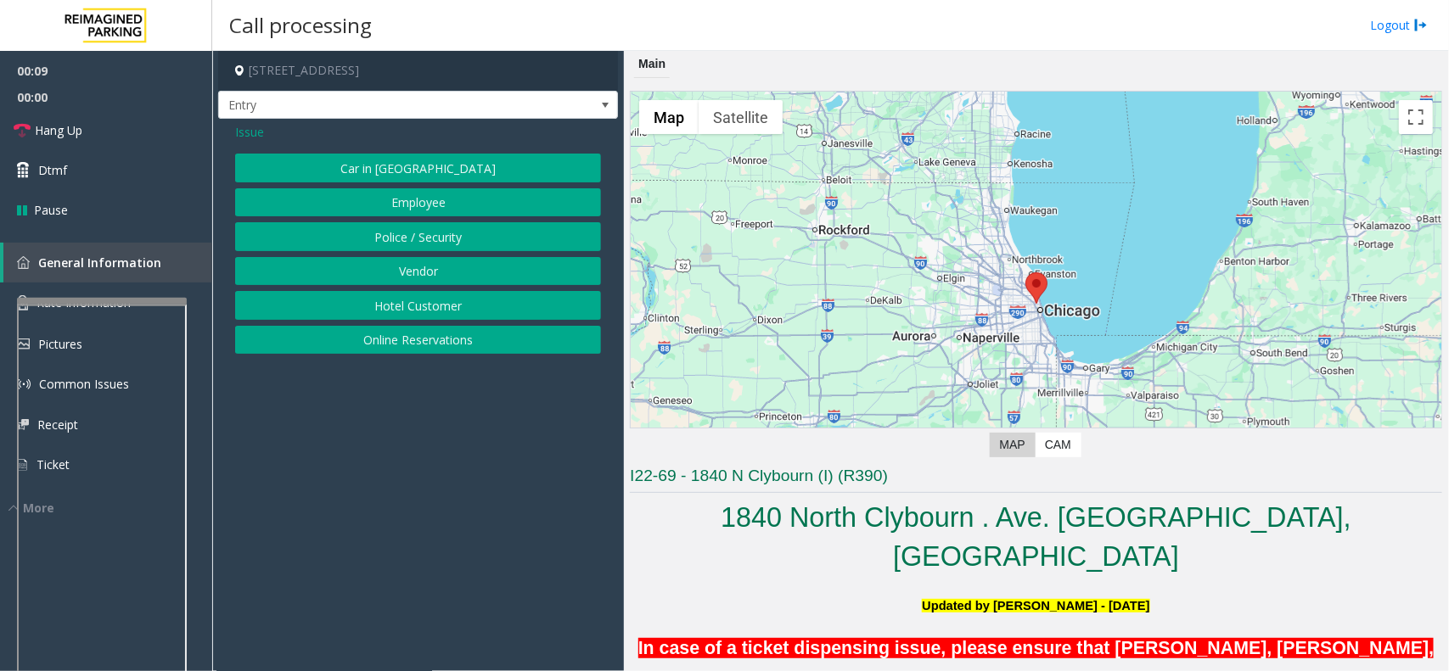
click at [440, 338] on button "Online Reservations" at bounding box center [418, 340] width 366 height 29
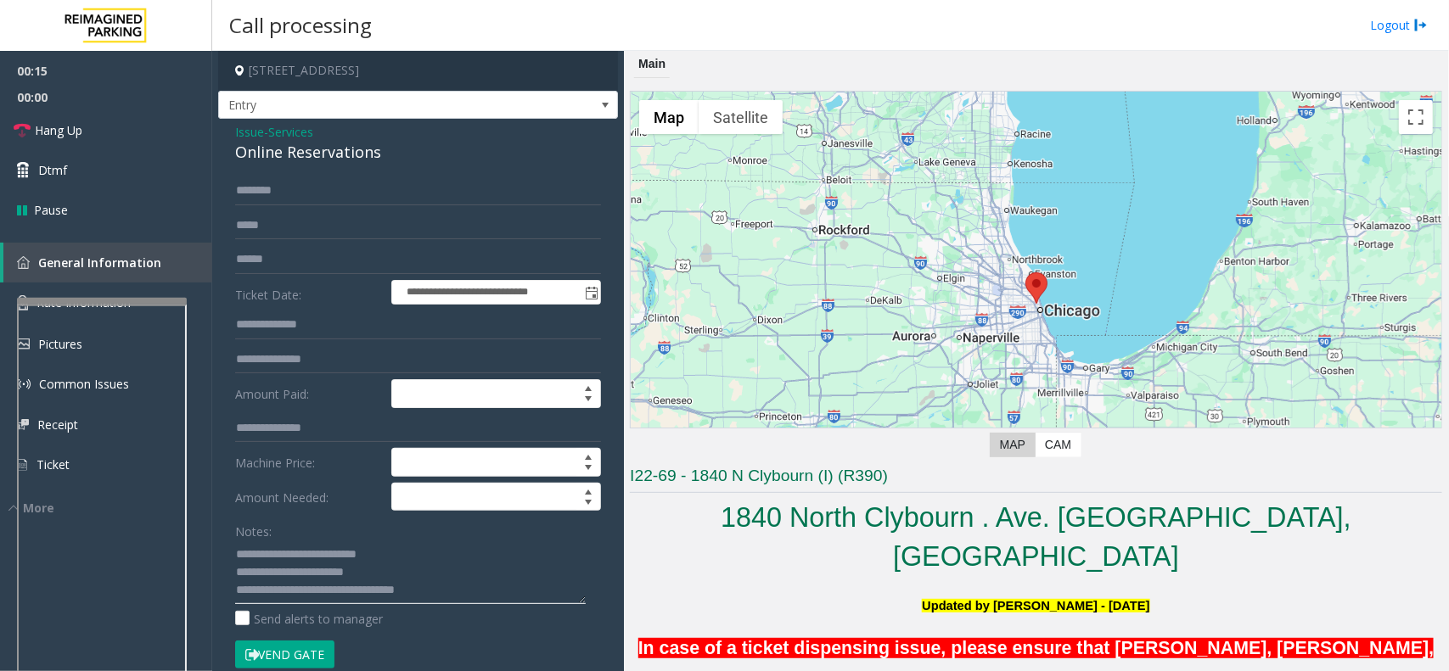
click at [359, 570] on textarea at bounding box center [410, 573] width 351 height 64
click at [362, 576] on textarea at bounding box center [410, 573] width 351 height 64
type textarea "**********"
click at [299, 659] on button "Vend Gate" at bounding box center [284, 655] width 99 height 29
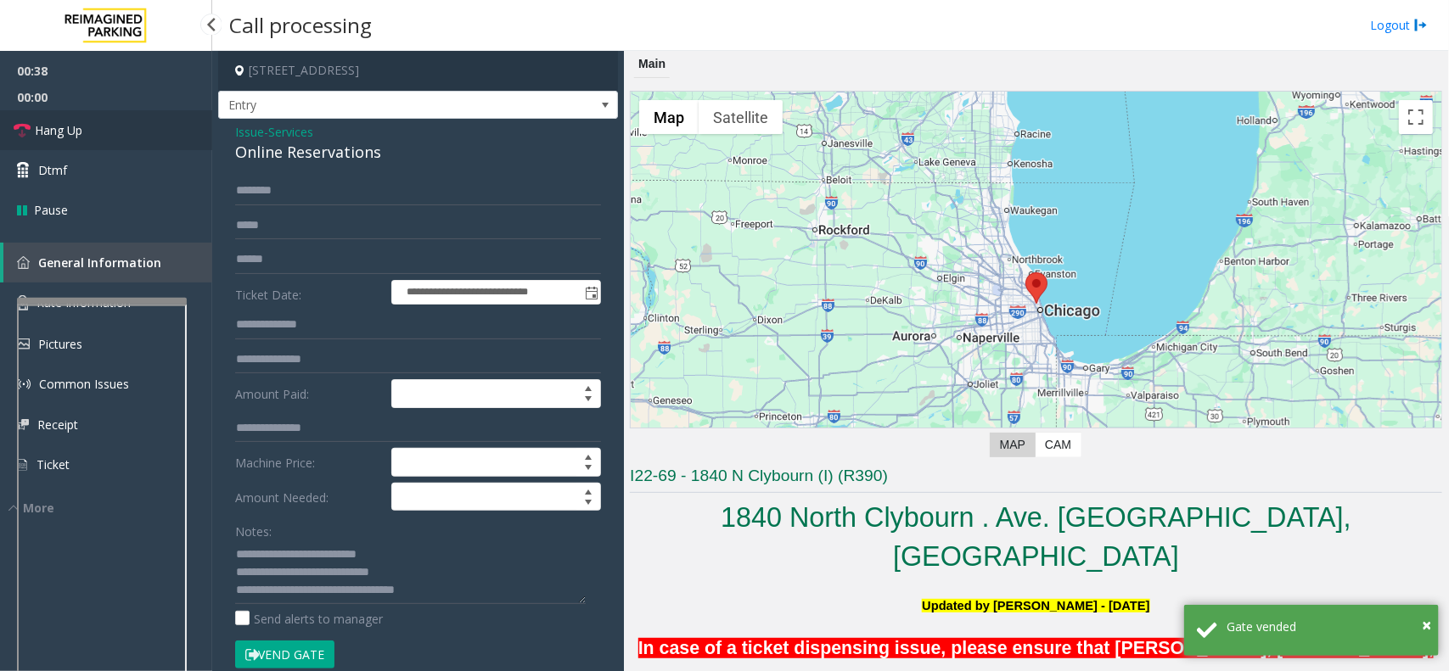
click at [98, 124] on link "Hang Up" at bounding box center [106, 130] width 212 height 40
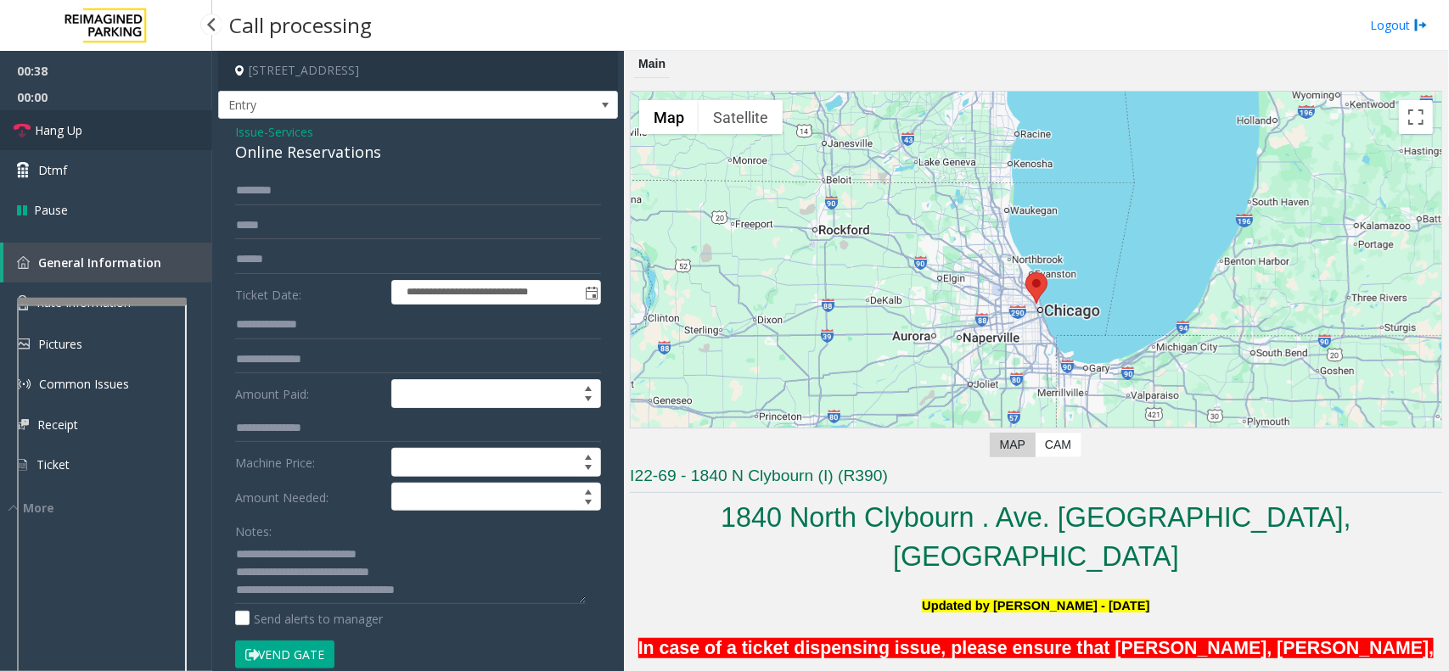
click at [98, 124] on link "Hang Up" at bounding box center [106, 130] width 212 height 40
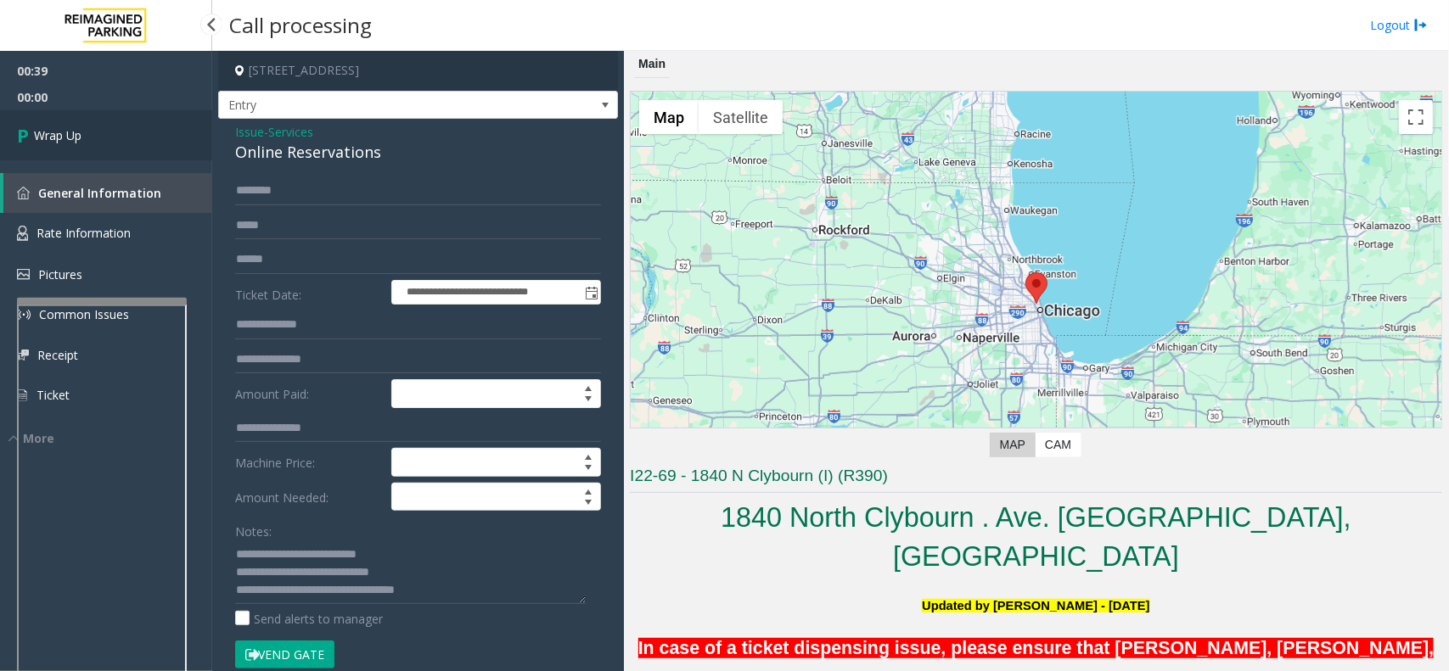
click at [99, 140] on link "Wrap Up" at bounding box center [106, 135] width 212 height 50
